Goal: Information Seeking & Learning: Learn about a topic

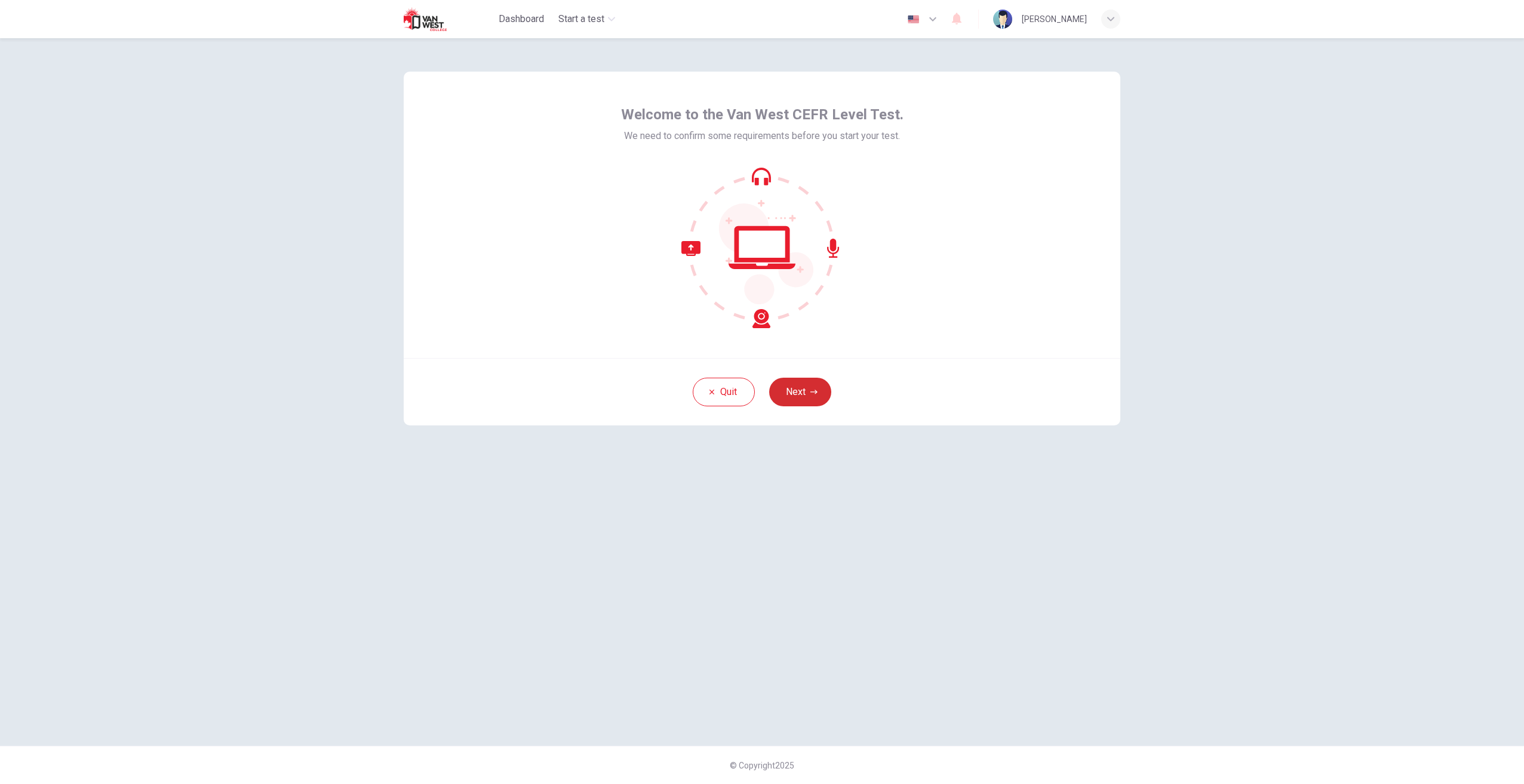
click at [791, 398] on button "Next" at bounding box center [800, 392] width 62 height 28
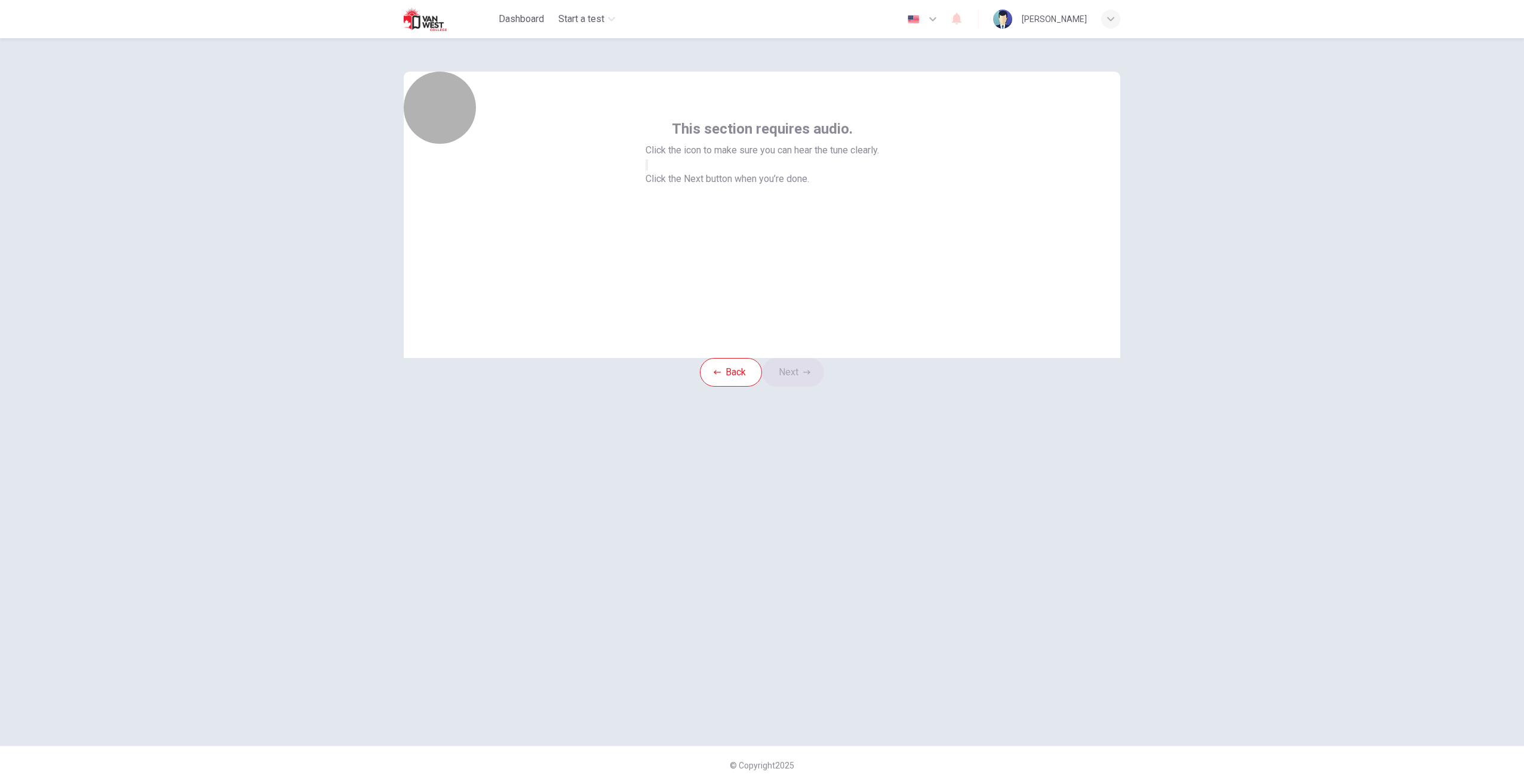
click at [647, 168] on icon "button" at bounding box center [647, 168] width 0 height 0
click at [798, 387] on button "Next" at bounding box center [793, 372] width 62 height 28
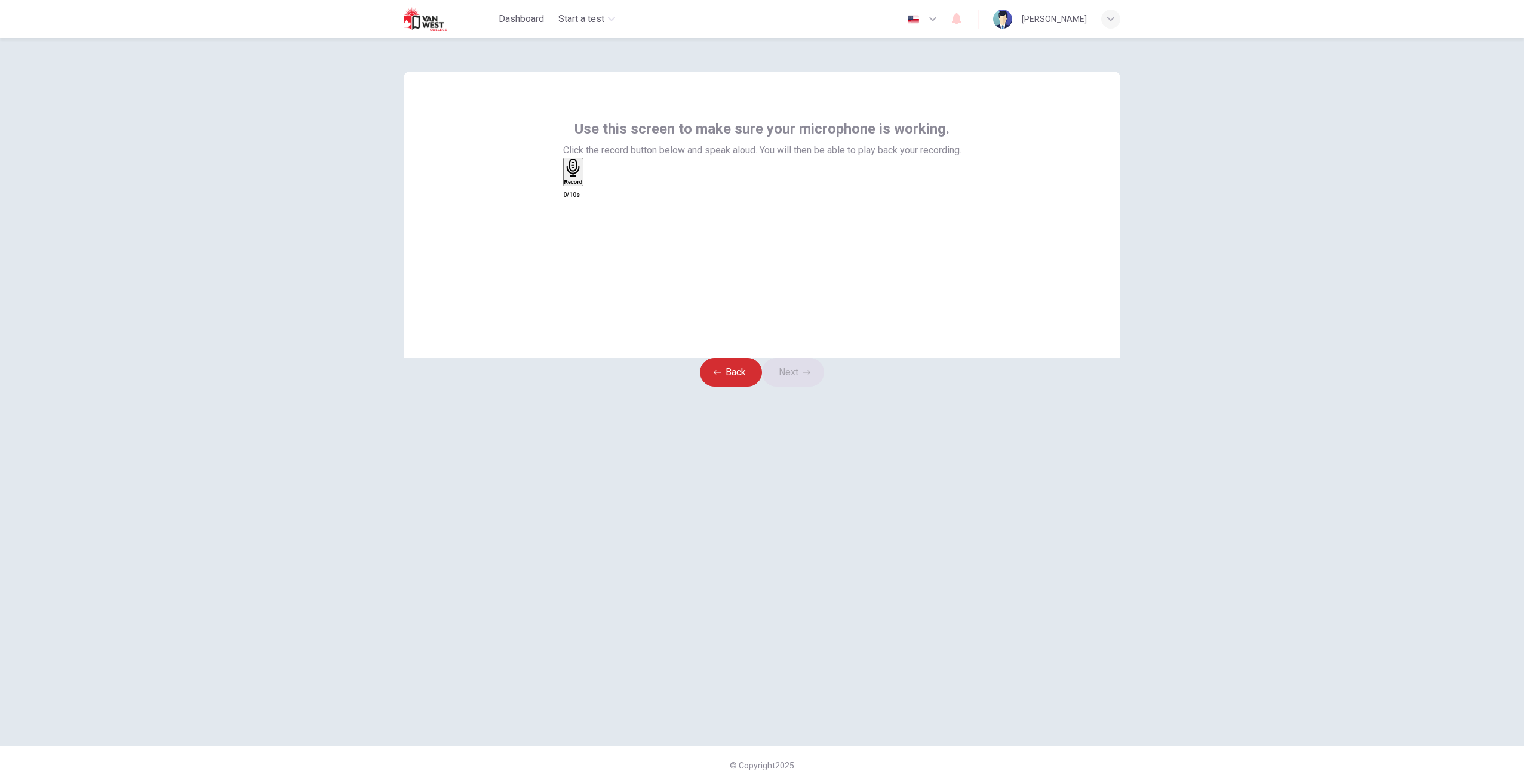
click at [724, 387] on button "Back" at bounding box center [731, 372] width 62 height 28
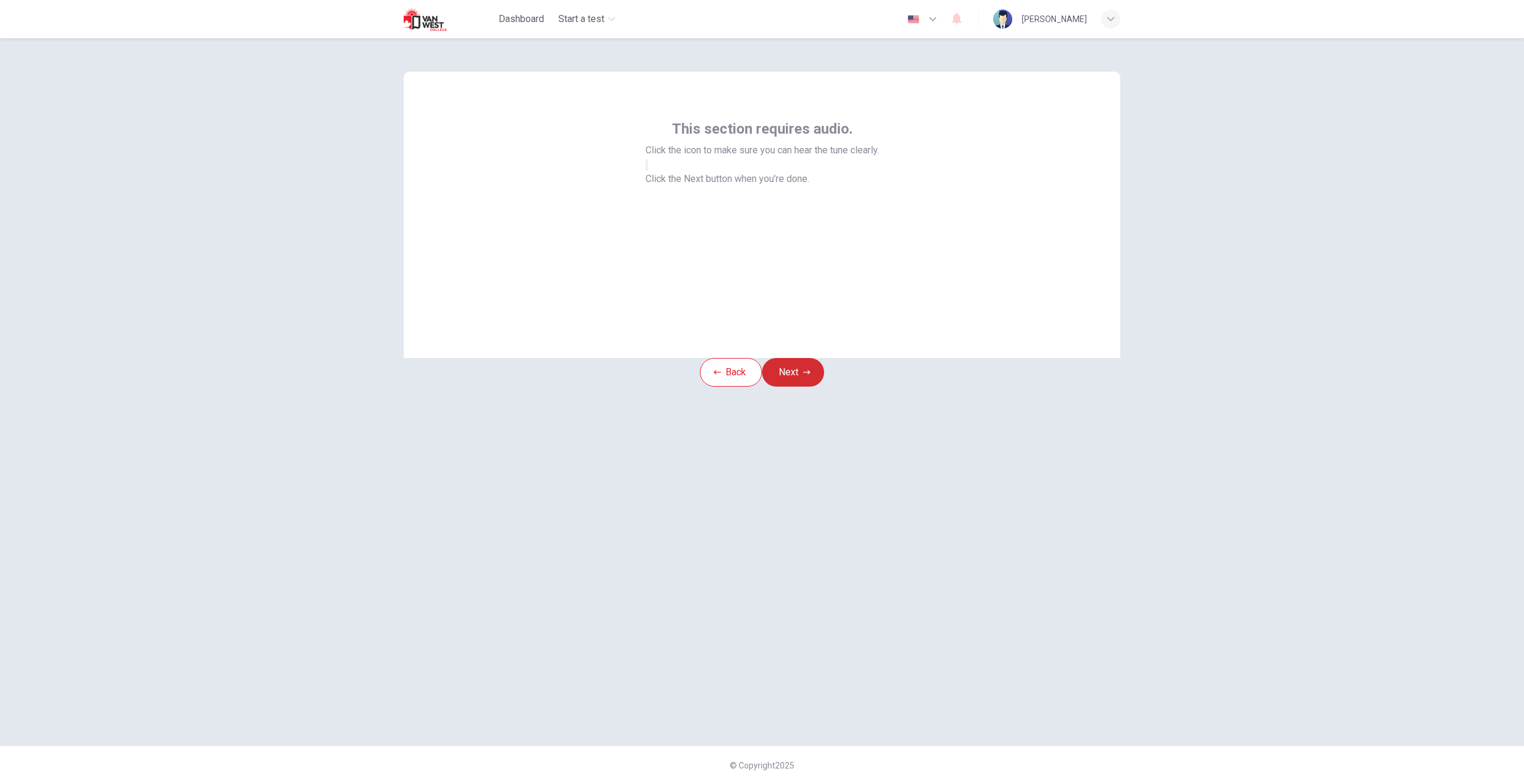
click at [806, 387] on button "Next" at bounding box center [793, 372] width 62 height 28
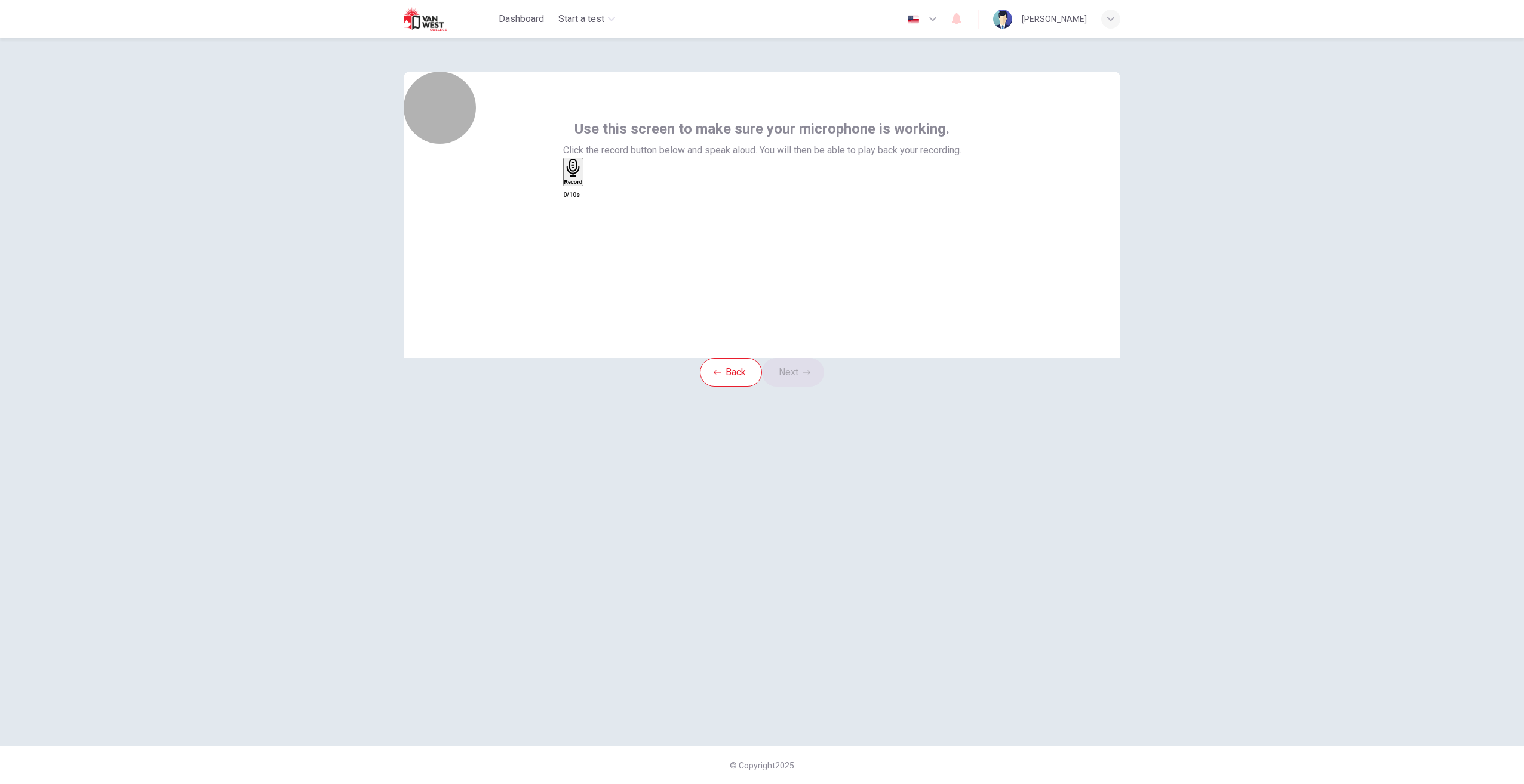
click at [583, 185] on div "Record" at bounding box center [573, 172] width 18 height 26
click at [805, 387] on button "Next" at bounding box center [793, 372] width 62 height 28
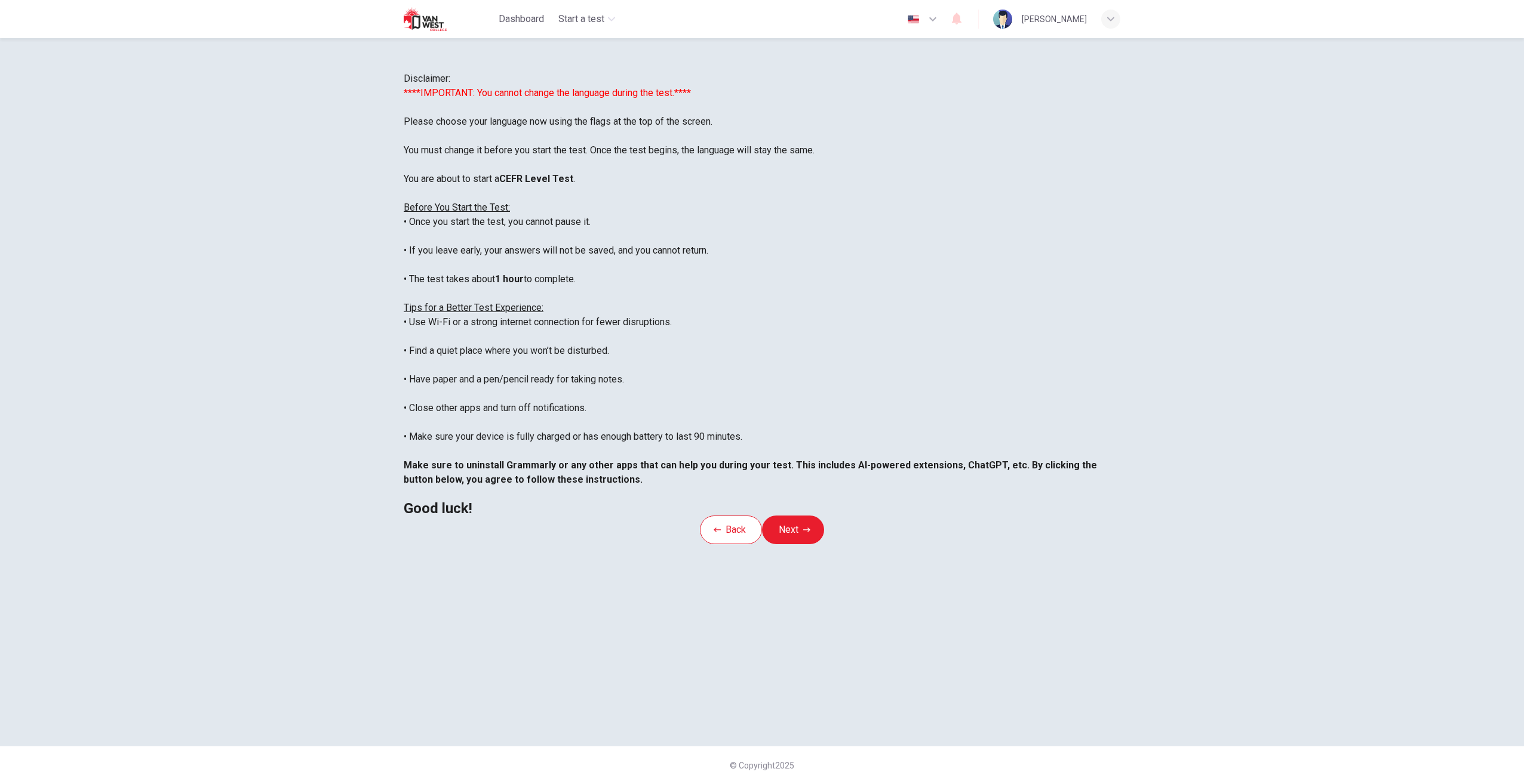
scroll to position [113, 0]
click at [819, 544] on button "Next" at bounding box center [793, 529] width 62 height 28
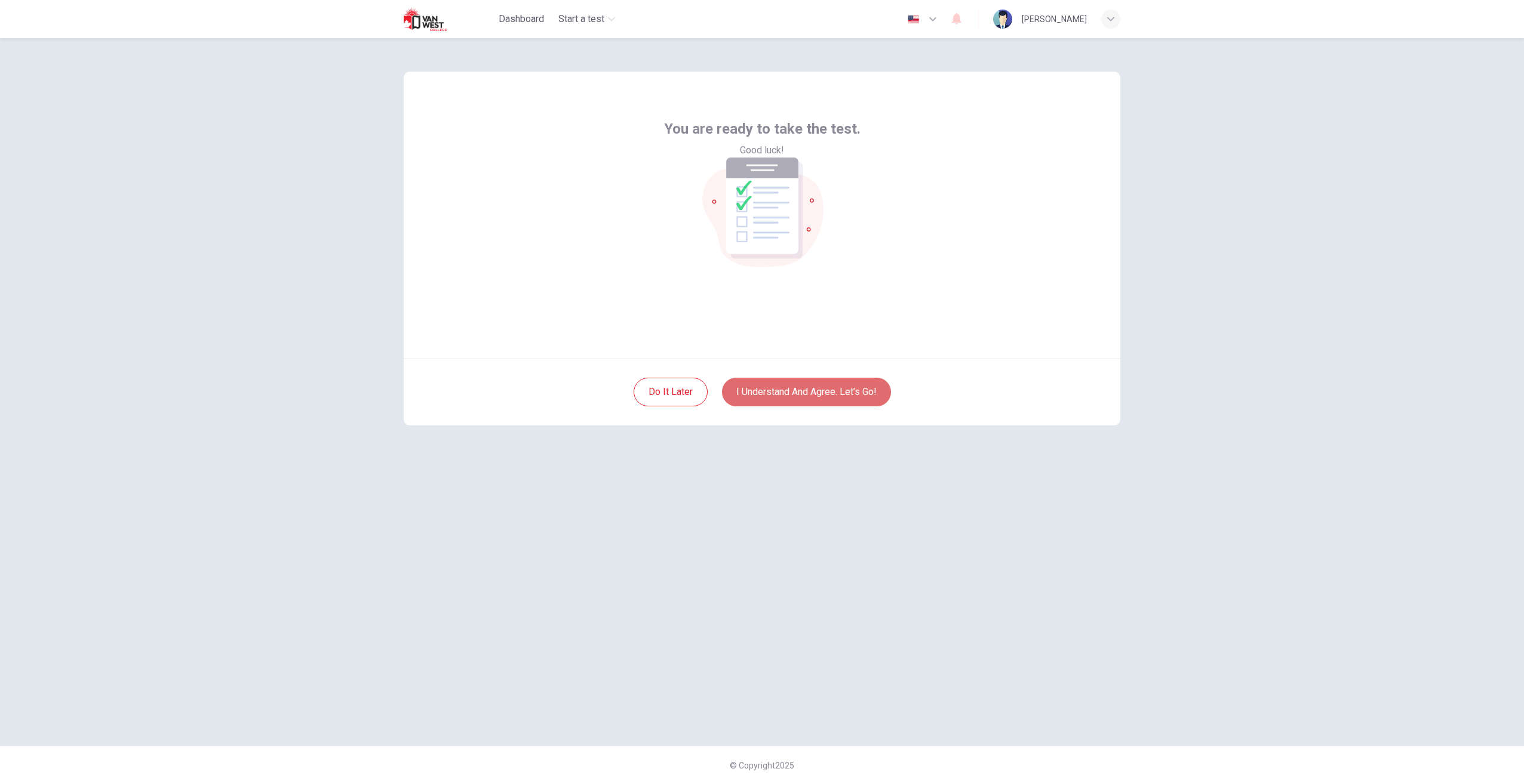
click at [836, 386] on button "I understand and agree. Let’s go!" at bounding box center [806, 392] width 169 height 28
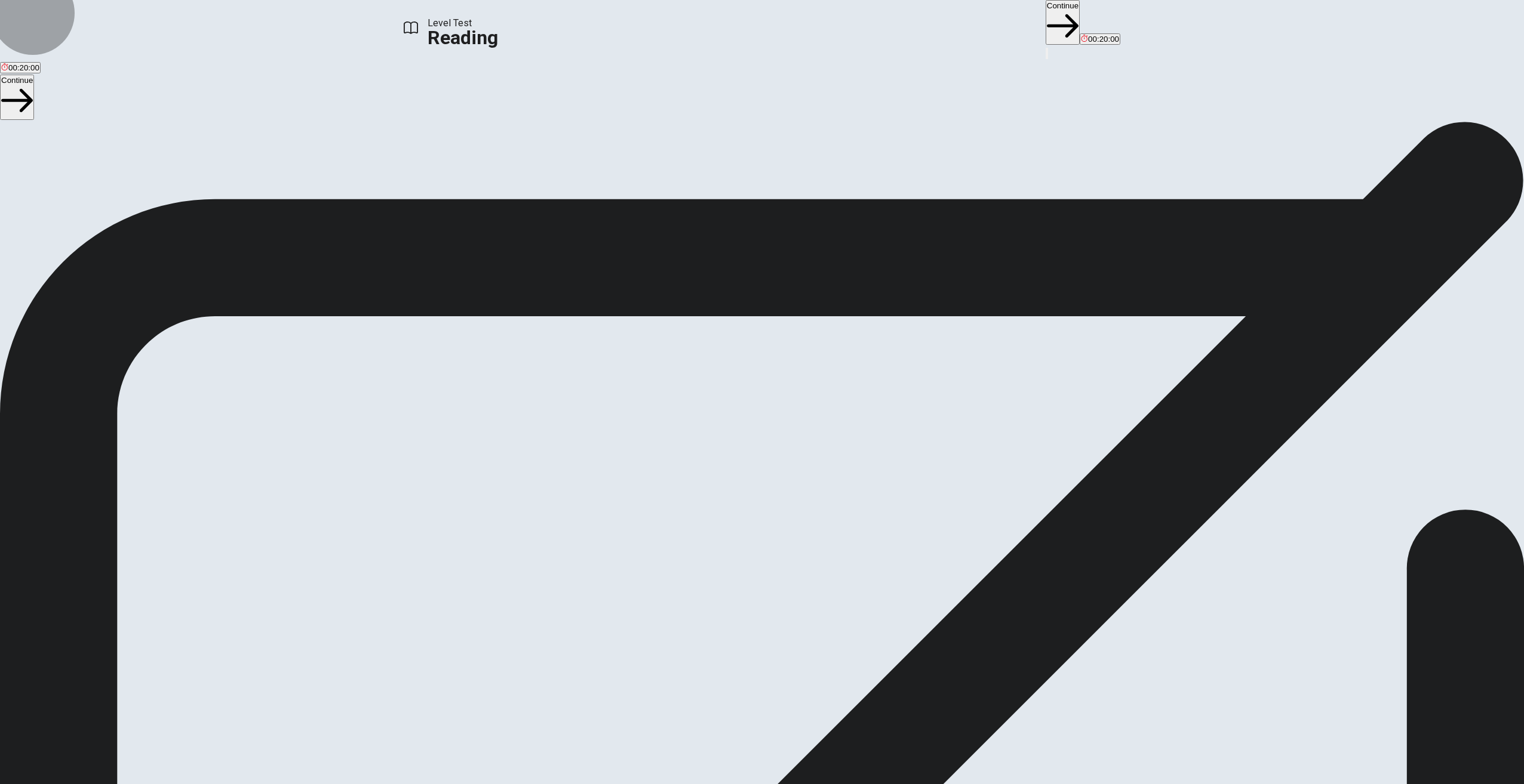
click at [1046, 22] on button "Continue" at bounding box center [1063, 22] width 34 height 45
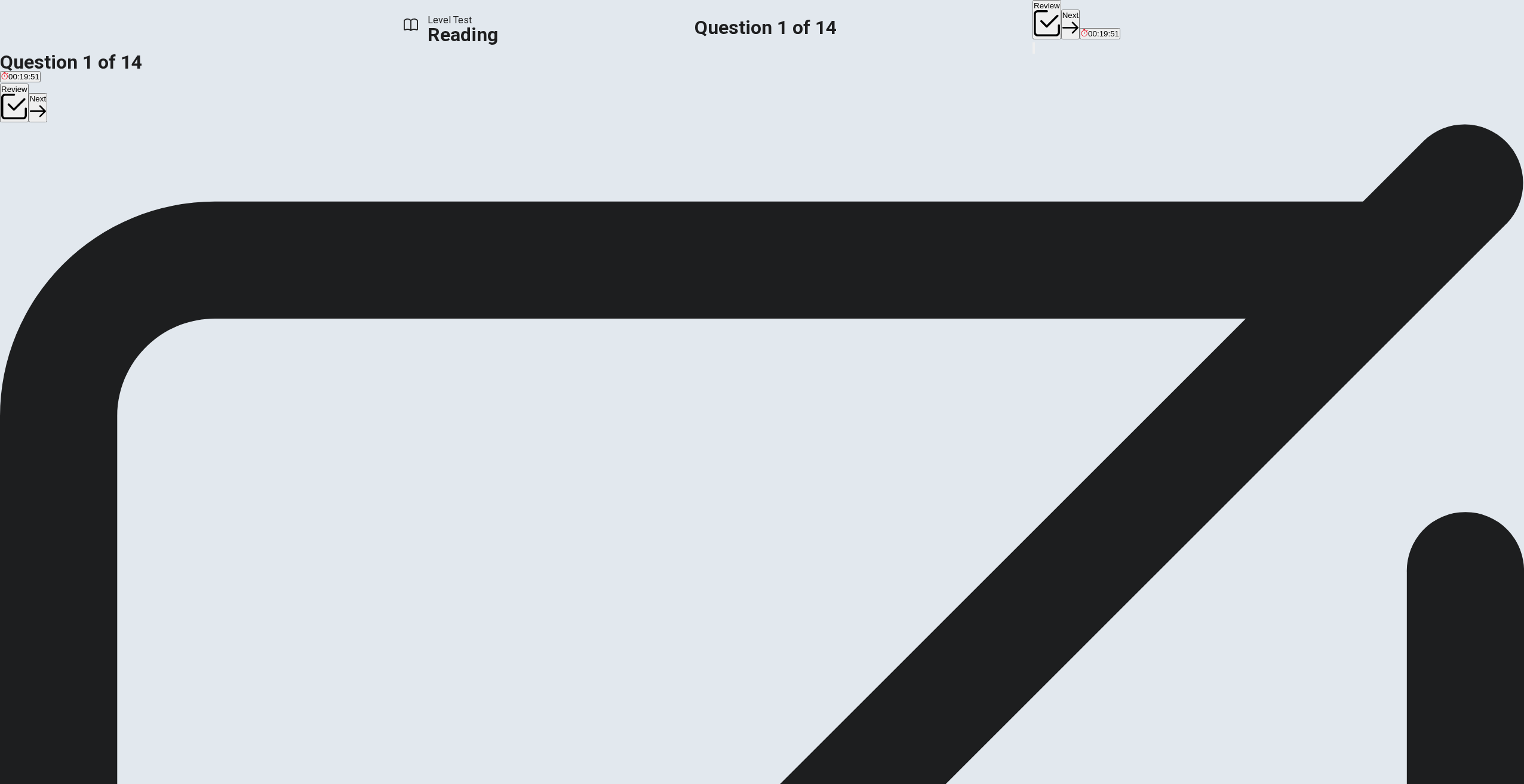
drag, startPoint x: 797, startPoint y: 147, endPoint x: 823, endPoint y: 146, distance: 26.0
click at [802, 188] on div "1 Remember when we used to buy CDs or download songs to listen to music? Those …" at bounding box center [762, 202] width 1524 height 28
click at [1108, 326] on div "1 Remember when we used to buy CDs or download songs to listen to music? Those …" at bounding box center [762, 295] width 1524 height 215
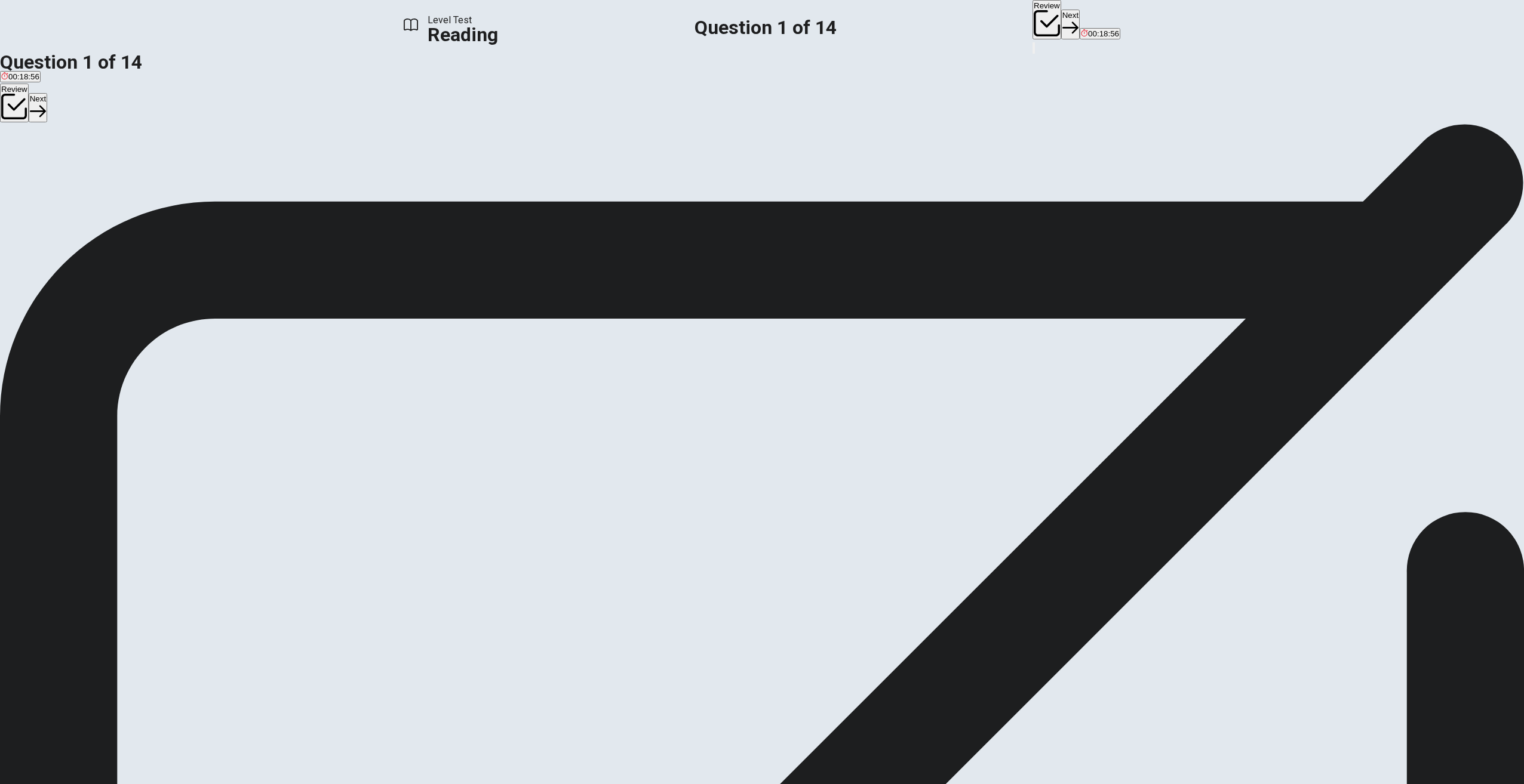
drag, startPoint x: 1106, startPoint y: 199, endPoint x: 1105, endPoint y: 208, distance: 9.1
click at [1105, 208] on div "1 Remember when we used to buy CDs or download songs to listen to music? Those …" at bounding box center [762, 295] width 1524 height 215
drag, startPoint x: 1110, startPoint y: 205, endPoint x: 1106, endPoint y: 213, distance: 8.9
click at [1106, 213] on div "1 Remember when we used to buy CDs or download songs to listen to music? Those …" at bounding box center [762, 295] width 1524 height 215
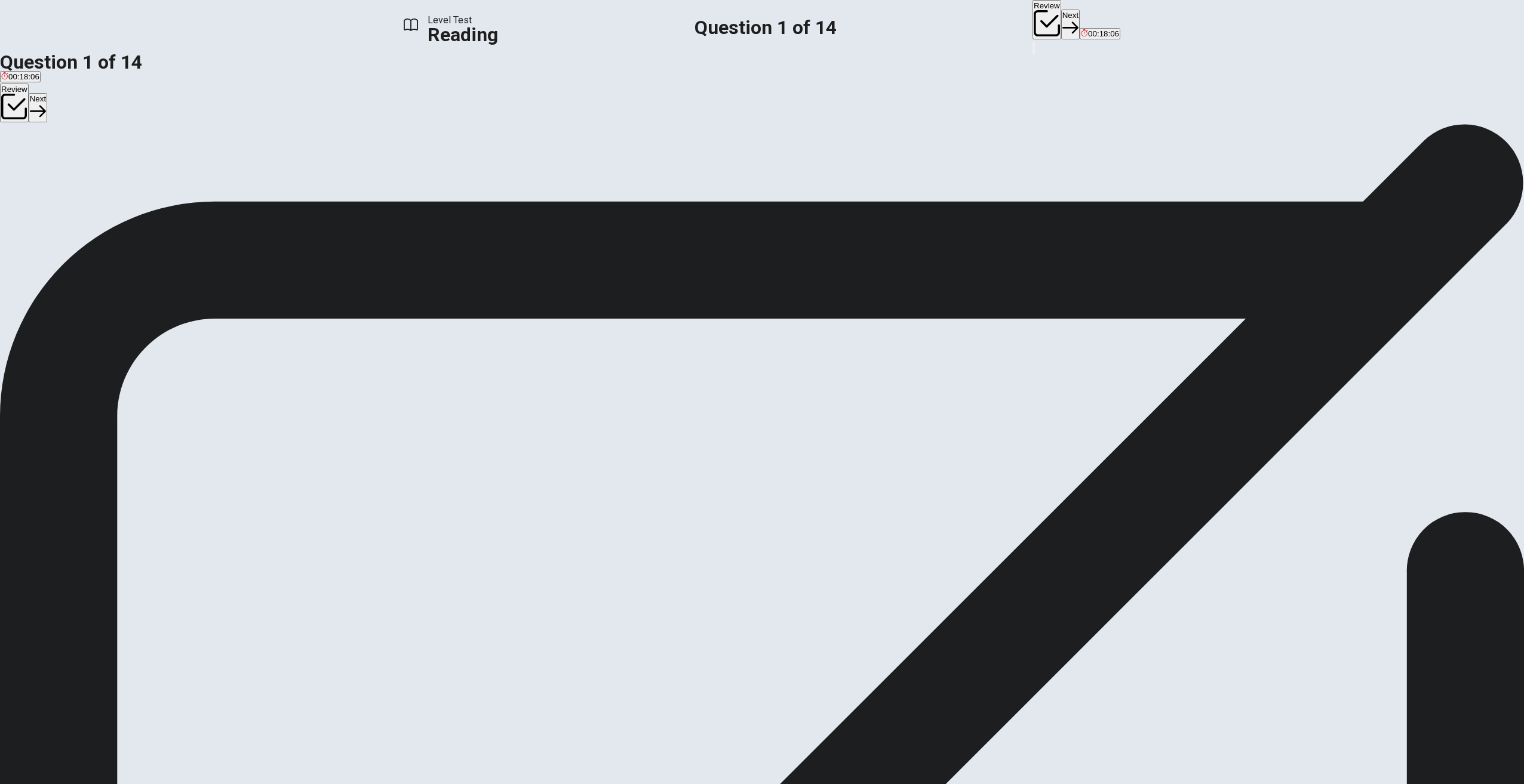
drag, startPoint x: 1104, startPoint y: 339, endPoint x: 1104, endPoint y: 347, distance: 8.0
click at [1104, 347] on div "1 Remember when we used to buy CDs or download songs to listen to music? Those …" at bounding box center [762, 295] width 1524 height 215
click at [48, 171] on span "They are free" at bounding box center [25, 167] width 47 height 9
click at [1061, 23] on button "Next" at bounding box center [1070, 24] width 18 height 29
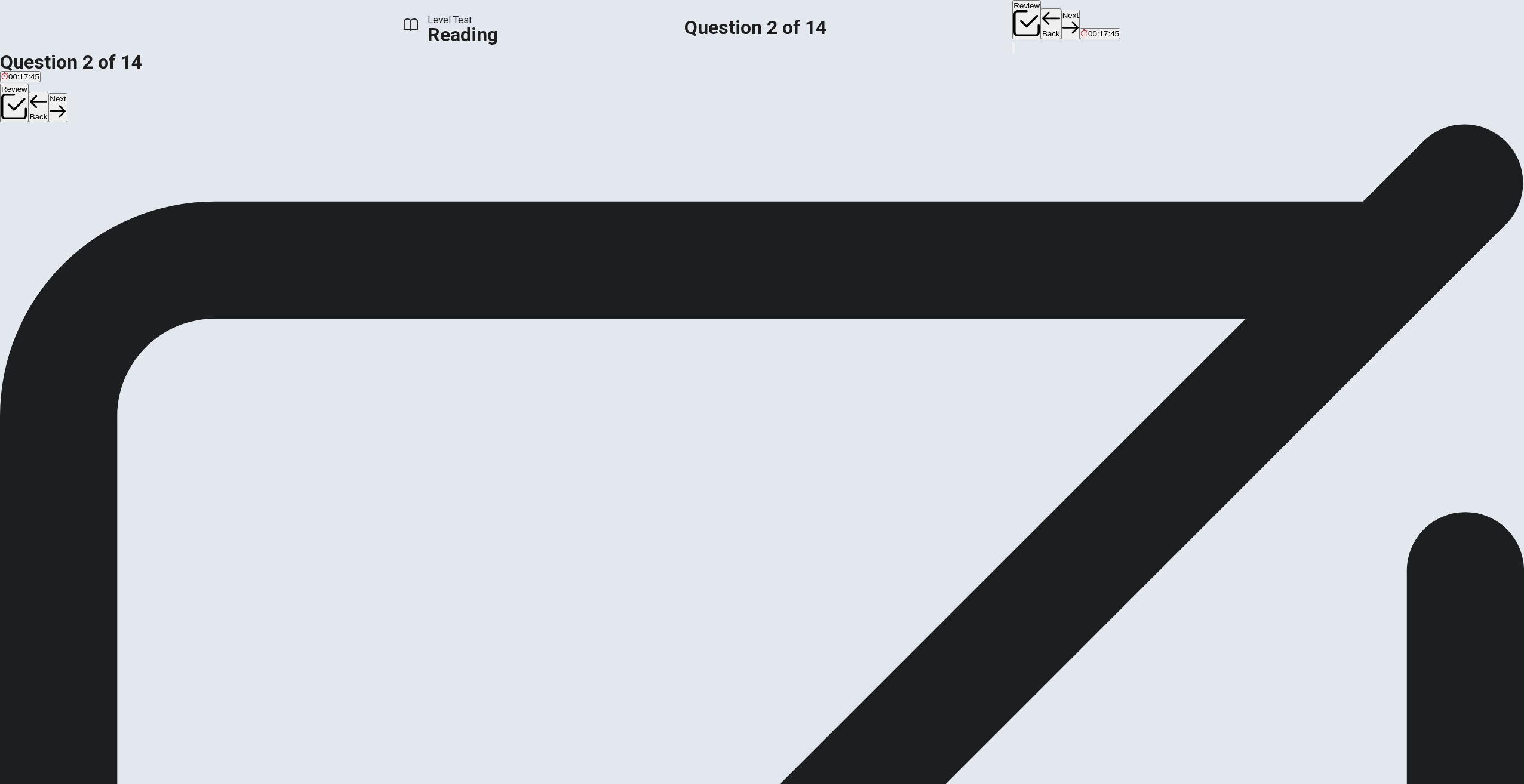
scroll to position [0, 0]
drag, startPoint x: 1110, startPoint y: 160, endPoint x: 1108, endPoint y: 172, distance: 12.2
click at [1108, 188] on div "1 Remember when we used to buy CDs or download songs to listen to music? Those …" at bounding box center [762, 295] width 1524 height 215
drag, startPoint x: 1122, startPoint y: 159, endPoint x: 1118, endPoint y: 179, distance: 20.4
click at [1118, 179] on div "Question 2 When did Spotify, the first popular music streaming service, start? …" at bounding box center [762, 263] width 1524 height 279
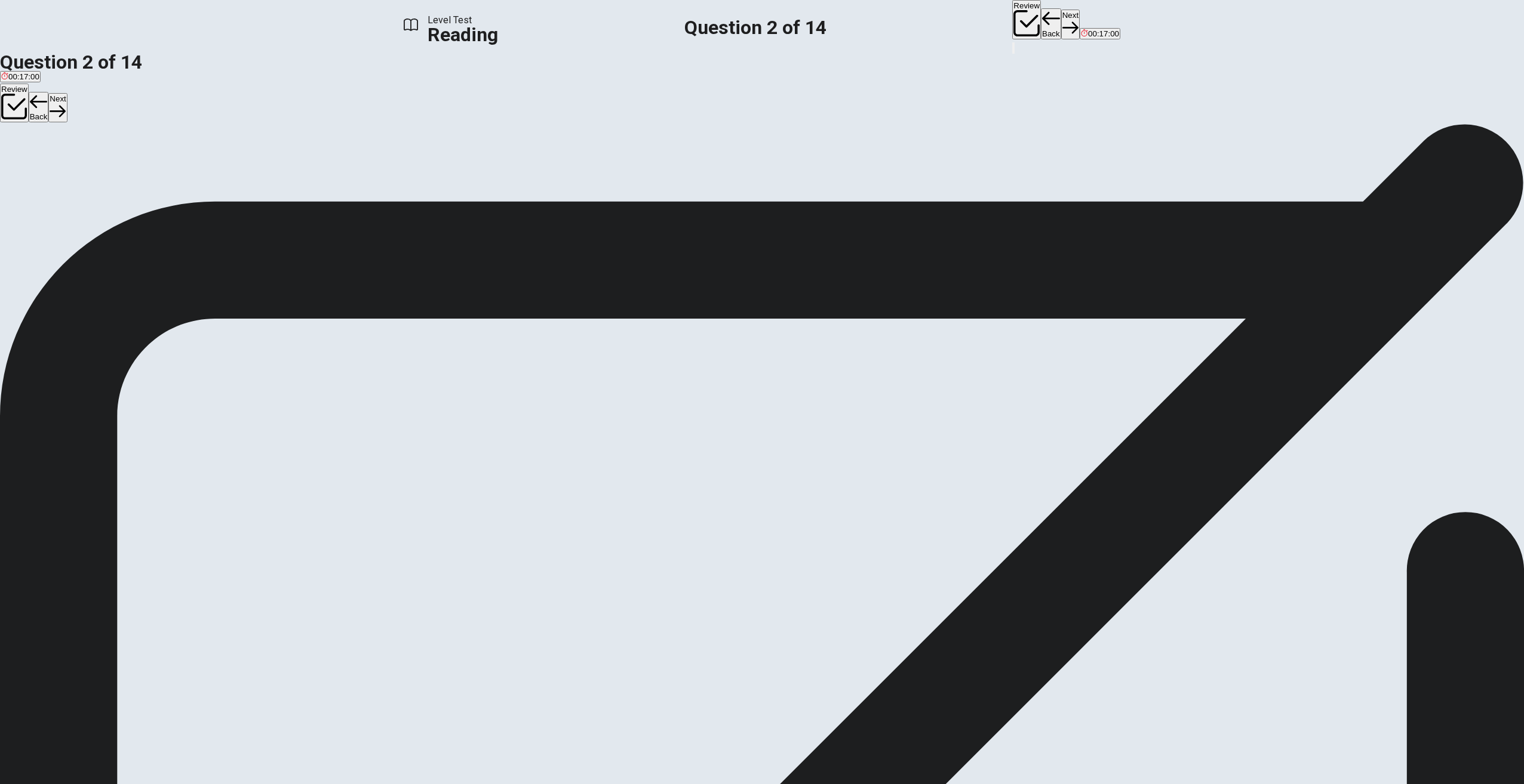
scroll to position [60, 0]
drag, startPoint x: 1110, startPoint y: 311, endPoint x: 1106, endPoint y: 319, distance: 8.9
click at [1106, 319] on div "1 Remember when we used to buy CDs or download songs to listen to music? Those …" at bounding box center [762, 295] width 1524 height 215
click at [1105, 327] on div "1 Remember when we used to buy CDs or download songs to listen to music? Those …" at bounding box center [762, 295] width 1524 height 215
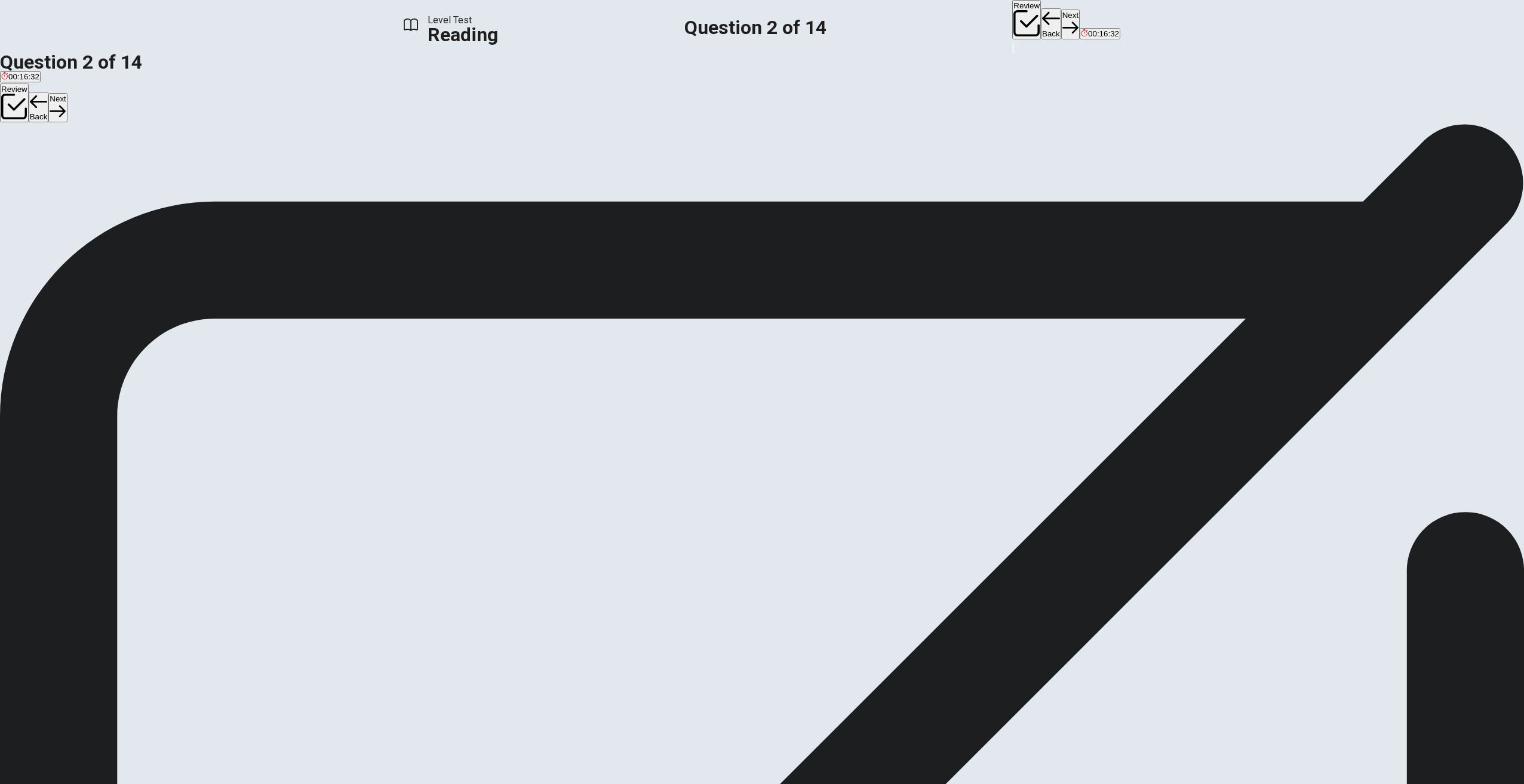
drag, startPoint x: 832, startPoint y: 323, endPoint x: 1033, endPoint y: 329, distance: 201.1
click at [1033, 346] on div "6 However, music streaming has also faced some criticism. Some artists argue th…" at bounding box center [762, 360] width 1524 height 28
click at [59, 162] on div "C" at bounding box center [50, 158] width 18 height 9
click at [1061, 22] on button "Next" at bounding box center [1070, 24] width 18 height 29
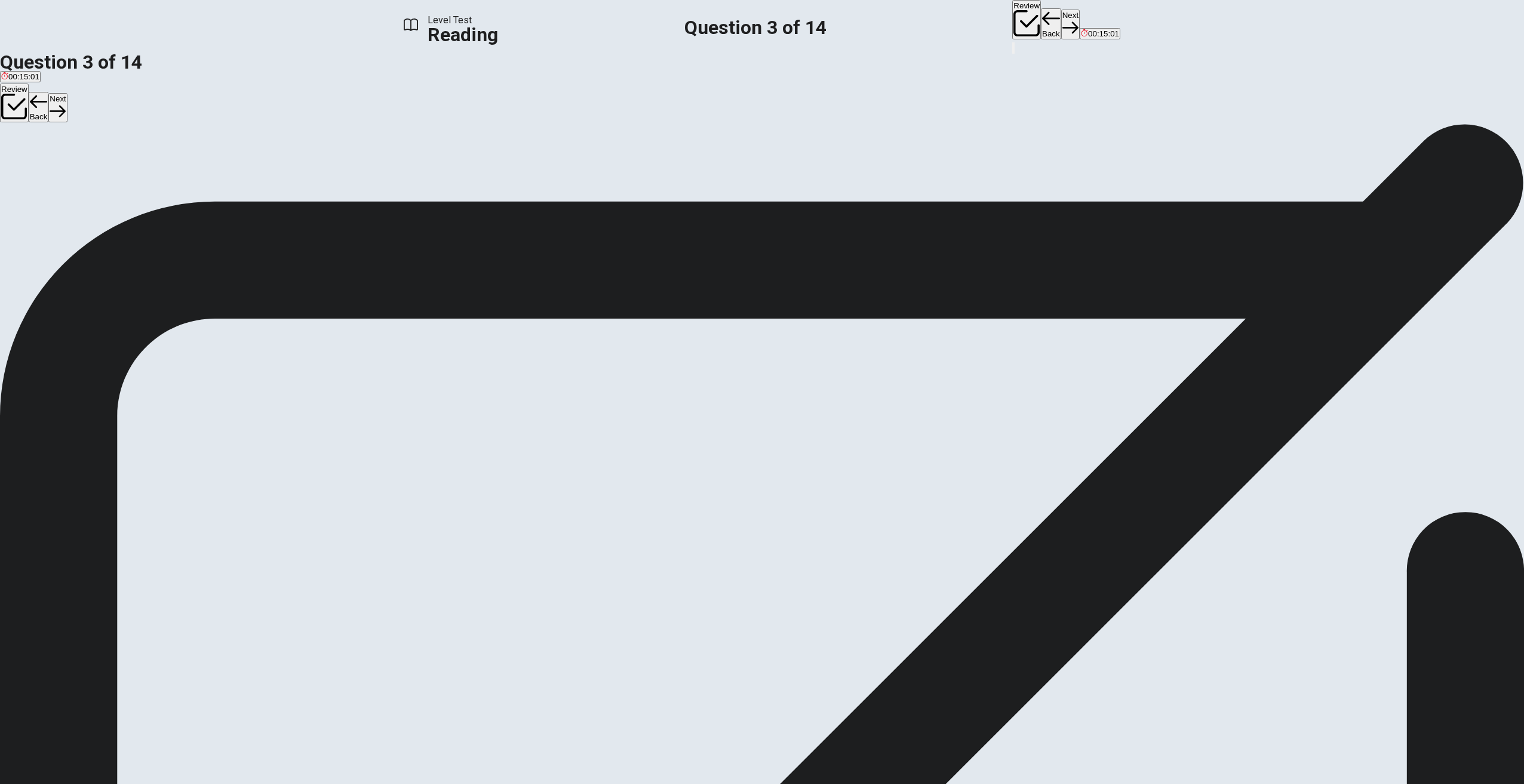
scroll to position [182, 0]
drag, startPoint x: 881, startPoint y: 222, endPoint x: 1000, endPoint y: 223, distance: 119.0
click at [1000, 304] on span "For a monthly fee, most streaming services offer unlimited access to their enti…" at bounding box center [749, 310] width 1498 height 11
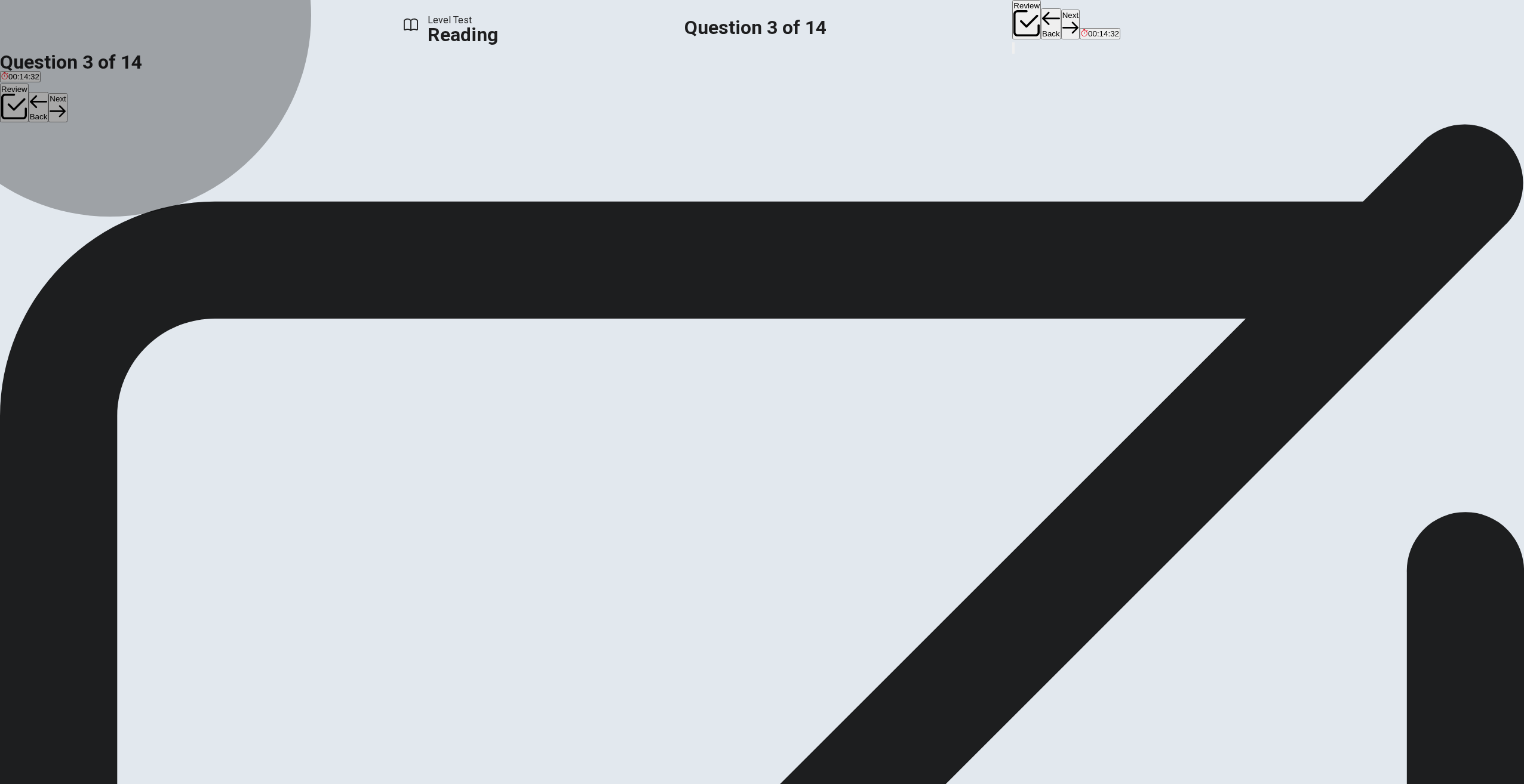
click at [252, 171] on span "Based on what users like to listen to" at bounding box center [188, 167] width 127 height 9
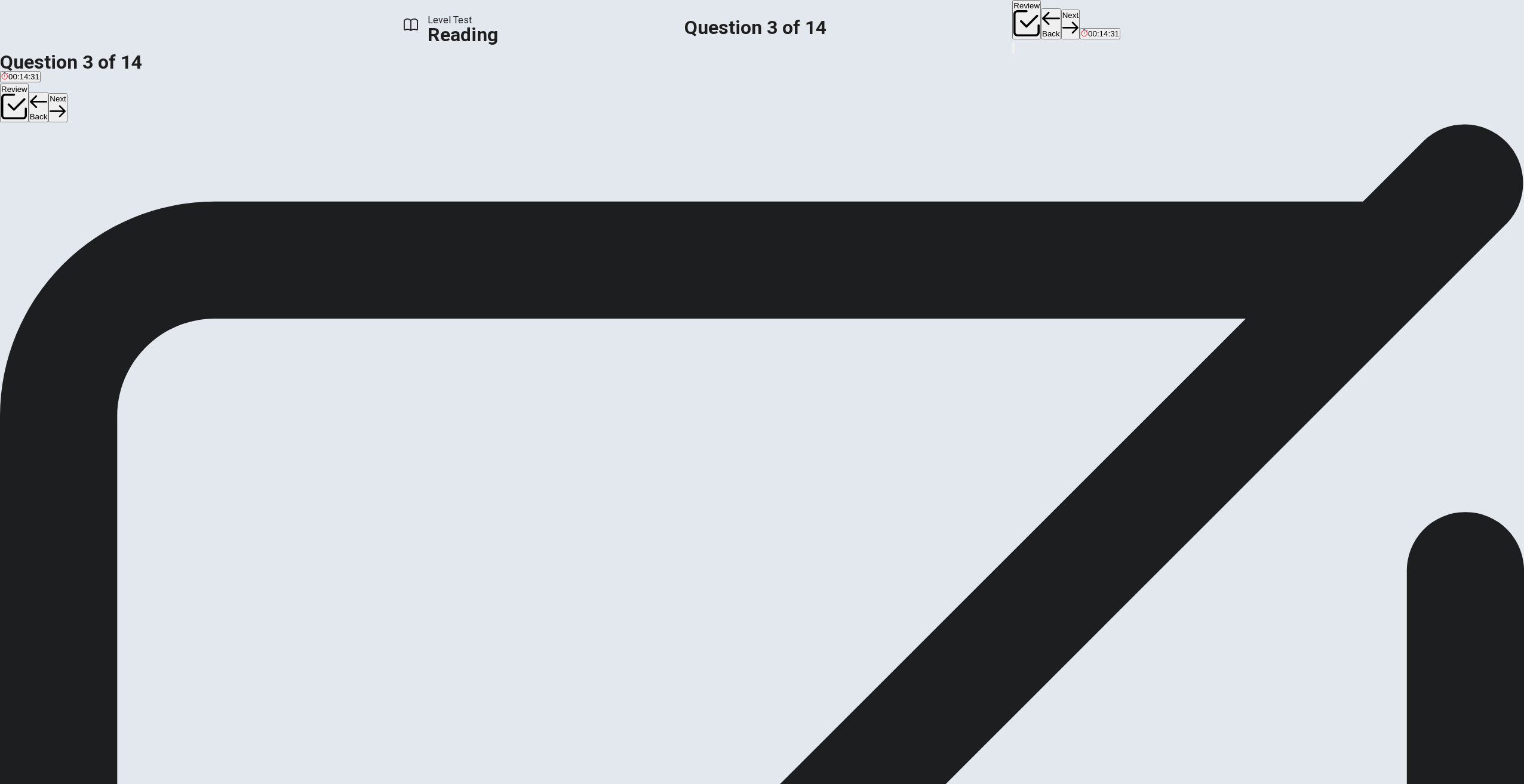
click at [1061, 22] on button "Next" at bounding box center [1070, 24] width 18 height 29
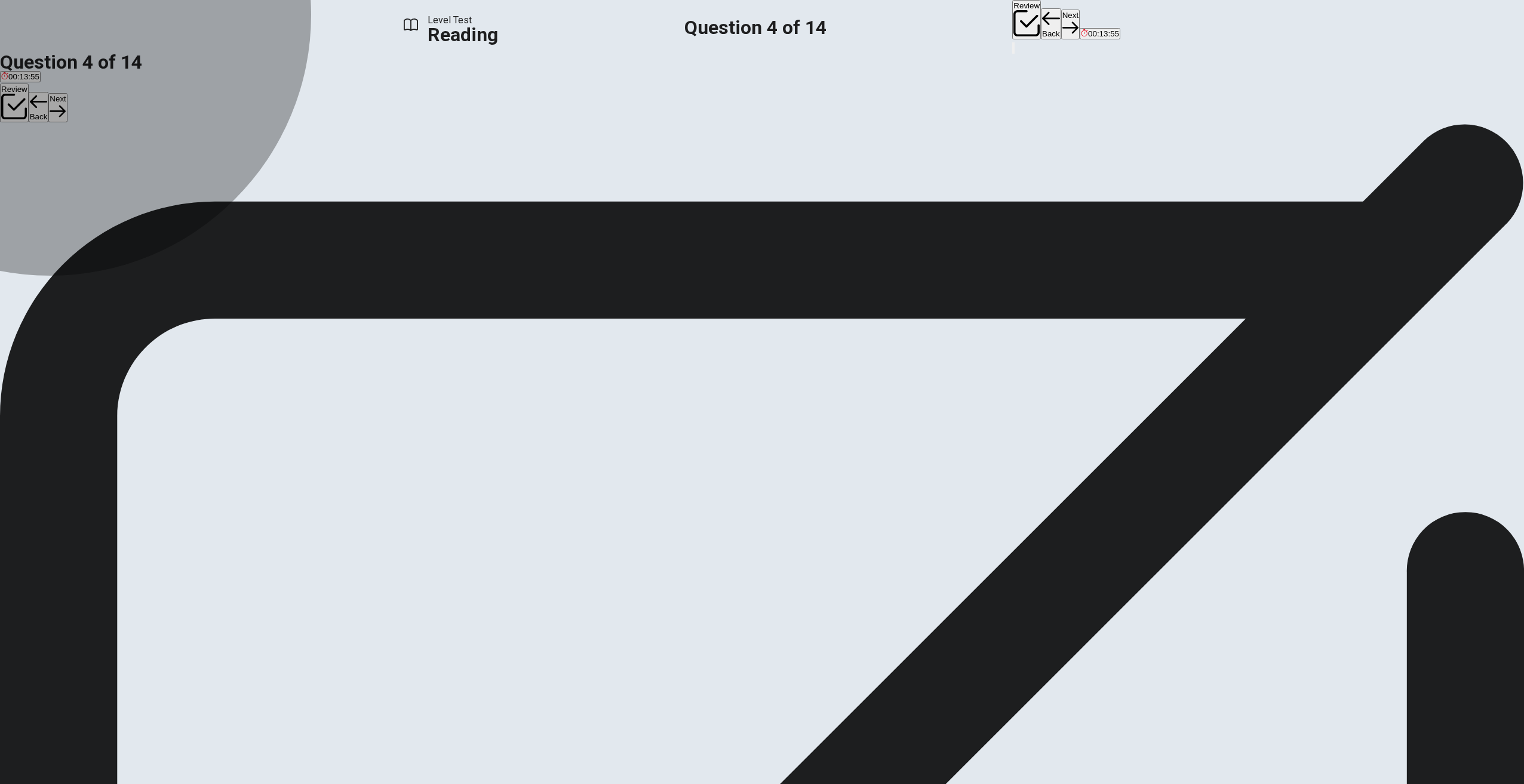
click at [72, 171] on span "Creation" at bounding box center [56, 167] width 30 height 9
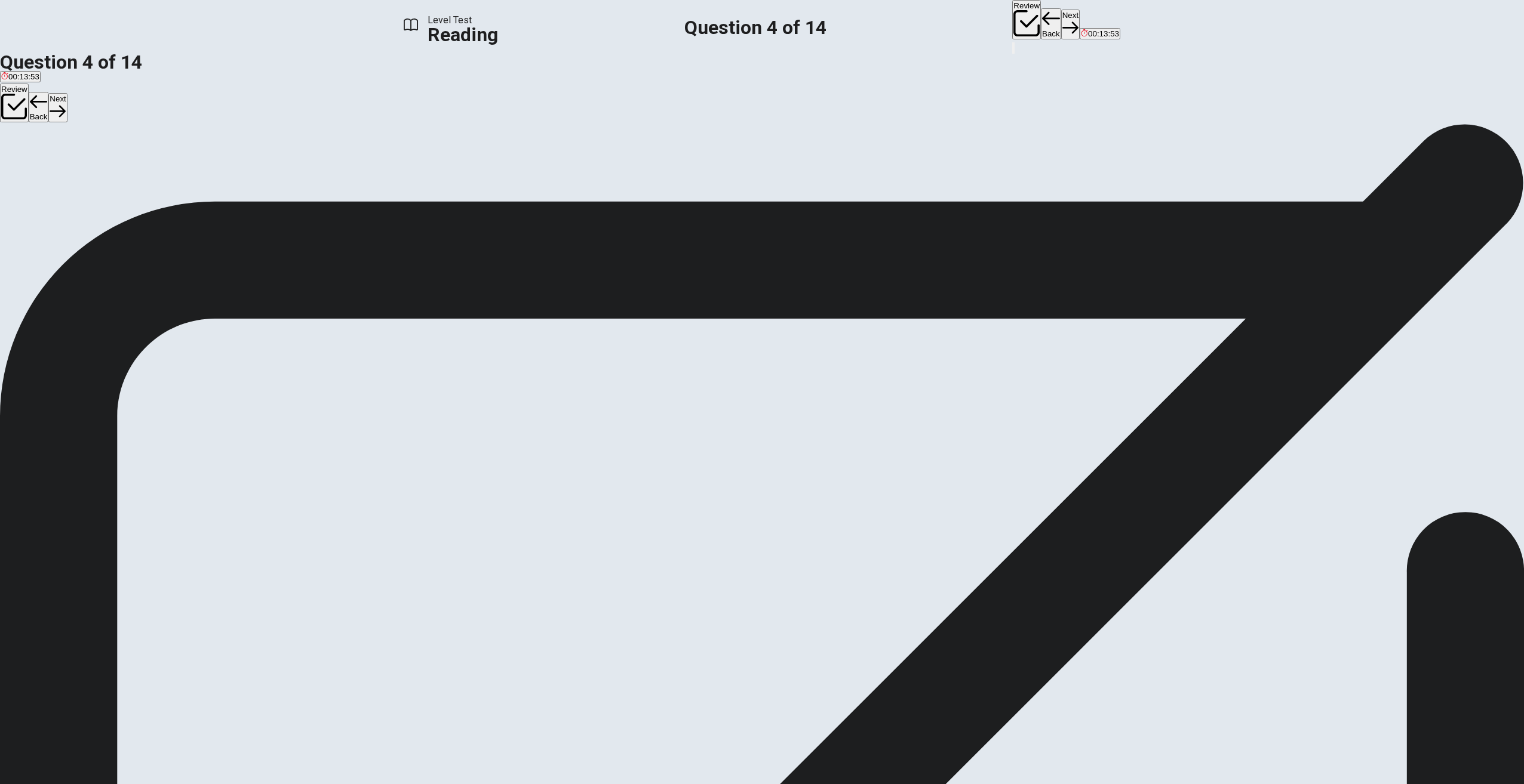
click at [1041, 15] on button "Back" at bounding box center [1051, 23] width 20 height 31
click at [1061, 24] on button "Next" at bounding box center [1070, 24] width 18 height 29
click at [1061, 25] on button "Next" at bounding box center [1070, 24] width 18 height 29
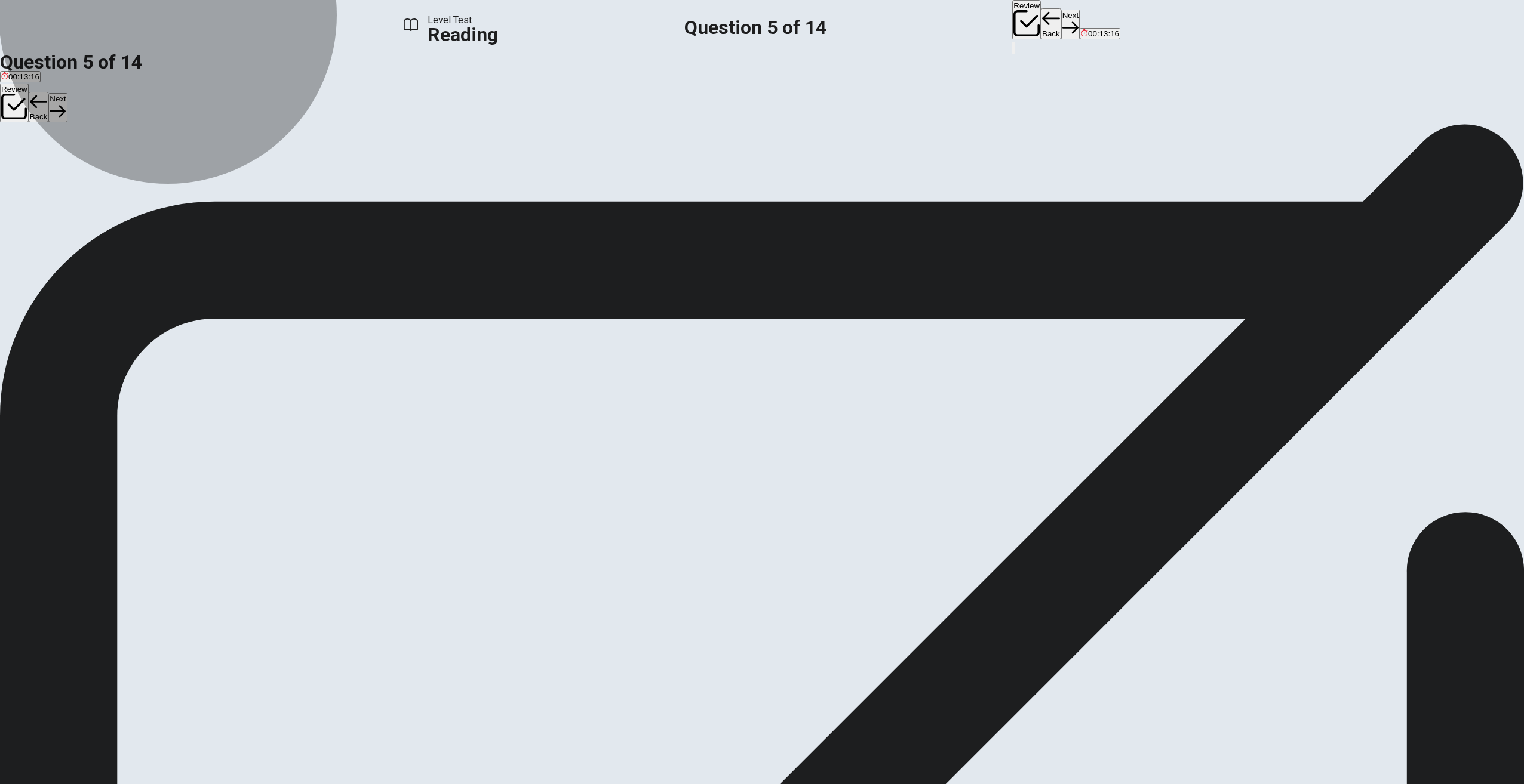
click at [255, 171] on span "Artists release music less frequently" at bounding box center [191, 167] width 127 height 9
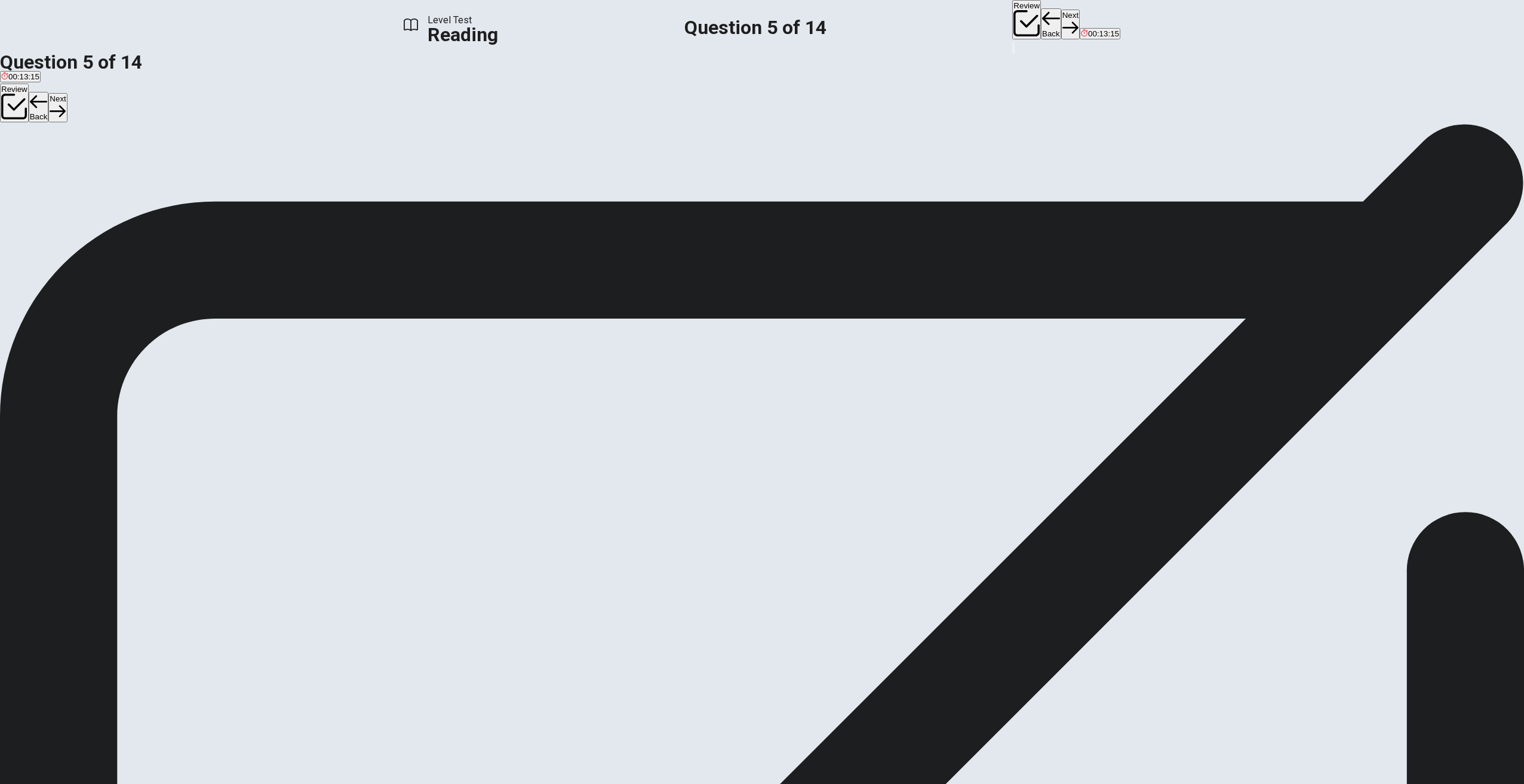
click at [1061, 23] on button "Next" at bounding box center [1070, 24] width 18 height 29
click at [490, 171] on span "Some artists say they aren't paid enough" at bounding box center [418, 167] width 144 height 9
click at [1061, 14] on button "Next" at bounding box center [1070, 24] width 18 height 29
click at [26, 171] on span "Spotify" at bounding box center [13, 167] width 25 height 9
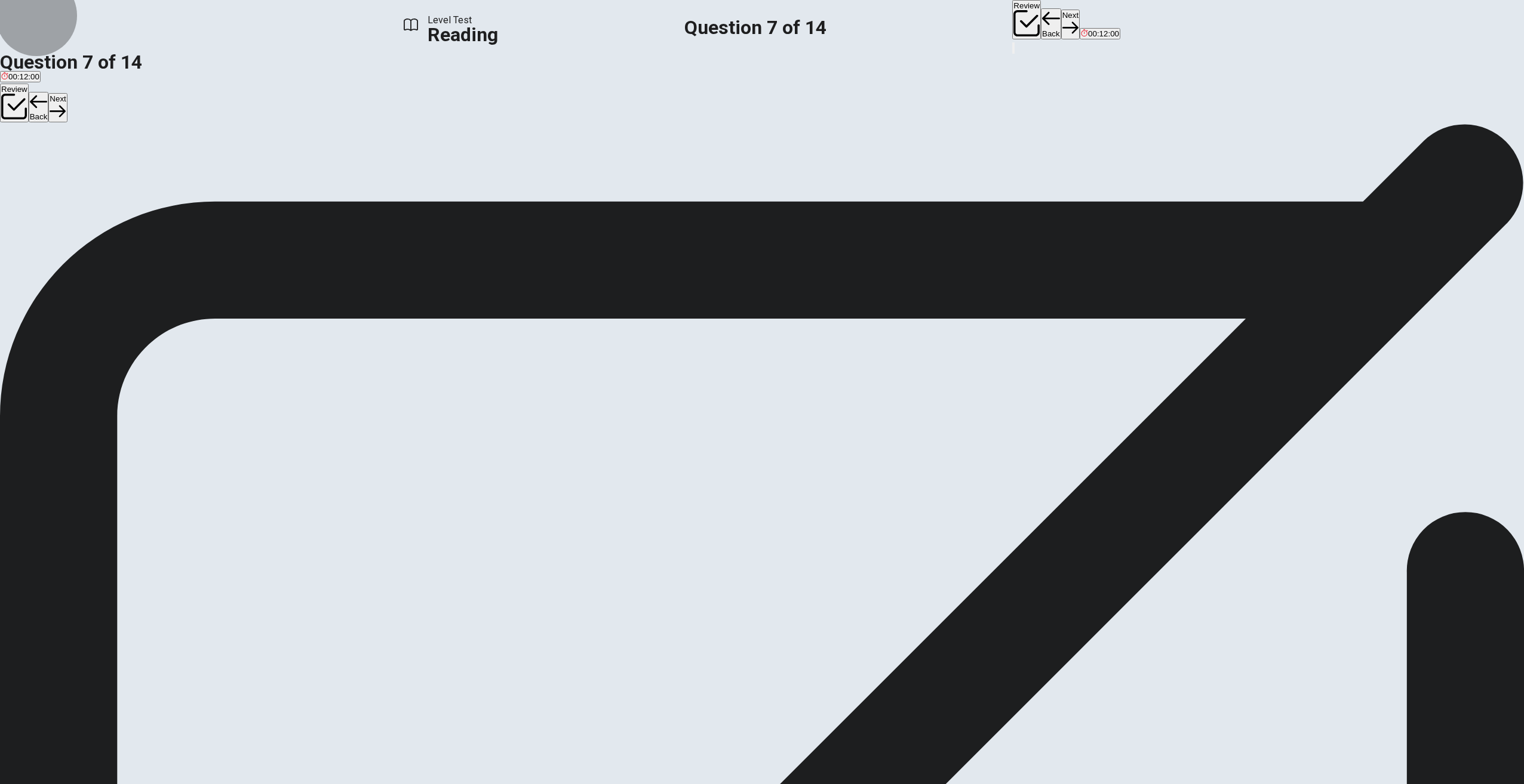
click at [1061, 24] on button "Next" at bounding box center [1070, 24] width 18 height 29
drag, startPoint x: 1106, startPoint y: 205, endPoint x: 1093, endPoint y: 286, distance: 82.0
click at [1093, 286] on div "1 Remember when we used to buy CDs or download songs to listen to music? Those …" at bounding box center [762, 295] width 1524 height 215
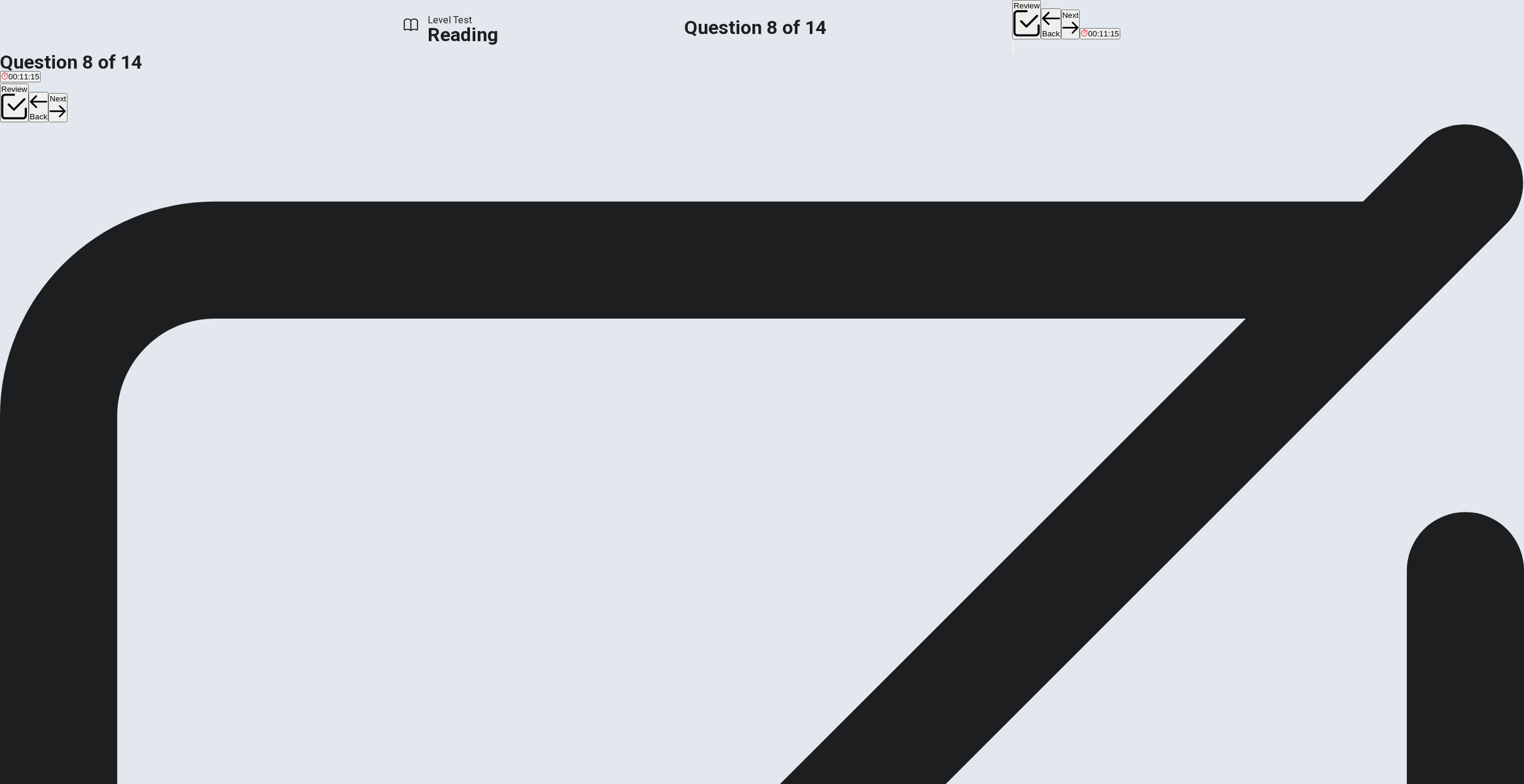
click at [1041, 18] on button "Back" at bounding box center [1051, 23] width 20 height 31
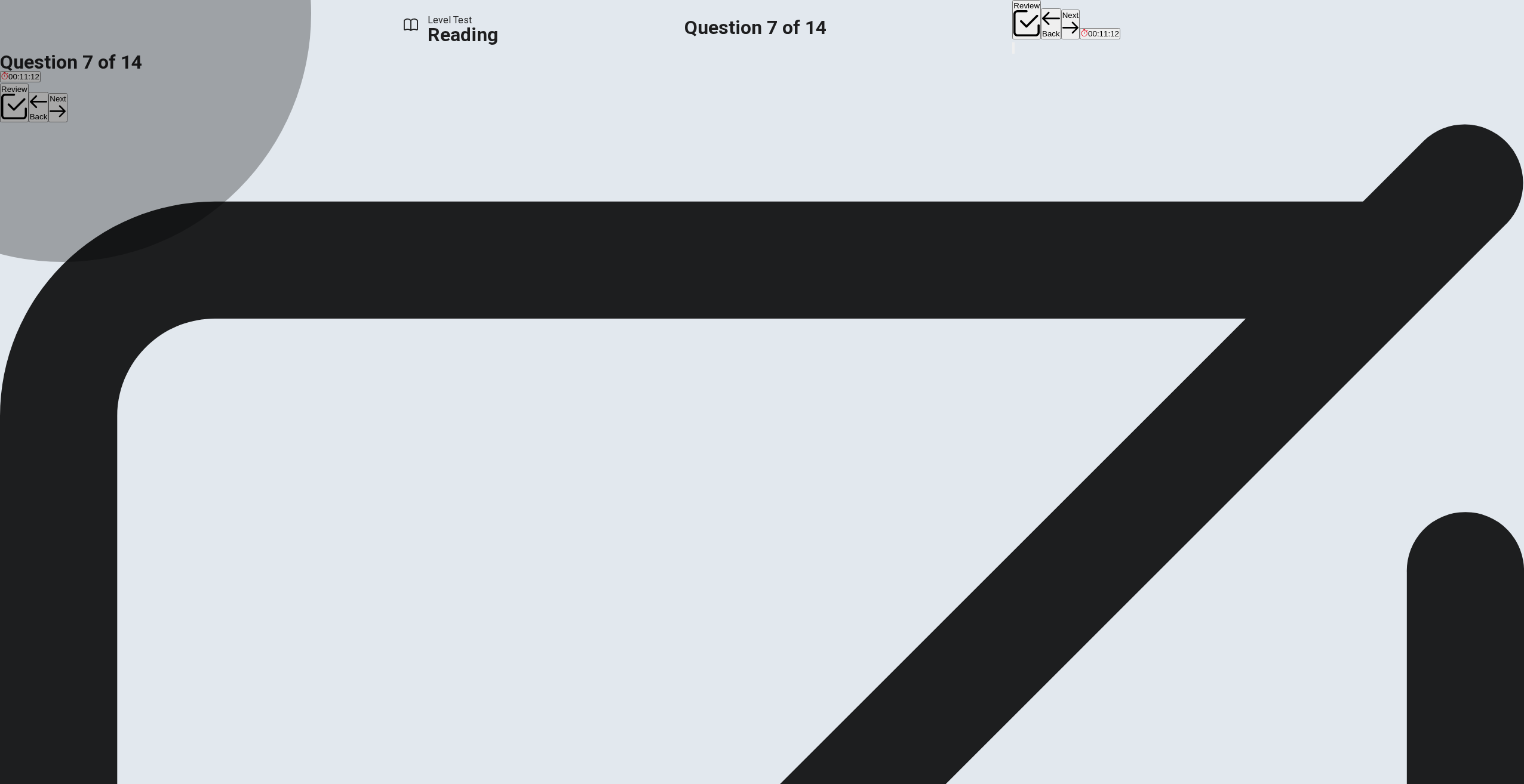
click at [128, 171] on span "YouTube Music" at bounding box center [101, 167] width 54 height 9
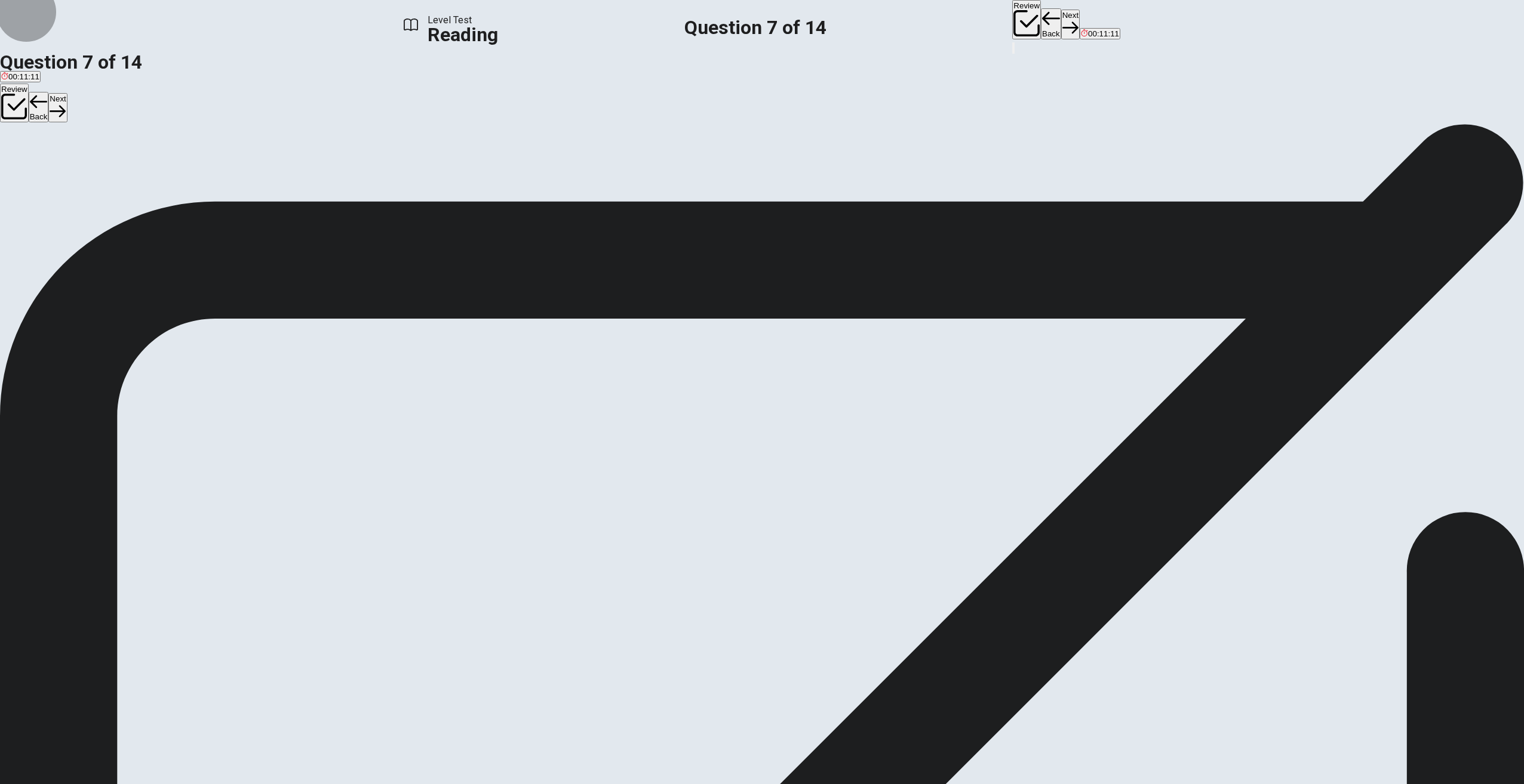
click at [1061, 20] on button "Next" at bounding box center [1070, 24] width 18 height 29
click at [128, 171] on span "YouTube Music" at bounding box center [101, 167] width 54 height 9
click at [1061, 25] on button "Next" at bounding box center [1070, 24] width 18 height 29
drag, startPoint x: 891, startPoint y: 428, endPoint x: 1015, endPoint y: 431, distance: 124.0
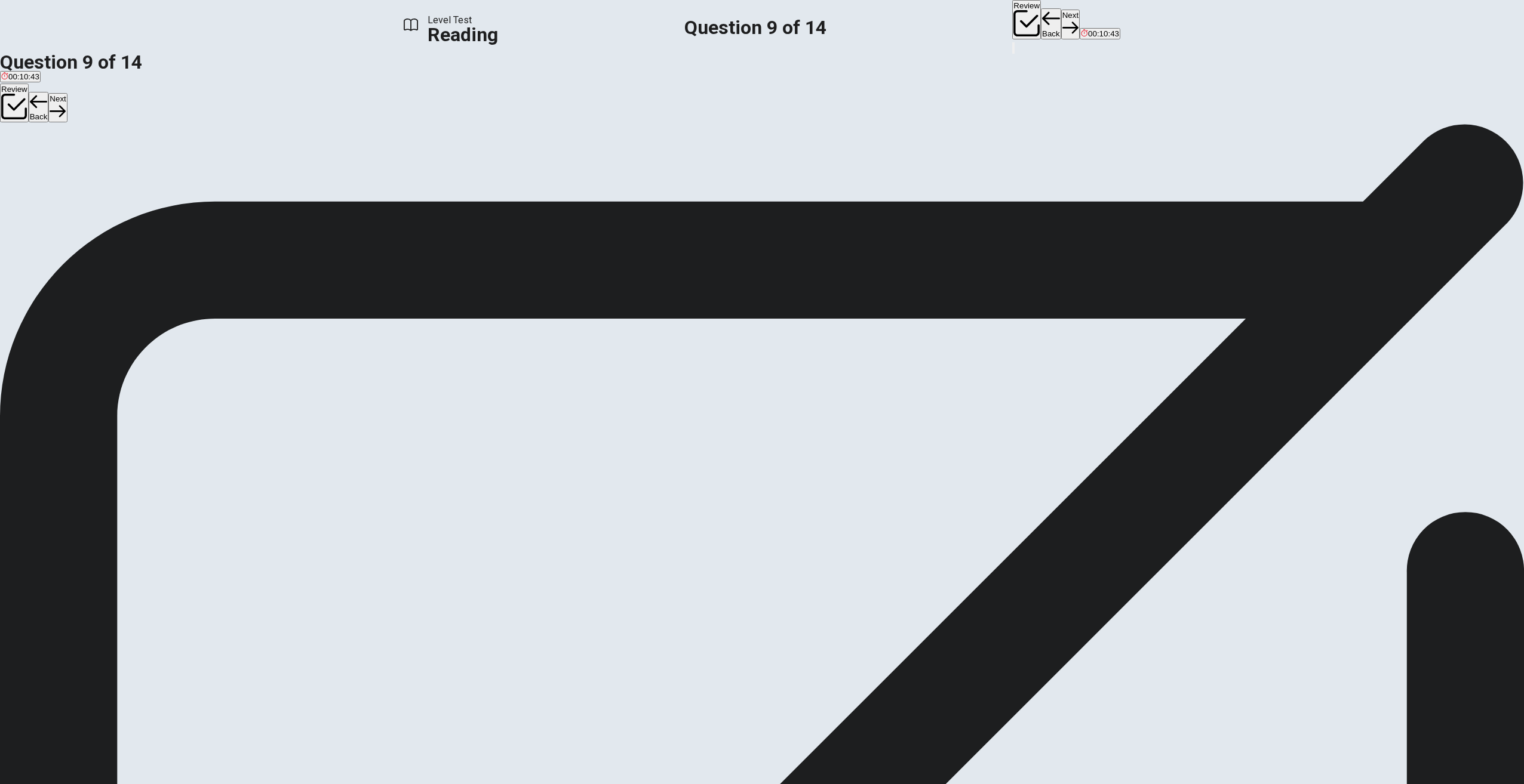
click at [999, 401] on span "Despite these challenges, music streaming continues to grow in popularity. It h…" at bounding box center [623, 395] width 1246 height 11
click at [484, 171] on span "People will stop listening to music altogether" at bounding box center [406, 167] width 157 height 9
click at [326, 171] on span "Streaming will likely continue to evolve with technology" at bounding box center [229, 167] width 193 height 9
click at [1061, 21] on button "Next" at bounding box center [1070, 24] width 18 height 29
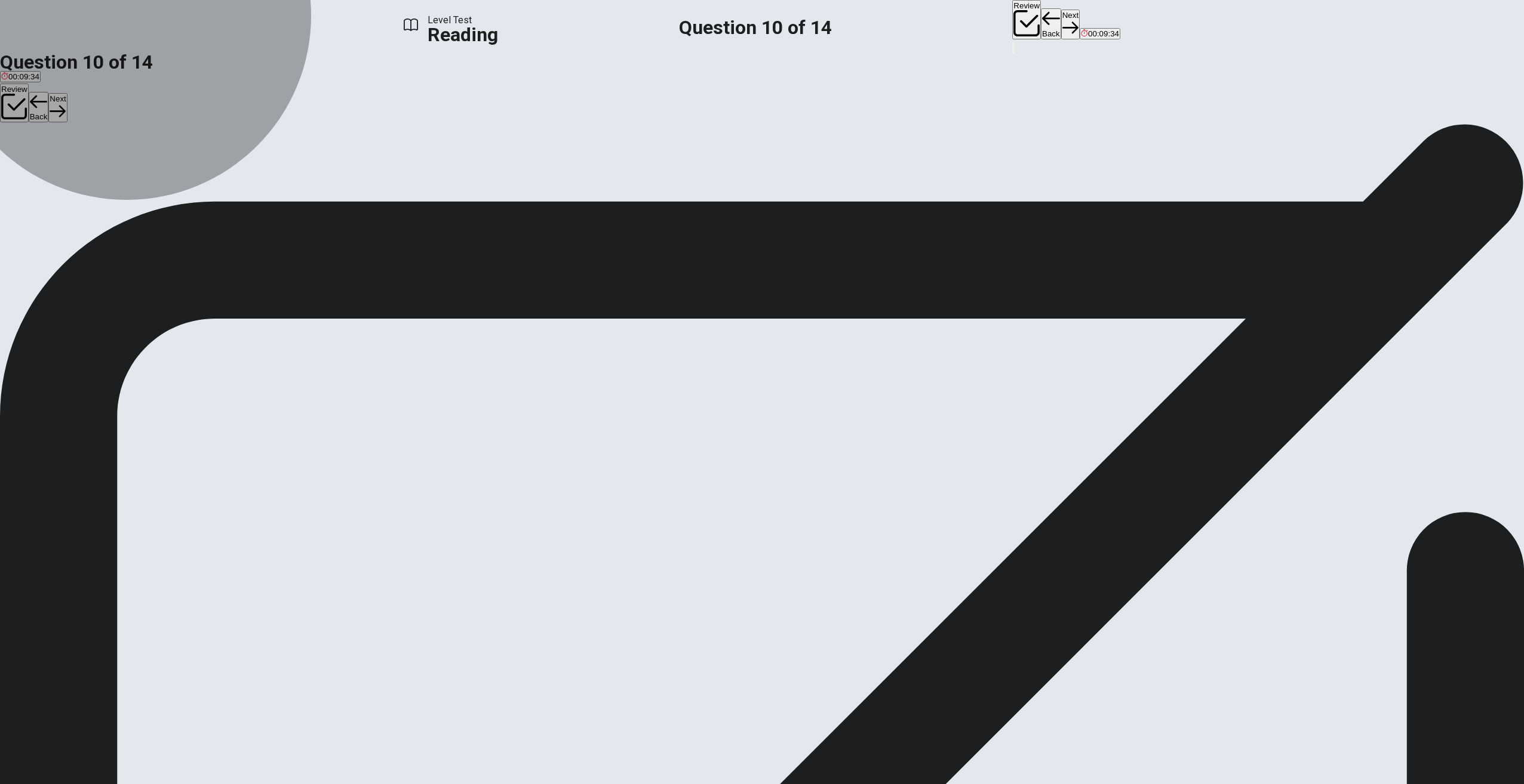
click at [281, 171] on span "A practice that is becoming less common" at bounding box center [208, 167] width 144 height 9
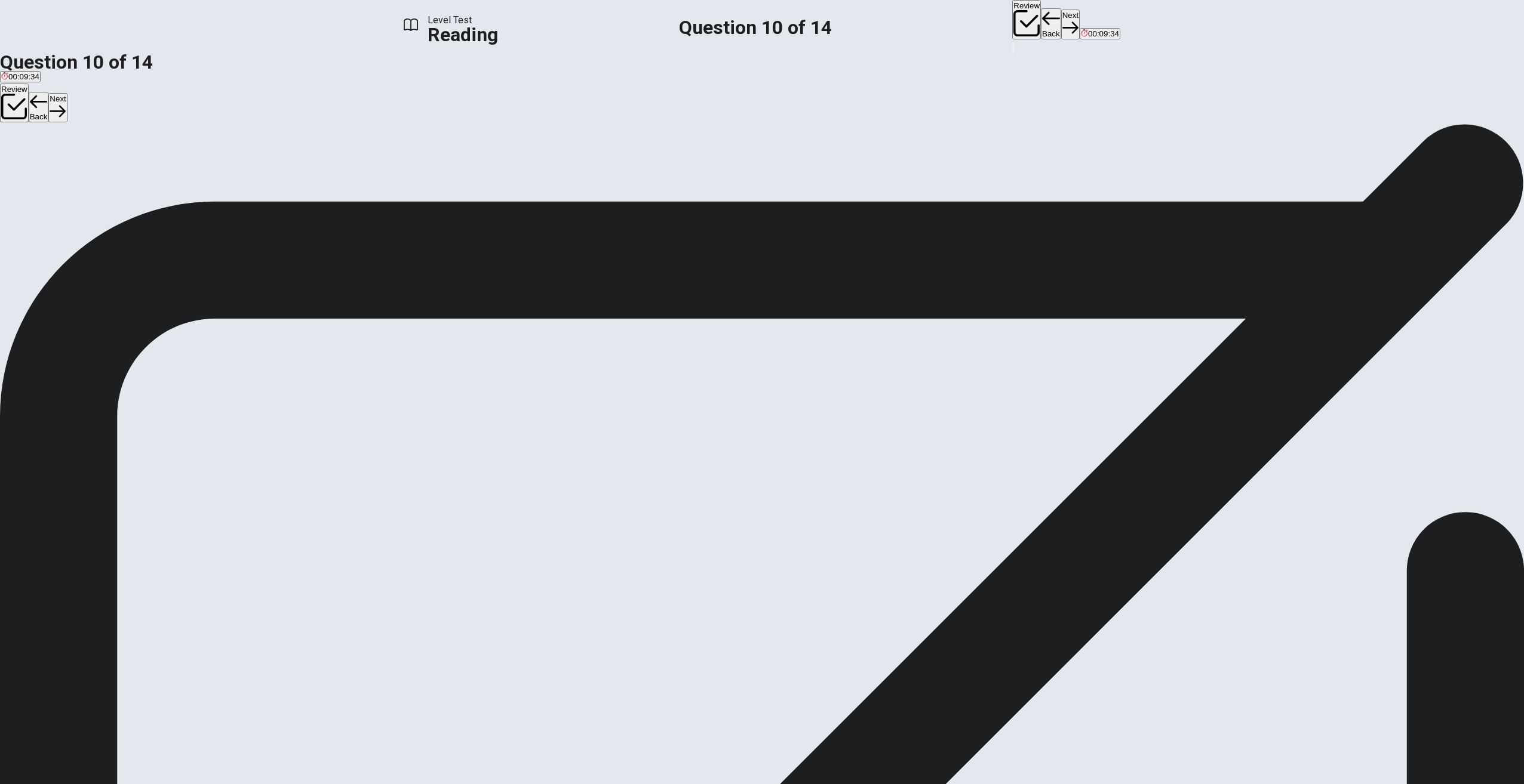
click at [1061, 20] on button "Next" at bounding box center [1070, 24] width 18 height 29
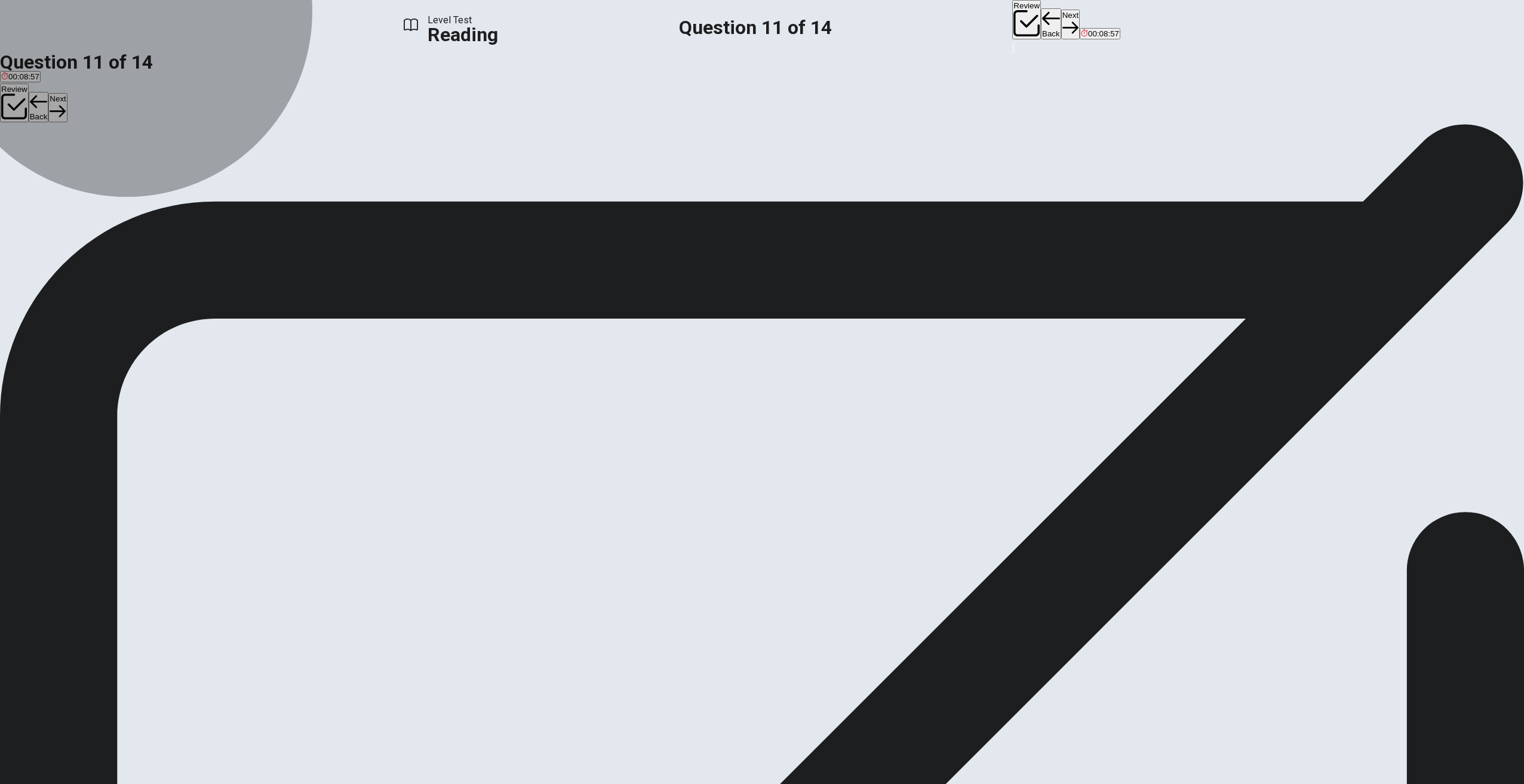
click at [554, 171] on span "People now pay for access to a large library instead of individual songs or alb…" at bounding box center [411, 167] width 287 height 9
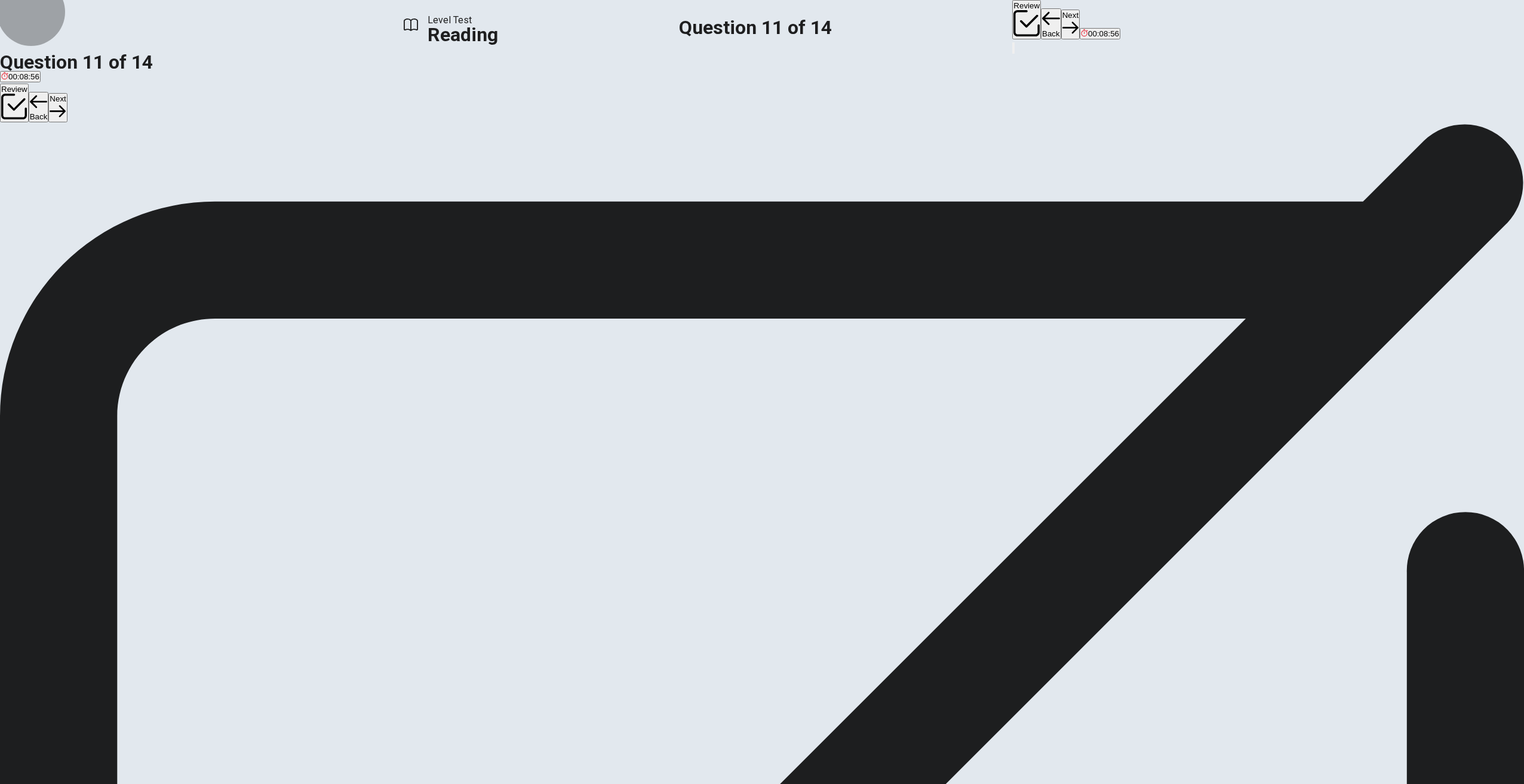
click at [1061, 20] on button "Next" at bounding box center [1070, 24] width 18 height 29
click at [1041, 23] on button "Back" at bounding box center [1051, 23] width 20 height 31
click at [1061, 28] on button "Next" at bounding box center [1070, 24] width 18 height 29
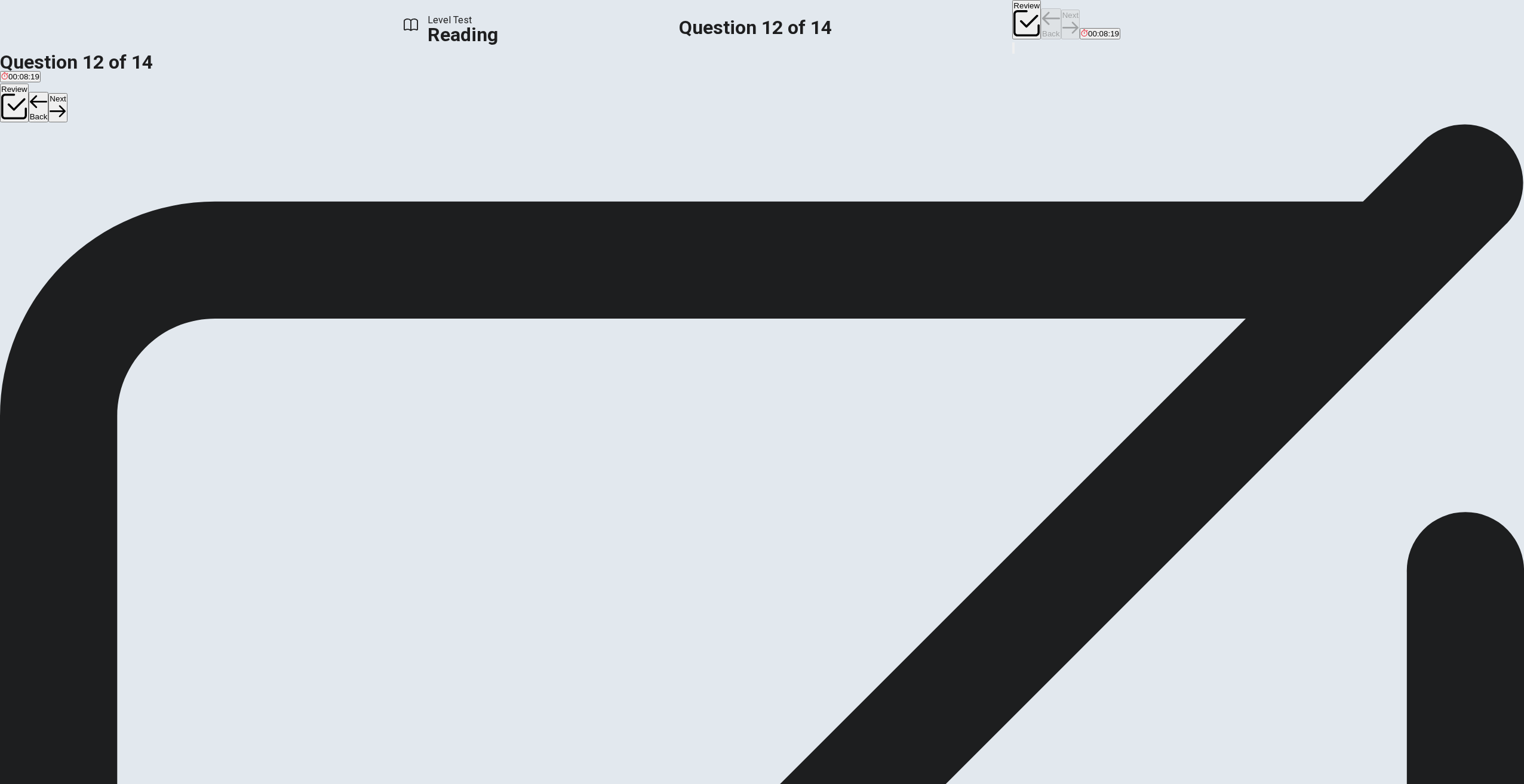
scroll to position [204, 0]
click at [792, 369] on input at bounding box center [748, 374] width 103 height 11
click at [1061, 19] on button "Next" at bounding box center [1070, 24] width 18 height 29
click at [85, 171] on span "Agreements" at bounding box center [63, 167] width 43 height 9
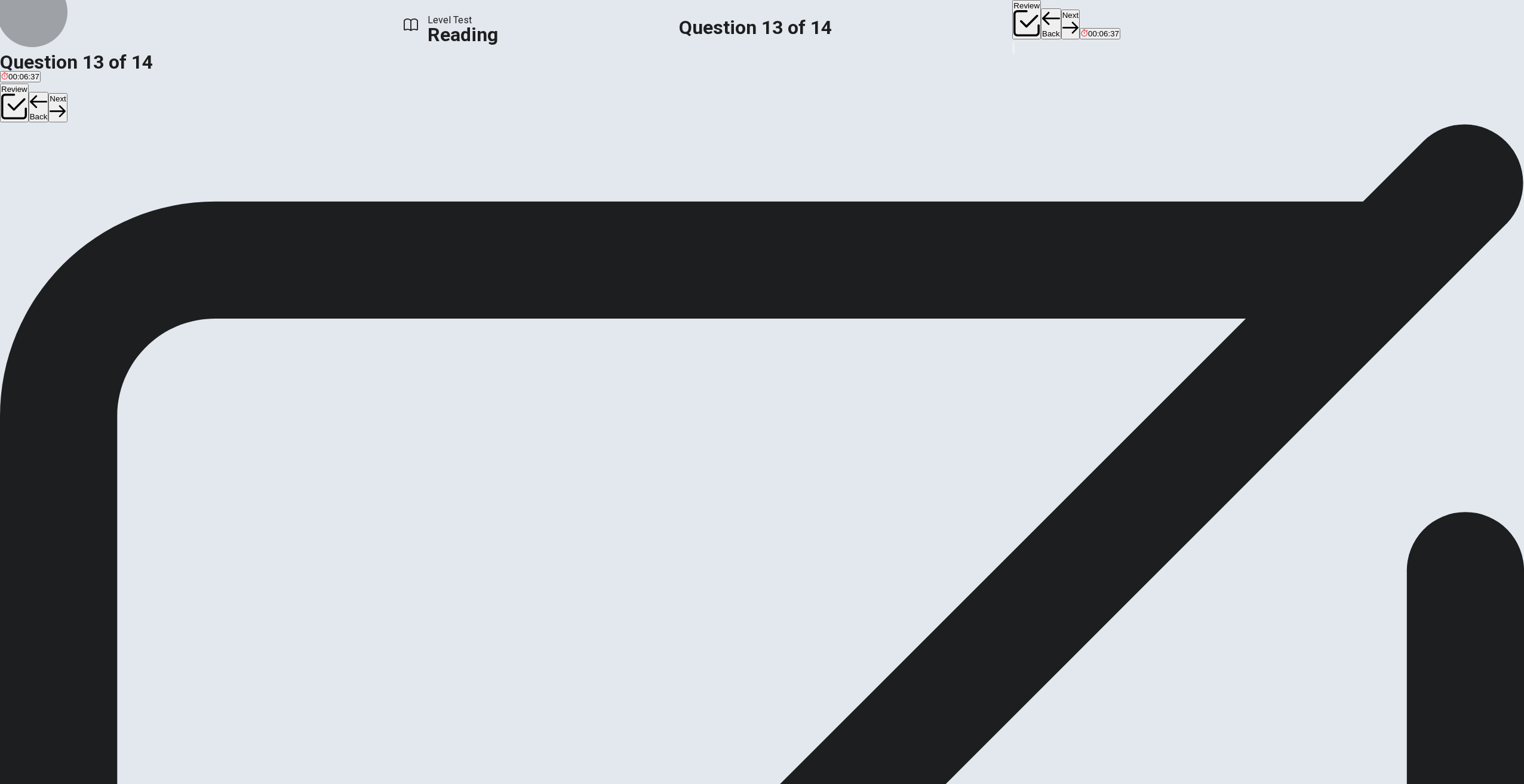
click at [1061, 20] on button "Next" at bounding box center [1070, 24] width 18 height 29
drag, startPoint x: 451, startPoint y: 371, endPoint x: 468, endPoint y: 400, distance: 33.6
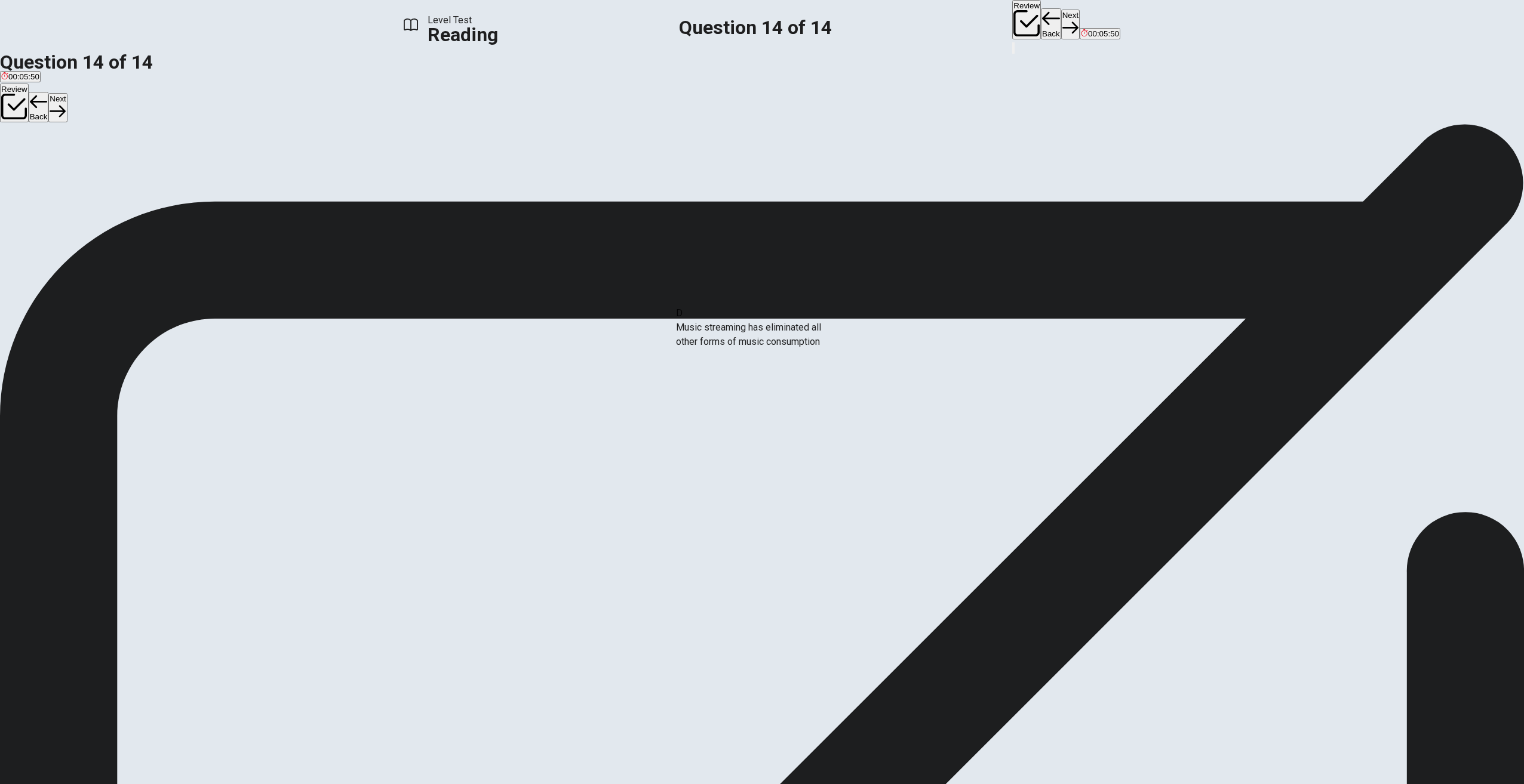
drag, startPoint x: 518, startPoint y: 303, endPoint x: 769, endPoint y: 348, distance: 255.0
drag, startPoint x: 492, startPoint y: 315, endPoint x: 707, endPoint y: 351, distance: 218.0
click at [36, 138] on button "View Text" at bounding box center [18, 161] width 36 height 47
click at [54, 138] on button "View Question" at bounding box center [27, 170] width 54 height 65
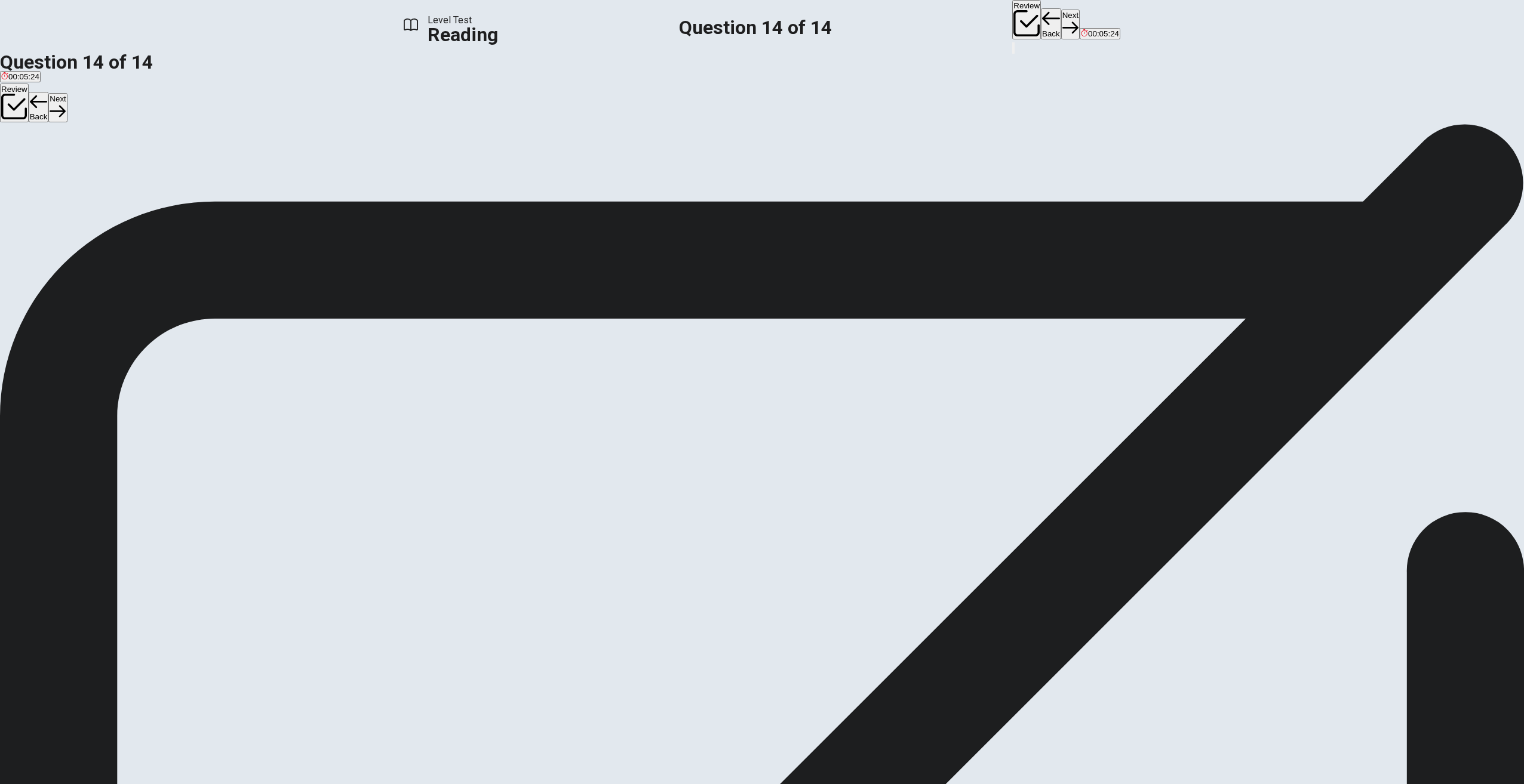
click at [36, 138] on button "View Text" at bounding box center [18, 161] width 36 height 47
click at [54, 138] on button "View Question" at bounding box center [27, 170] width 54 height 65
click at [1061, 20] on button "Next" at bounding box center [1070, 24] width 18 height 29
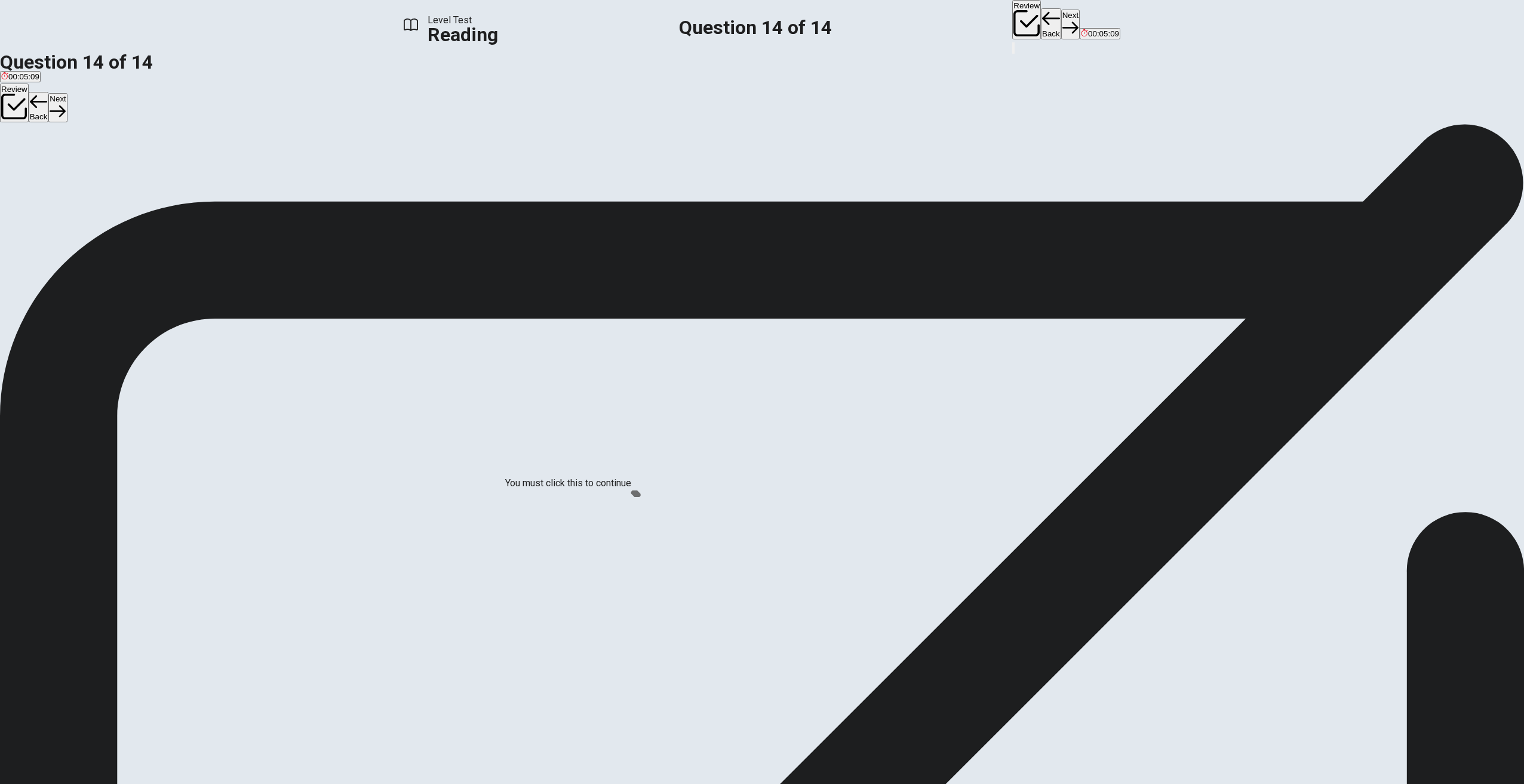
click at [637, 495] on input "You must click this to continue" at bounding box center [762, 392] width 1524 height 784
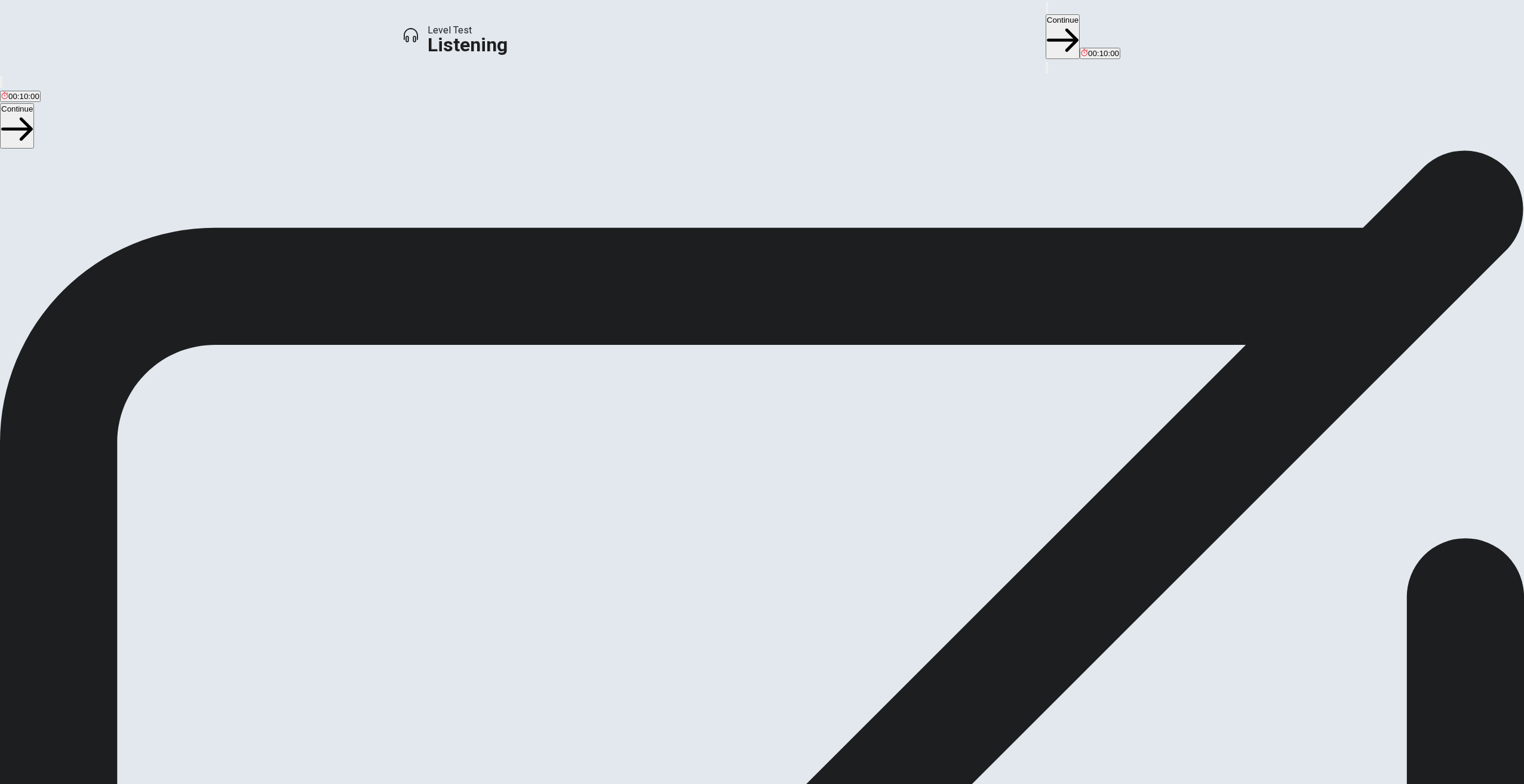
click at [1046, 20] on button "Continue" at bounding box center [1063, 37] width 34 height 45
click at [3, 553] on button "button" at bounding box center [1, 559] width 3 height 11
click at [1046, 24] on button "Continue" at bounding box center [1063, 37] width 34 height 45
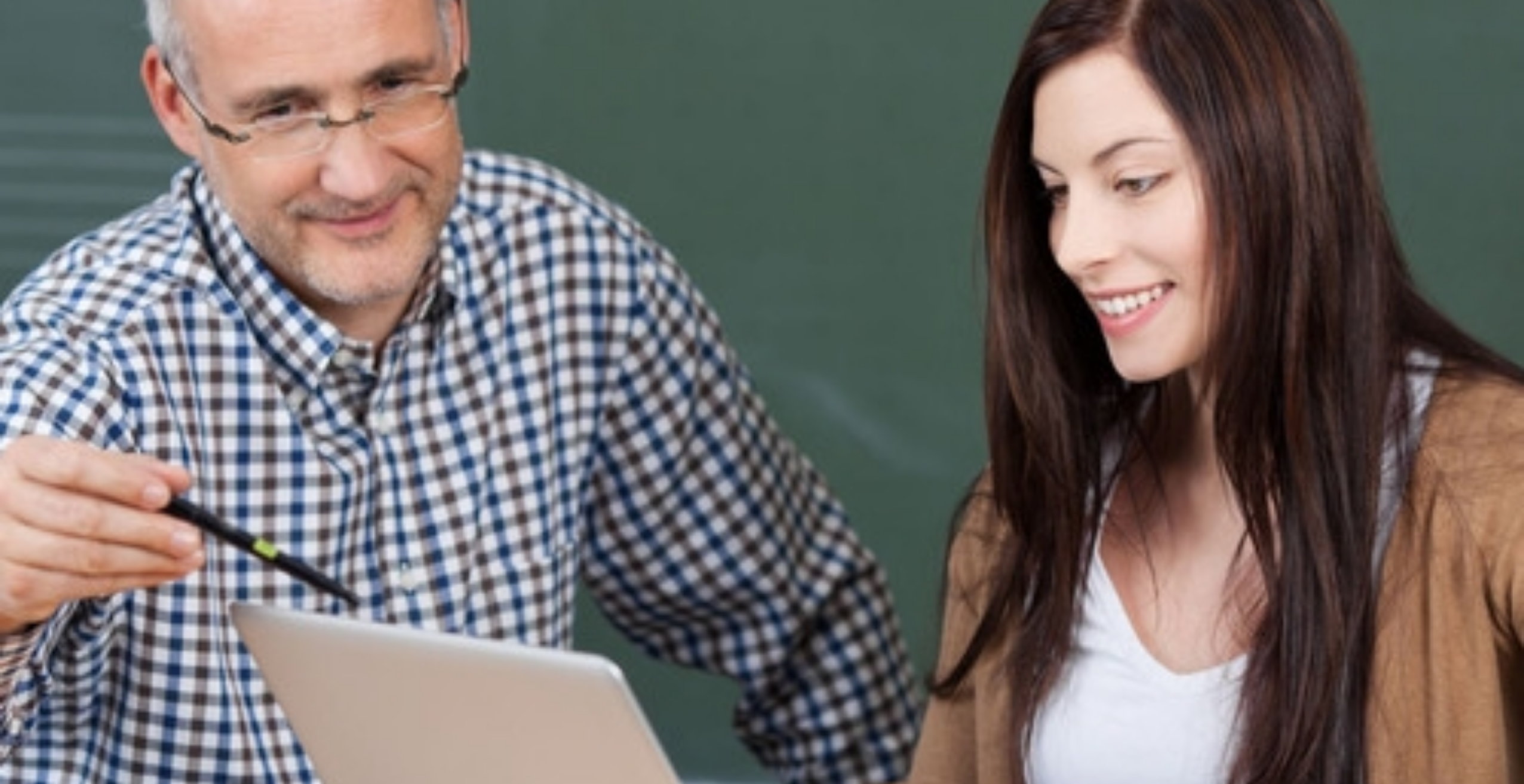
click at [1184, 136] on div "Listen to this clip about Concerts, then answer the questions. You can take not…" at bounding box center [762, 136] width 1524 height 0
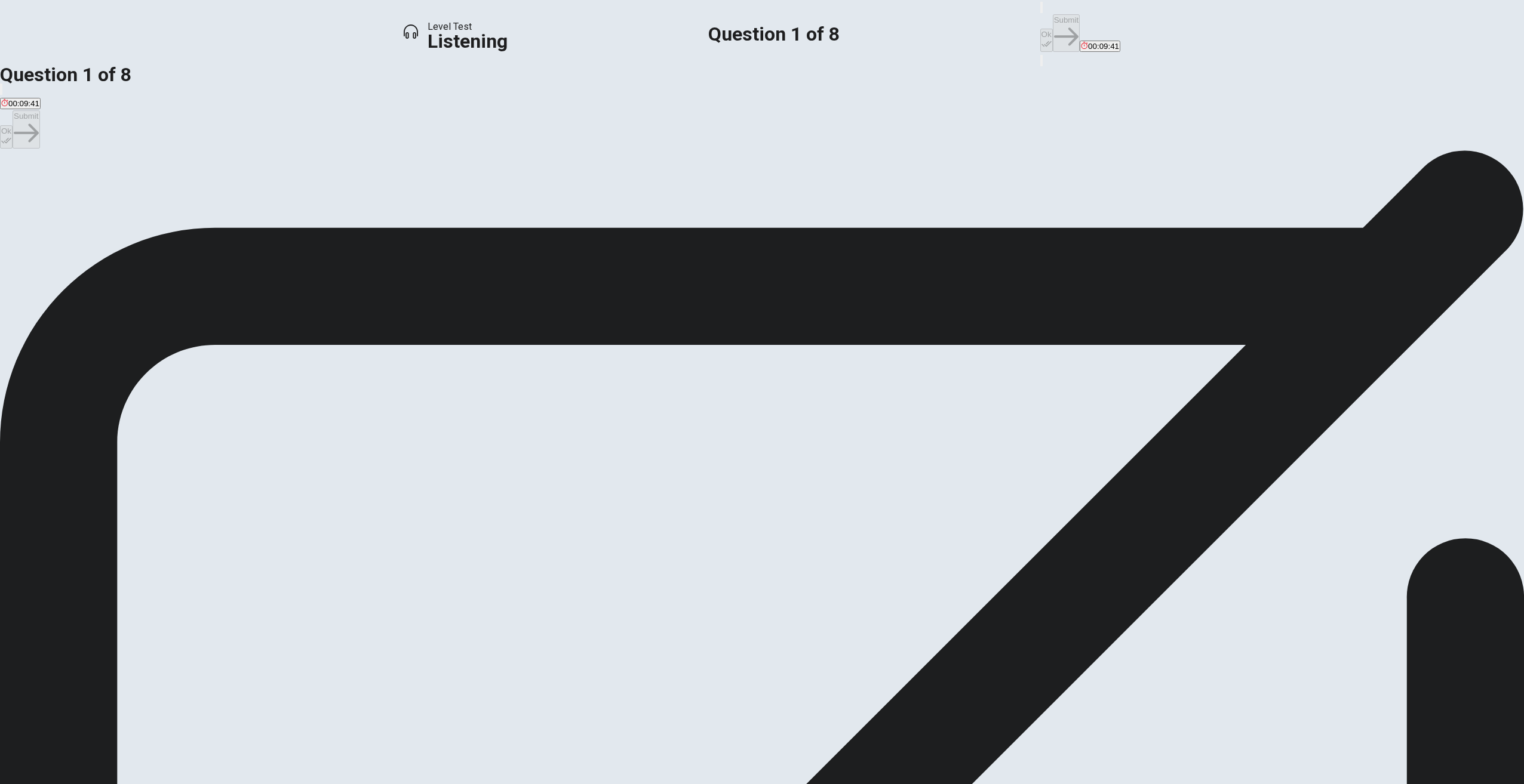
click at [490, 198] on span "A concert in which [PERSON_NAME] performed" at bounding box center [404, 193] width 170 height 9
click at [1042, 39] on icon "button" at bounding box center [1047, 44] width 10 height 10
click at [1053, 23] on button "Submit" at bounding box center [1066, 33] width 27 height 37
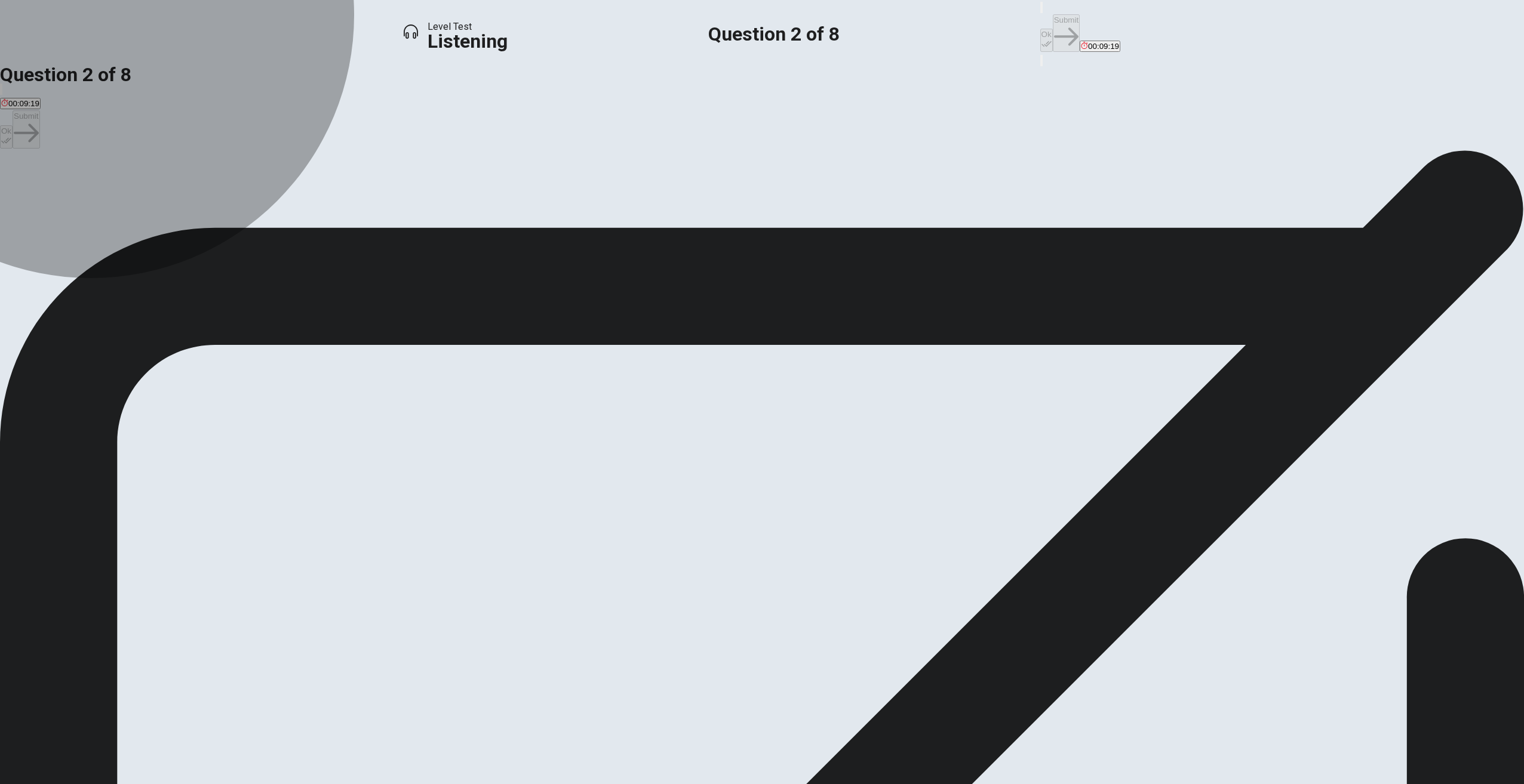
click at [153, 198] on span "Passion is more important than job security" at bounding box center [77, 193] width 152 height 9
click at [315, 198] on span "Job security and passion should be balanced" at bounding box center [235, 193] width 159 height 9
click at [155, 199] on button "A Passion is more important than job security" at bounding box center [77, 189] width 155 height 20
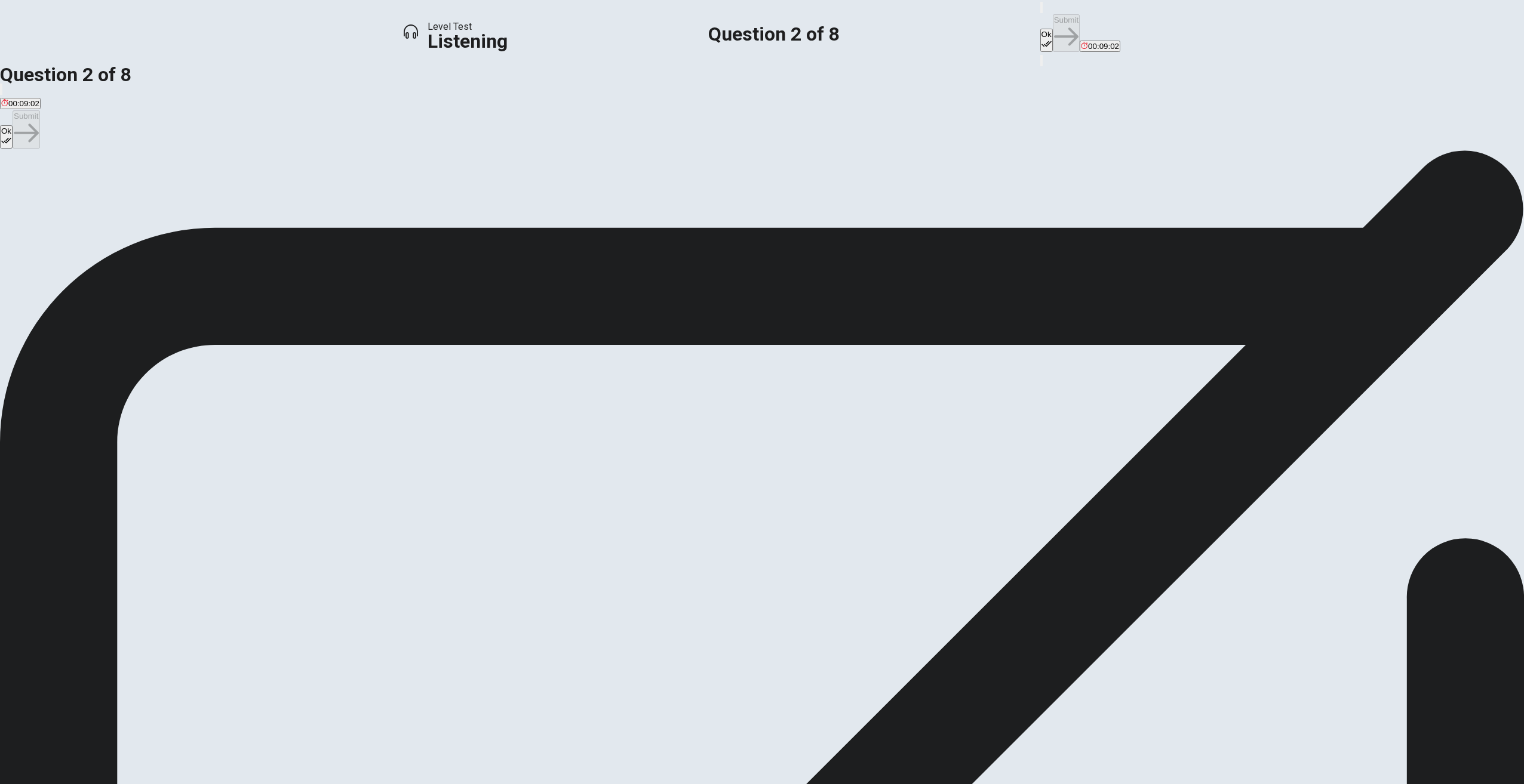
click at [315, 198] on span "Job security and passion should be balanced" at bounding box center [235, 193] width 159 height 9
click at [1041, 28] on button "Ok" at bounding box center [1047, 40] width 13 height 23
click at [1053, 20] on button "Submit" at bounding box center [1066, 33] width 27 height 37
click at [410, 198] on span "That she takes singing classes and participates in contests" at bounding box center [306, 193] width 207 height 9
click at [1041, 28] on button "Ok" at bounding box center [1047, 40] width 13 height 23
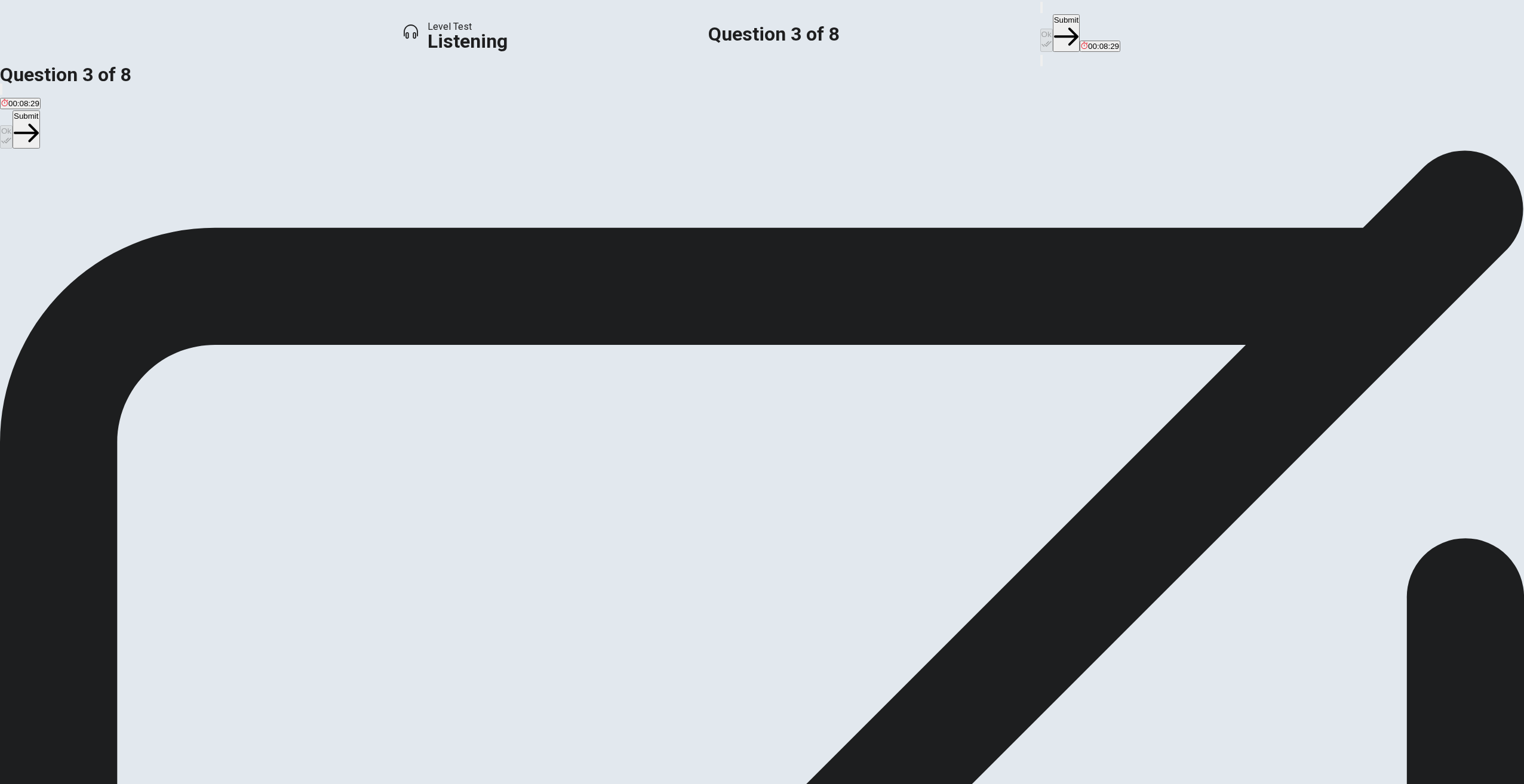
click at [1053, 25] on button "Submit" at bounding box center [1066, 33] width 27 height 37
click at [217, 189] on div "A" at bounding box center [109, 184] width 216 height 9
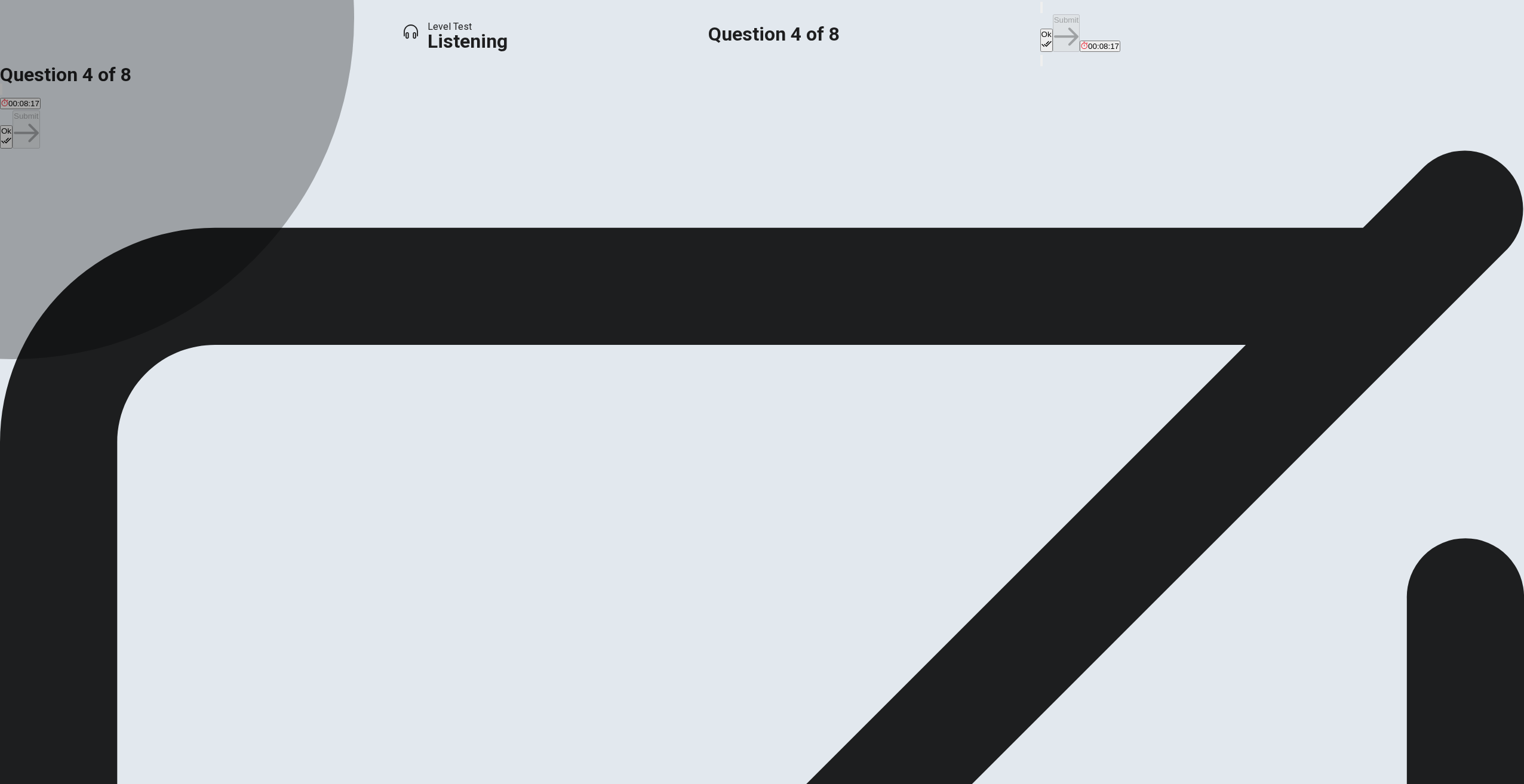
click at [374, 189] on div "B" at bounding box center [297, 184] width 154 height 9
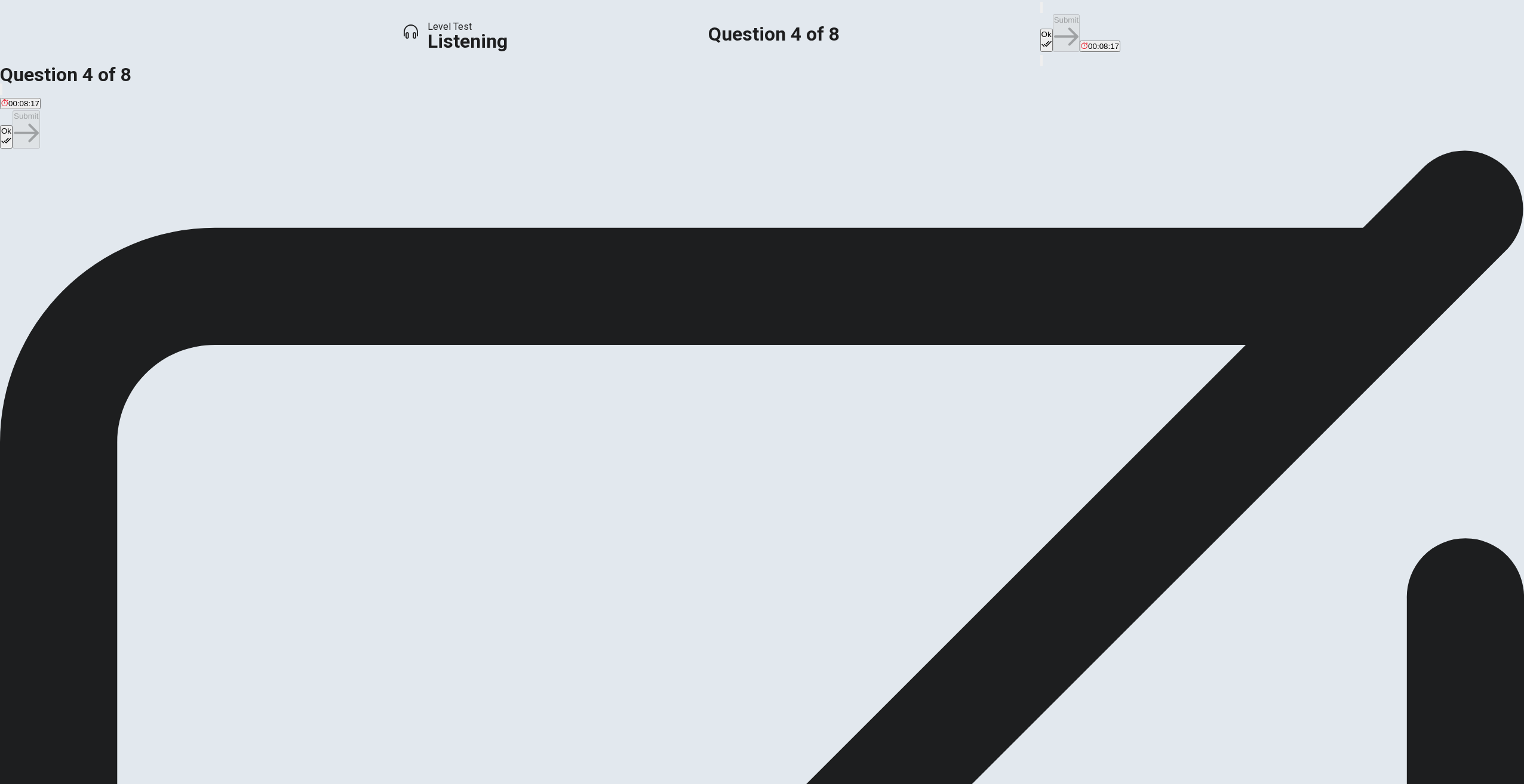
click at [598, 189] on div "C" at bounding box center [487, 184] width 221 height 9
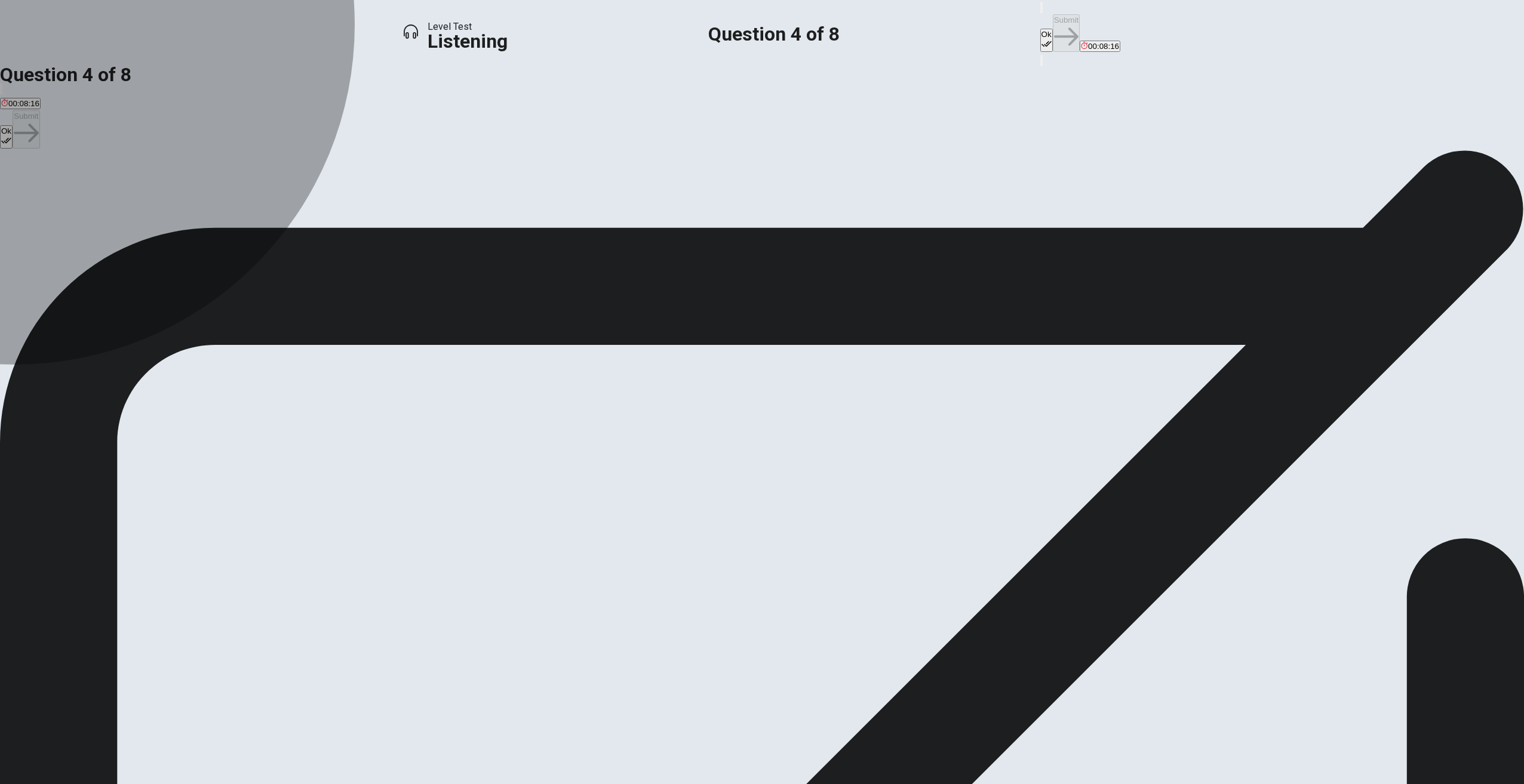
click at [219, 199] on button "A It has dissuaded her from trying to pursue singing as a career" at bounding box center [109, 189] width 219 height 20
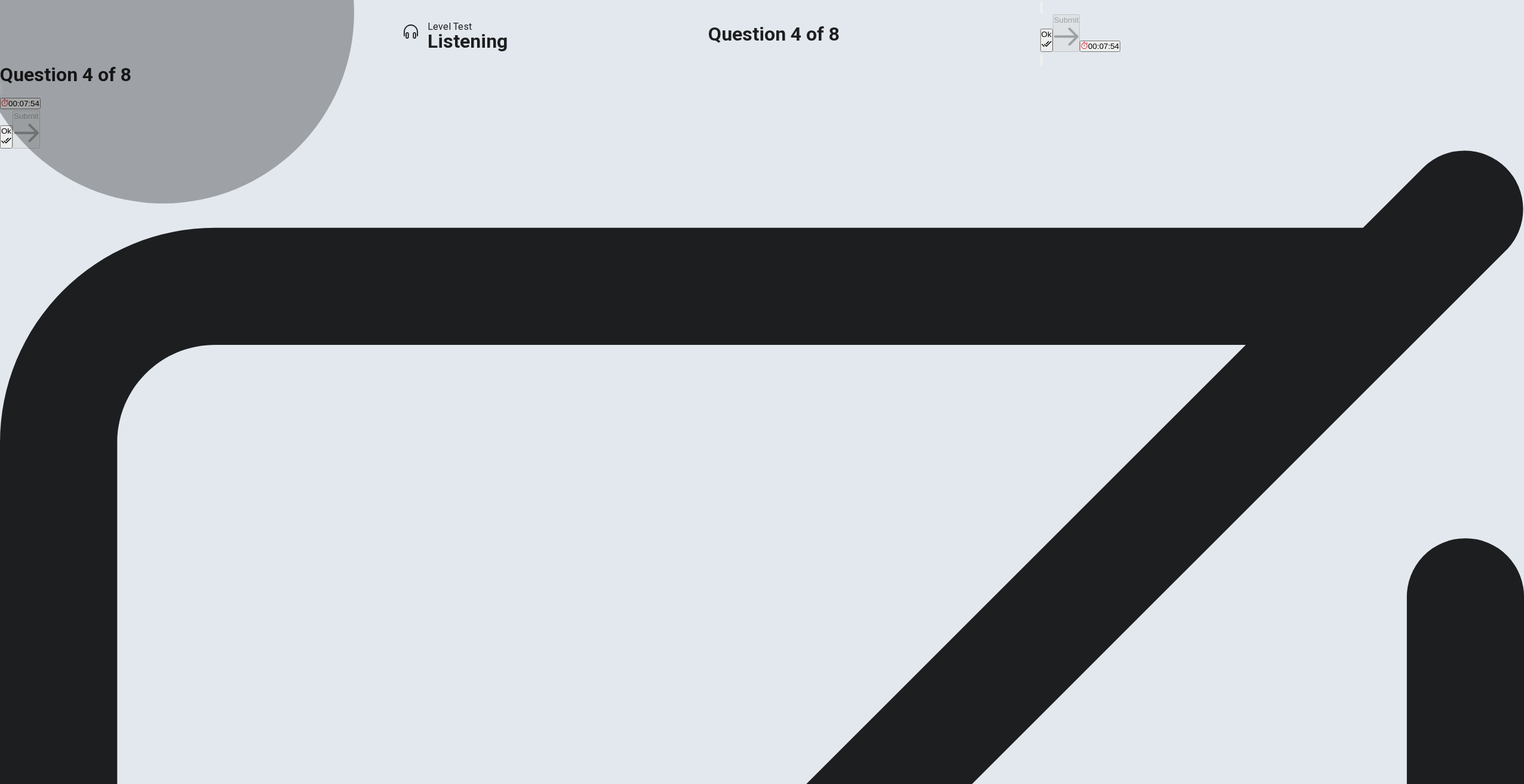
click at [598, 198] on span "It has given her new ideas about how to strengthen her singing" at bounding box center [487, 193] width 221 height 9
click at [739, 198] on span "It has distracted her from her real goals" at bounding box center [669, 193] width 139 height 9
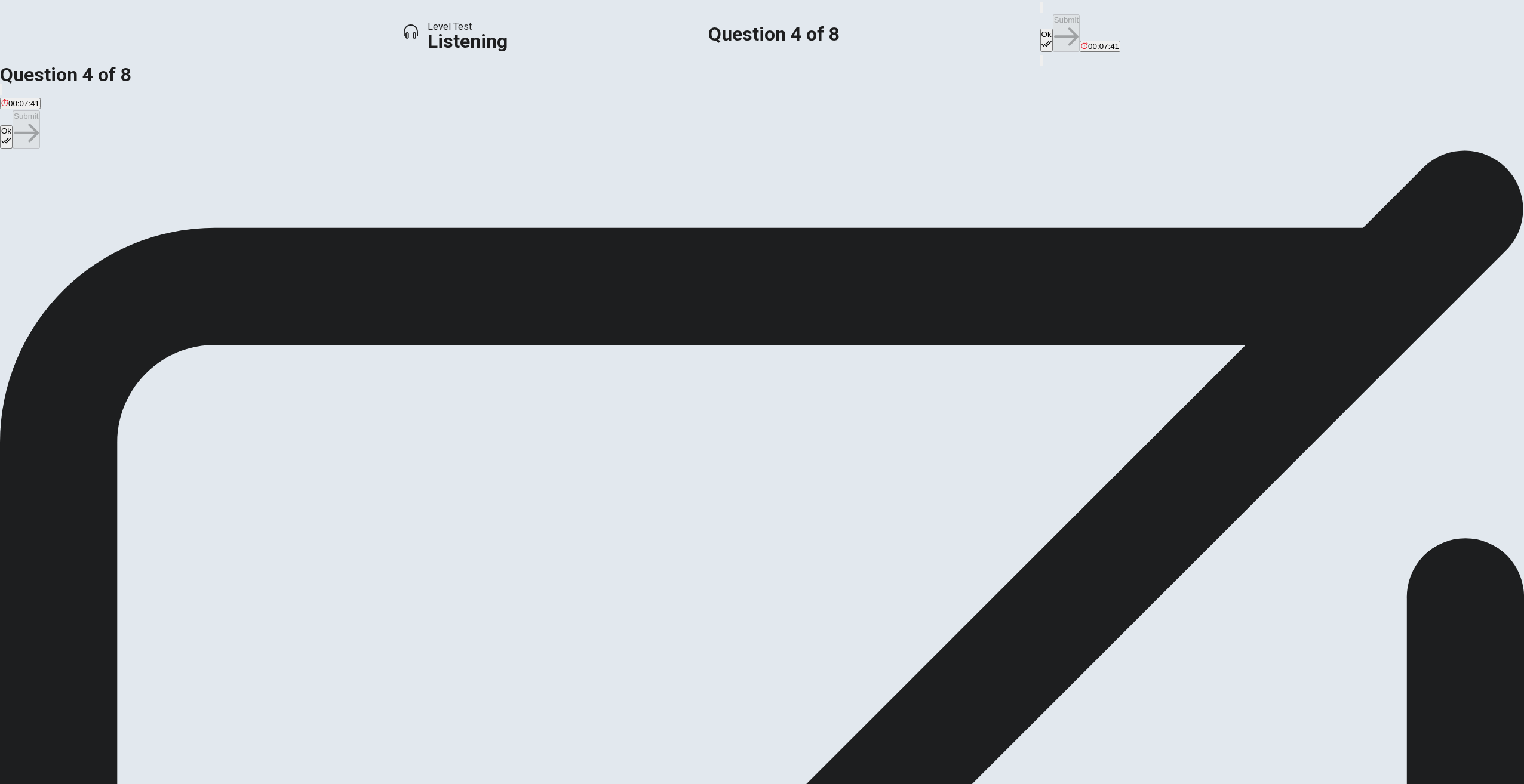
click at [598, 198] on span "It has given her new ideas about how to strengthen her singing" at bounding box center [487, 193] width 221 height 9
click at [1041, 28] on button "Ok" at bounding box center [1047, 40] width 13 height 23
click at [1053, 18] on button "Submit" at bounding box center [1066, 33] width 27 height 37
click at [1041, 28] on button "Ok" at bounding box center [1047, 40] width 13 height 23
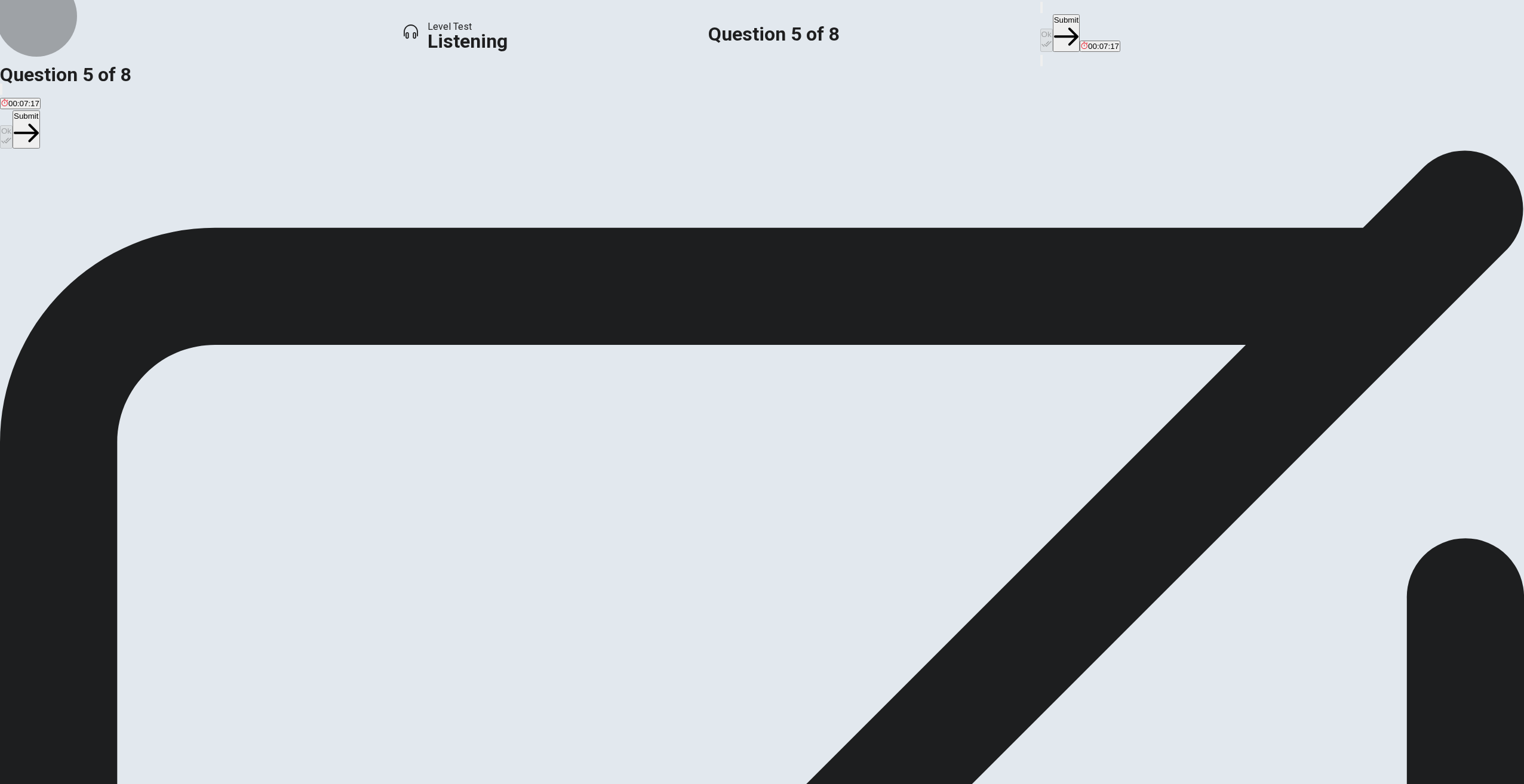
click at [1053, 24] on button "Submit" at bounding box center [1066, 33] width 27 height 37
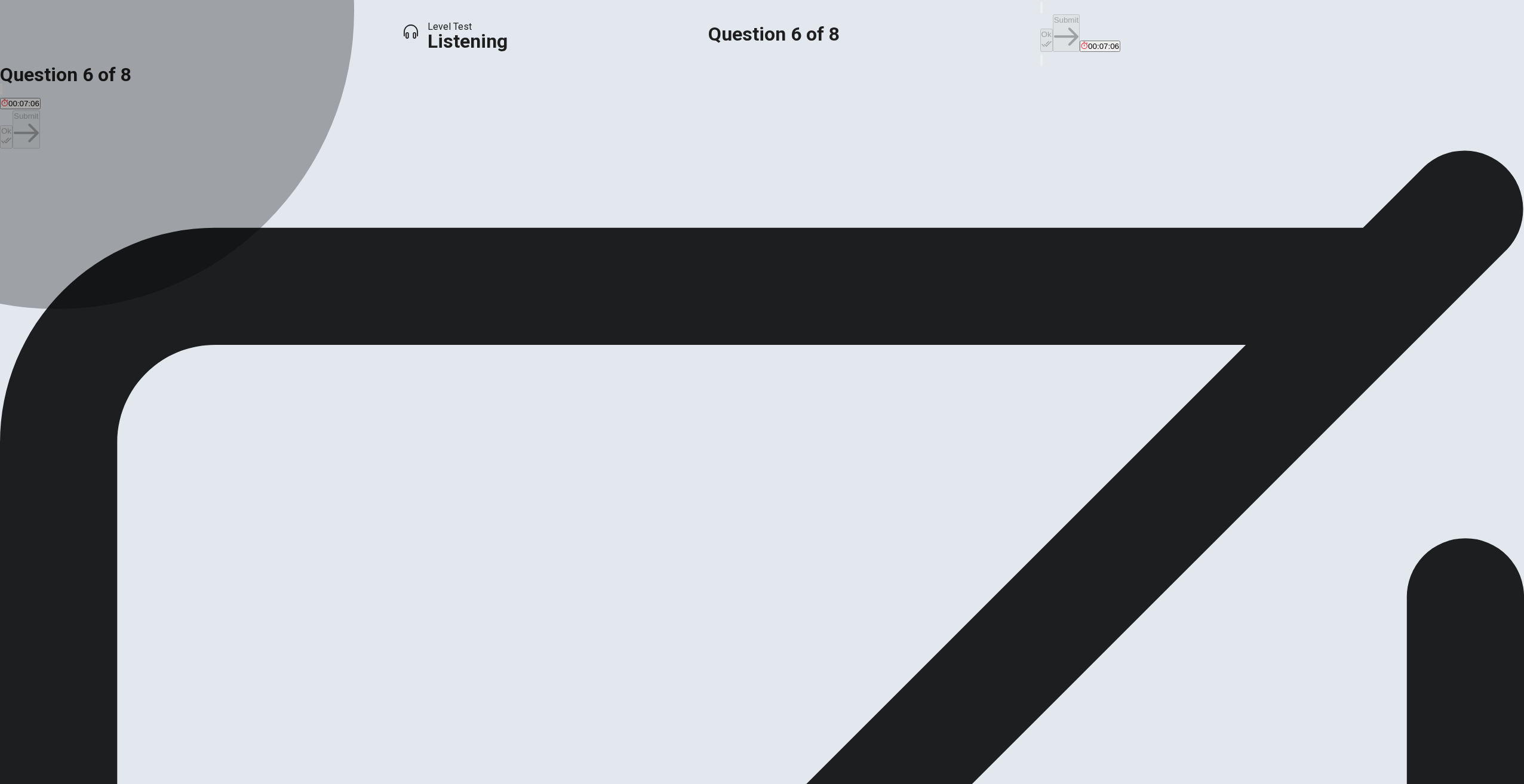
click at [35, 189] on span "Positively" at bounding box center [18, 193] width 34 height 9
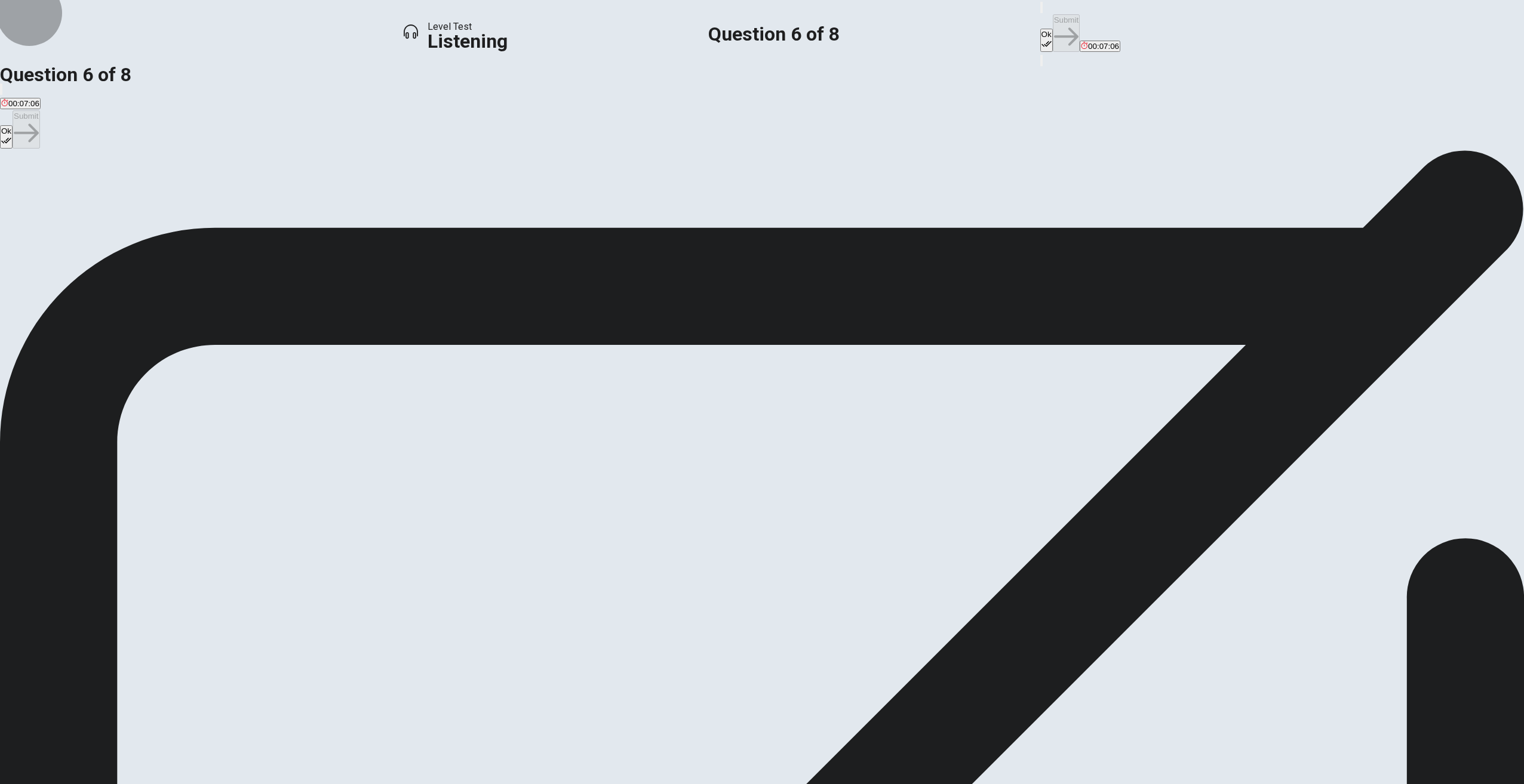
drag, startPoint x: 907, startPoint y: 22, endPoint x: 926, endPoint y: 20, distance: 19.1
click at [1042, 39] on icon "button" at bounding box center [1047, 44] width 10 height 10
click at [1053, 17] on button "Submit" at bounding box center [1066, 33] width 27 height 37
click at [312, 198] on span "Because she loves singing" at bounding box center [265, 193] width 94 height 9
click at [1041, 28] on button "Ok" at bounding box center [1047, 40] width 13 height 23
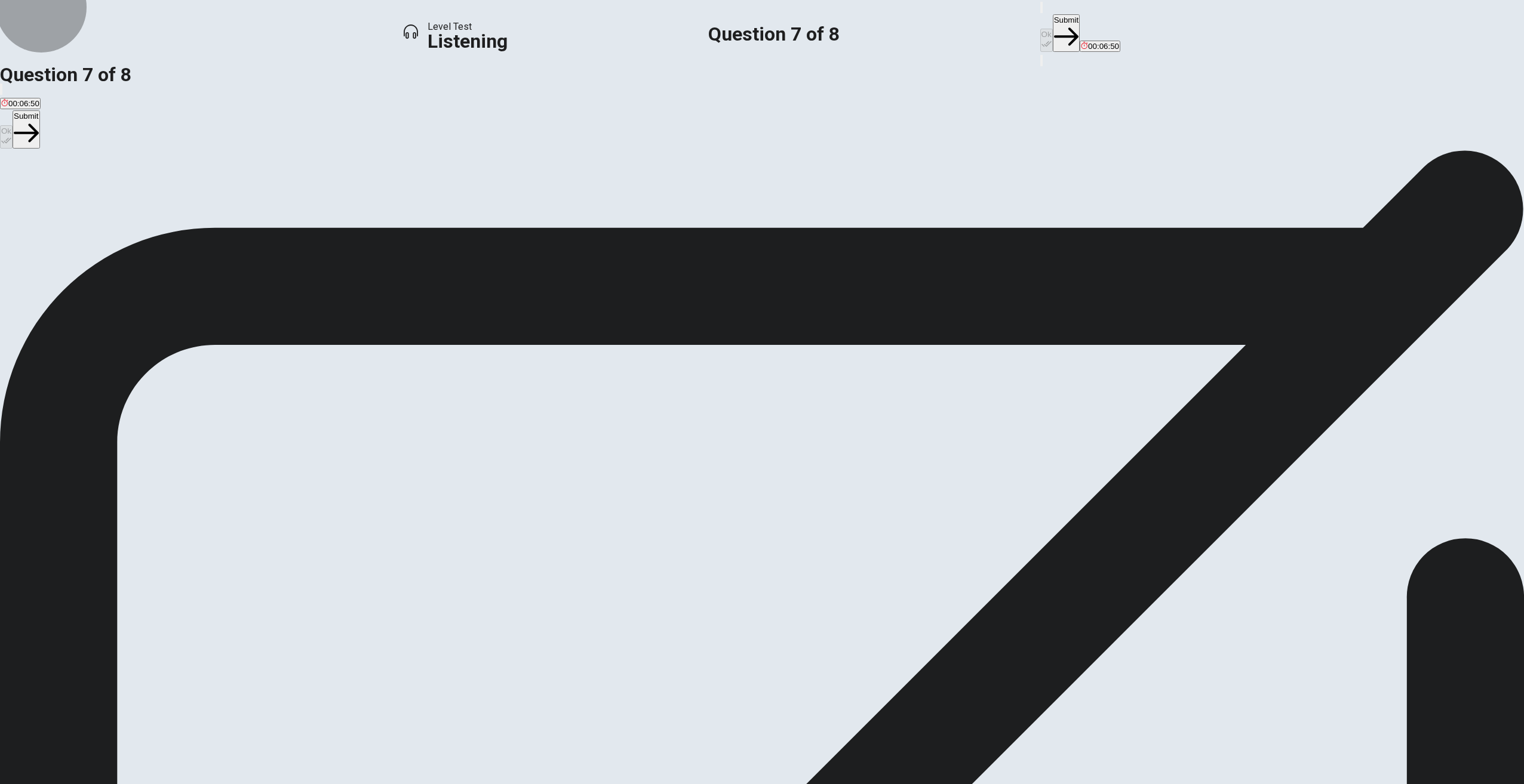
click at [1053, 16] on button "Submit" at bounding box center [1066, 33] width 27 height 37
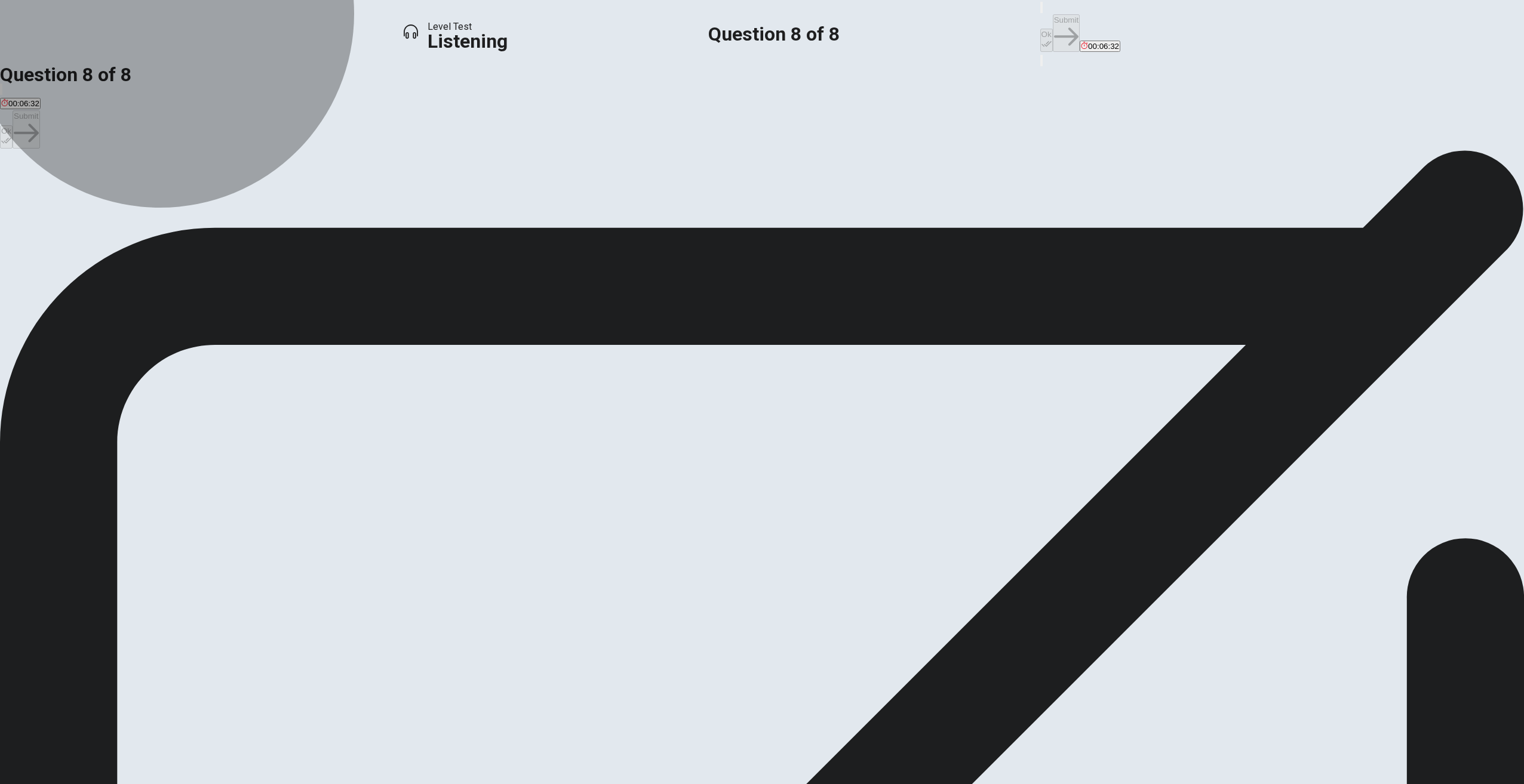
click at [295, 198] on span "She is concerned about job security" at bounding box center [232, 193] width 126 height 9
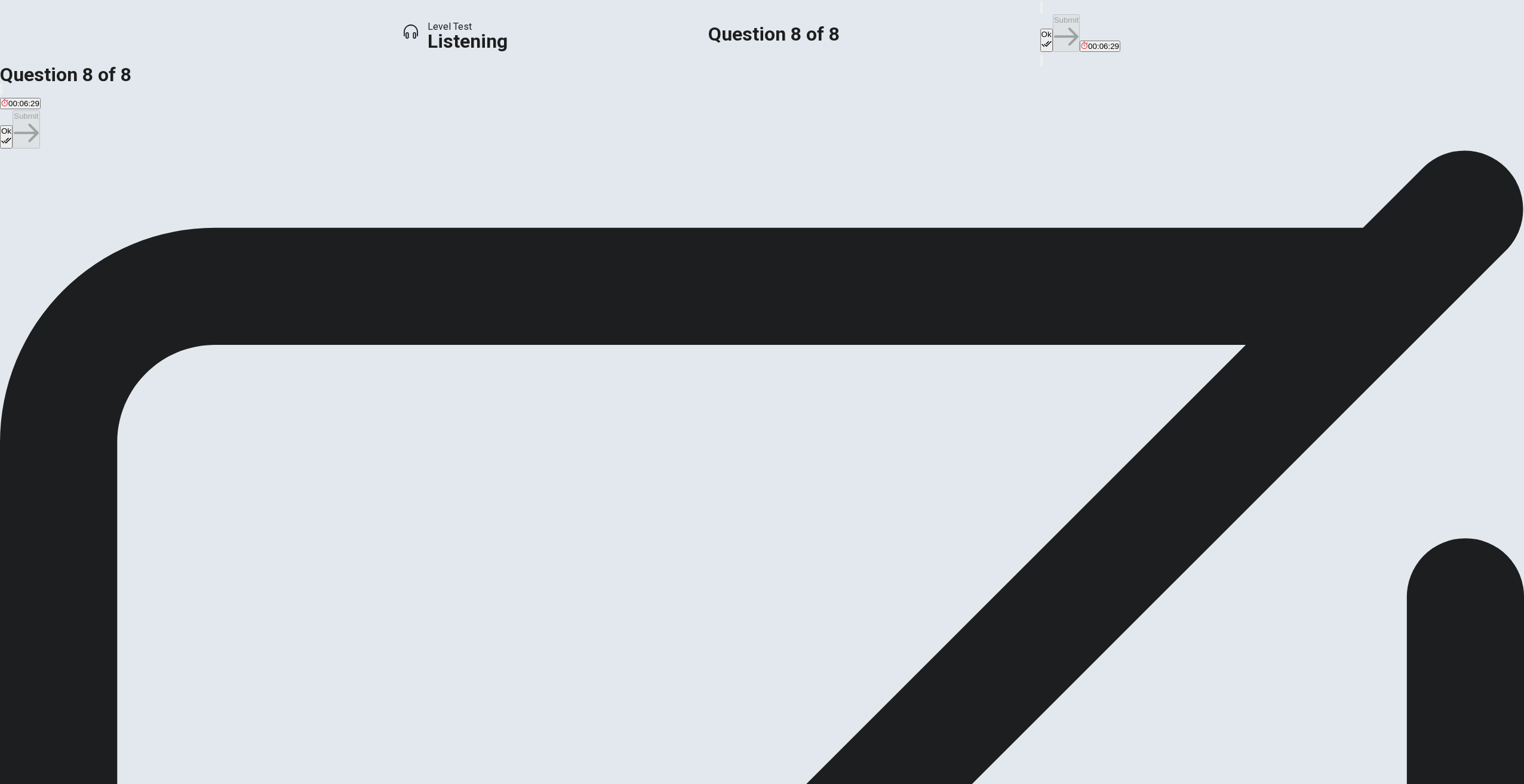
click at [1041, 28] on button "Ok" at bounding box center [1047, 40] width 13 height 23
click at [1053, 22] on button "Submit" at bounding box center [1066, 33] width 27 height 37
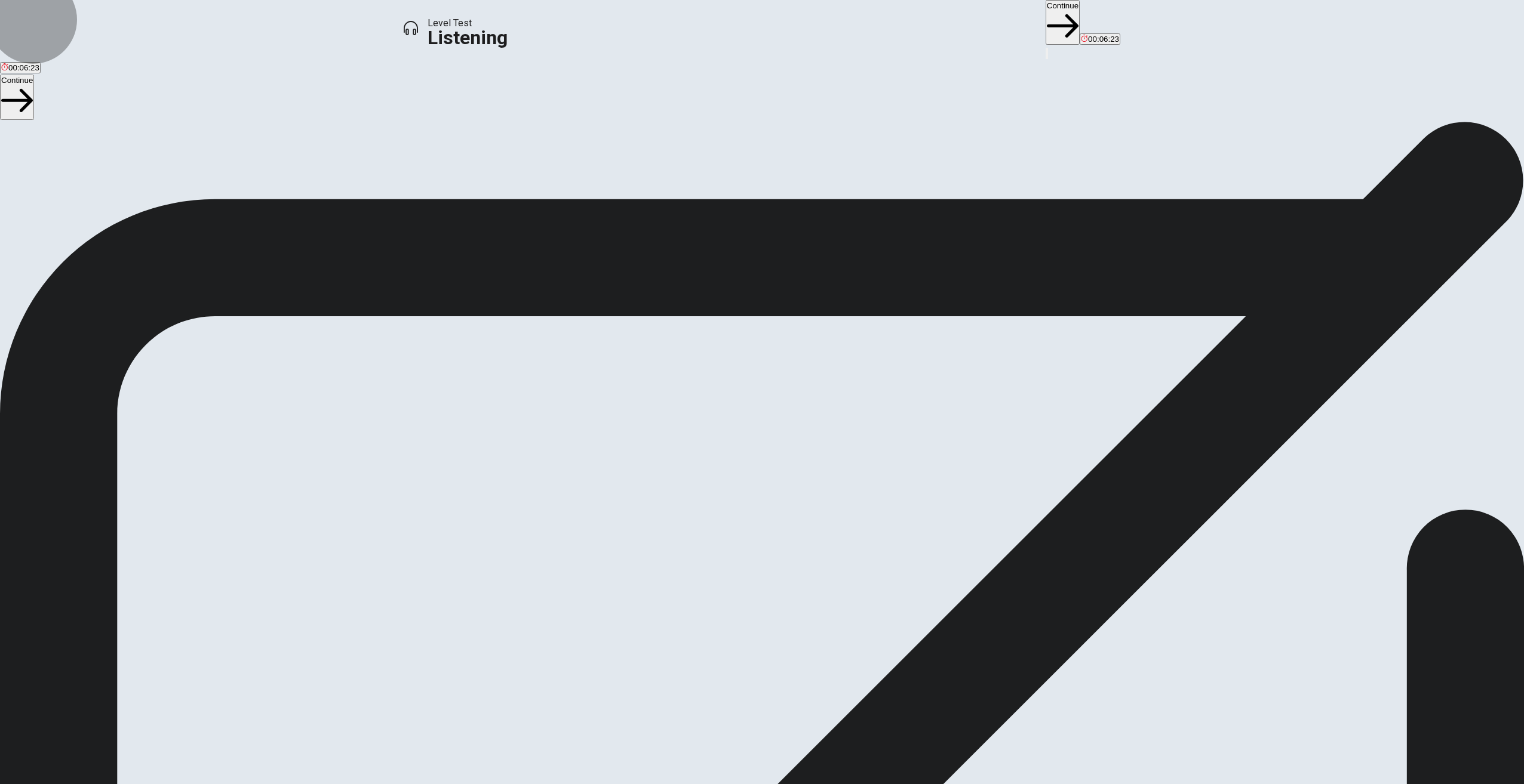
click at [1046, 28] on button "Continue" at bounding box center [1063, 22] width 34 height 45
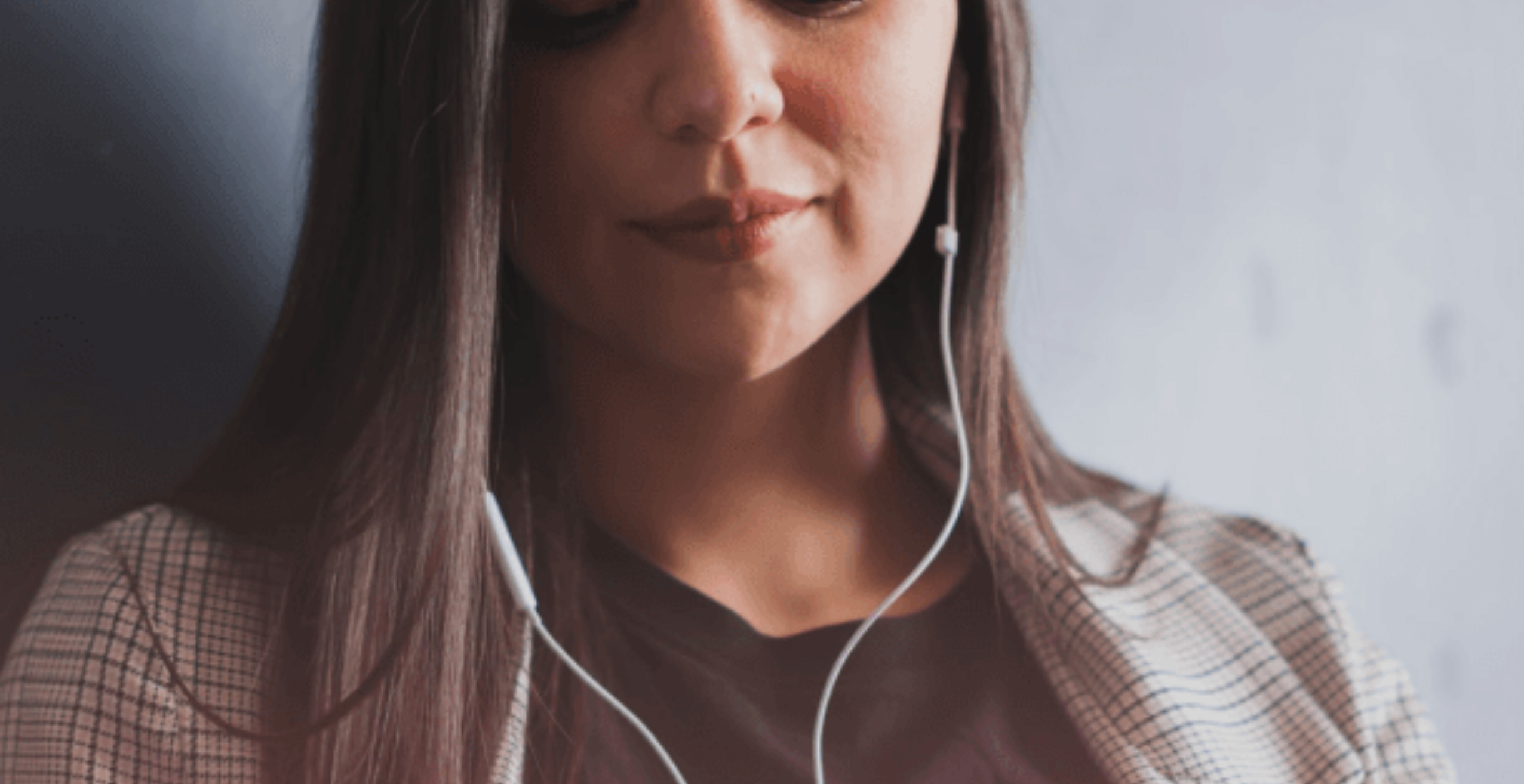
click at [1086, 27] on button "Continue" at bounding box center [1103, 37] width 34 height 45
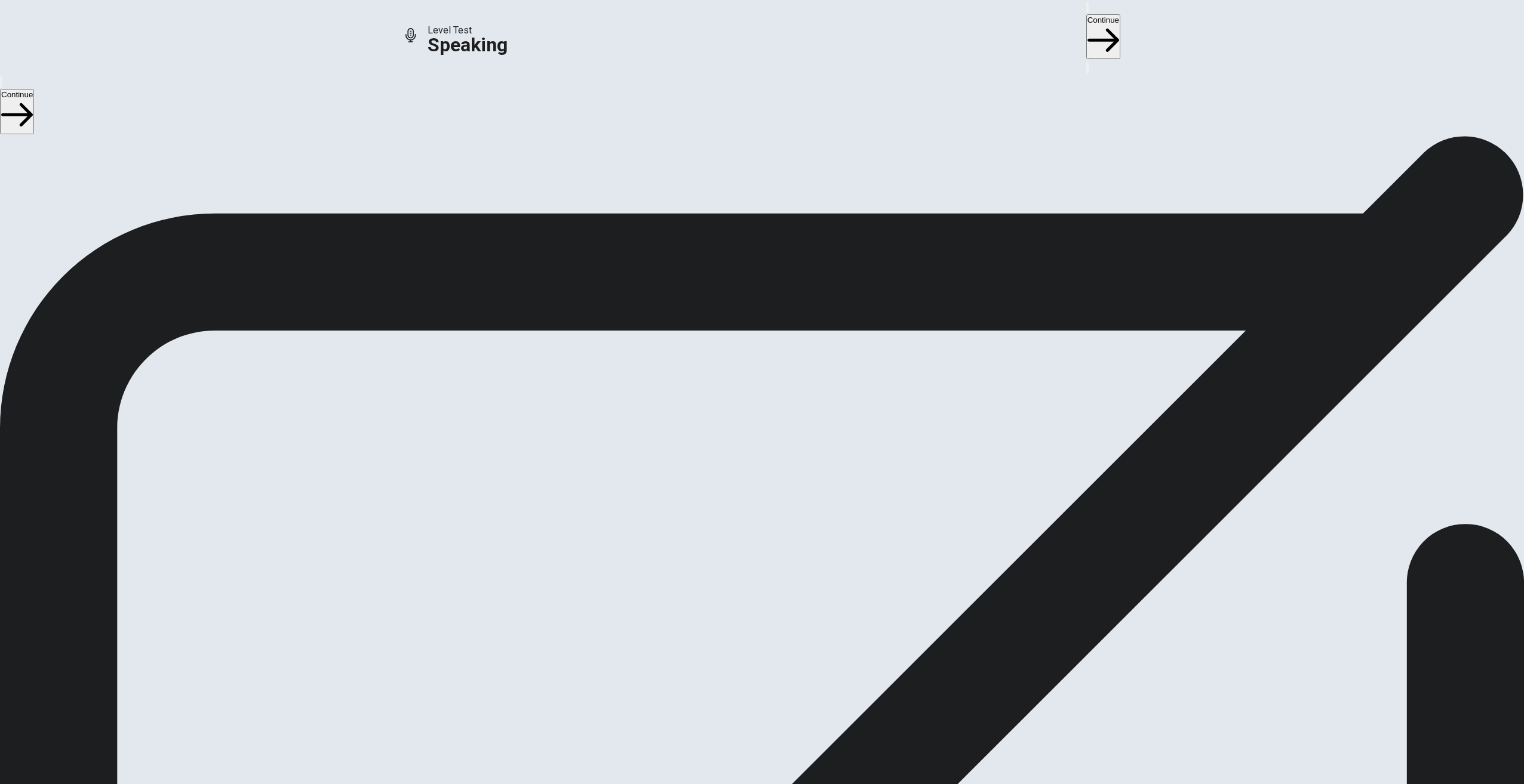
click at [1086, 25] on button "Continue" at bounding box center [1103, 37] width 34 height 45
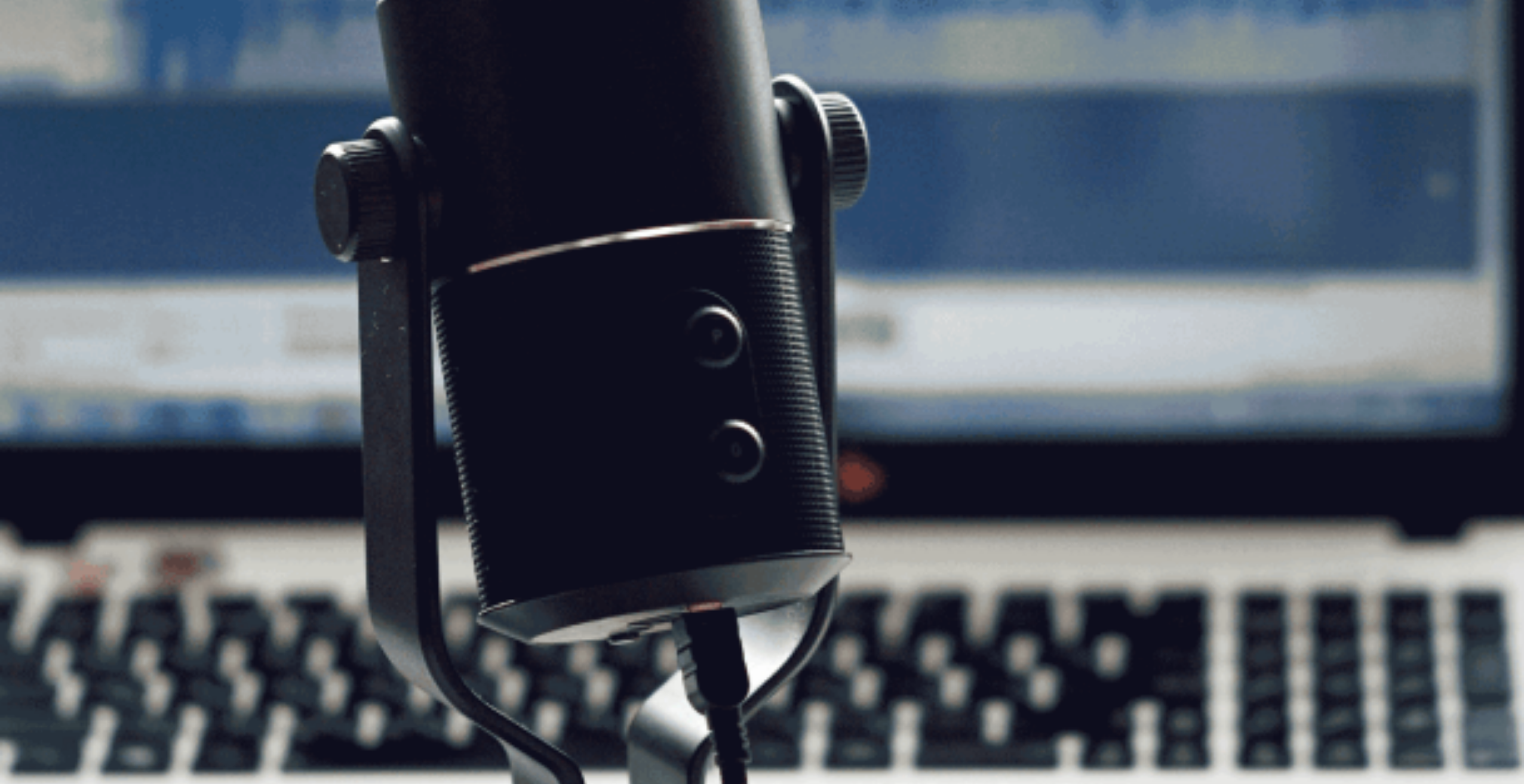
click at [1086, 23] on button "Continue" at bounding box center [1103, 37] width 34 height 45
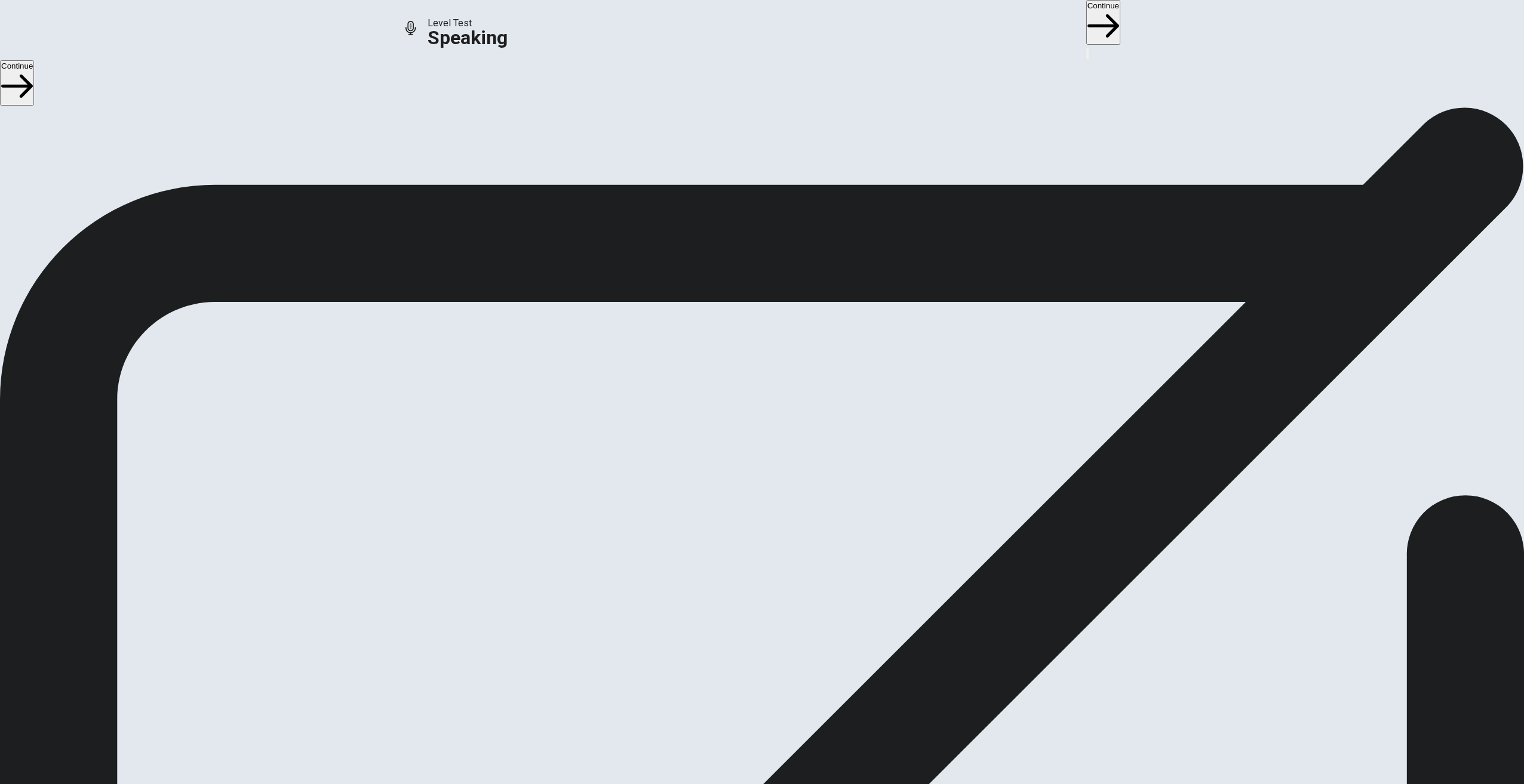
click at [1086, 23] on button "Continue" at bounding box center [1103, 22] width 34 height 45
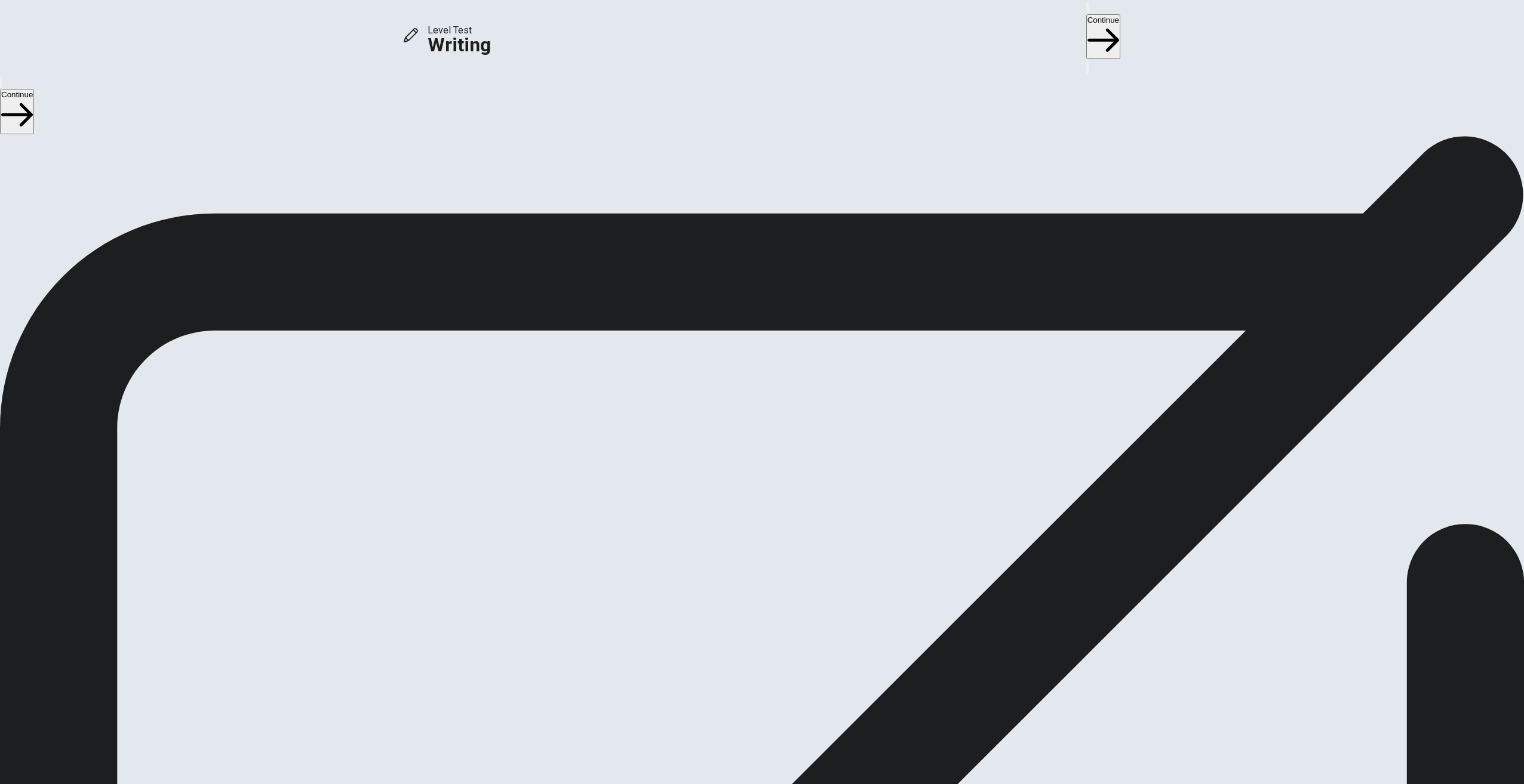
click at [1086, 25] on button "Continue" at bounding box center [1103, 37] width 34 height 45
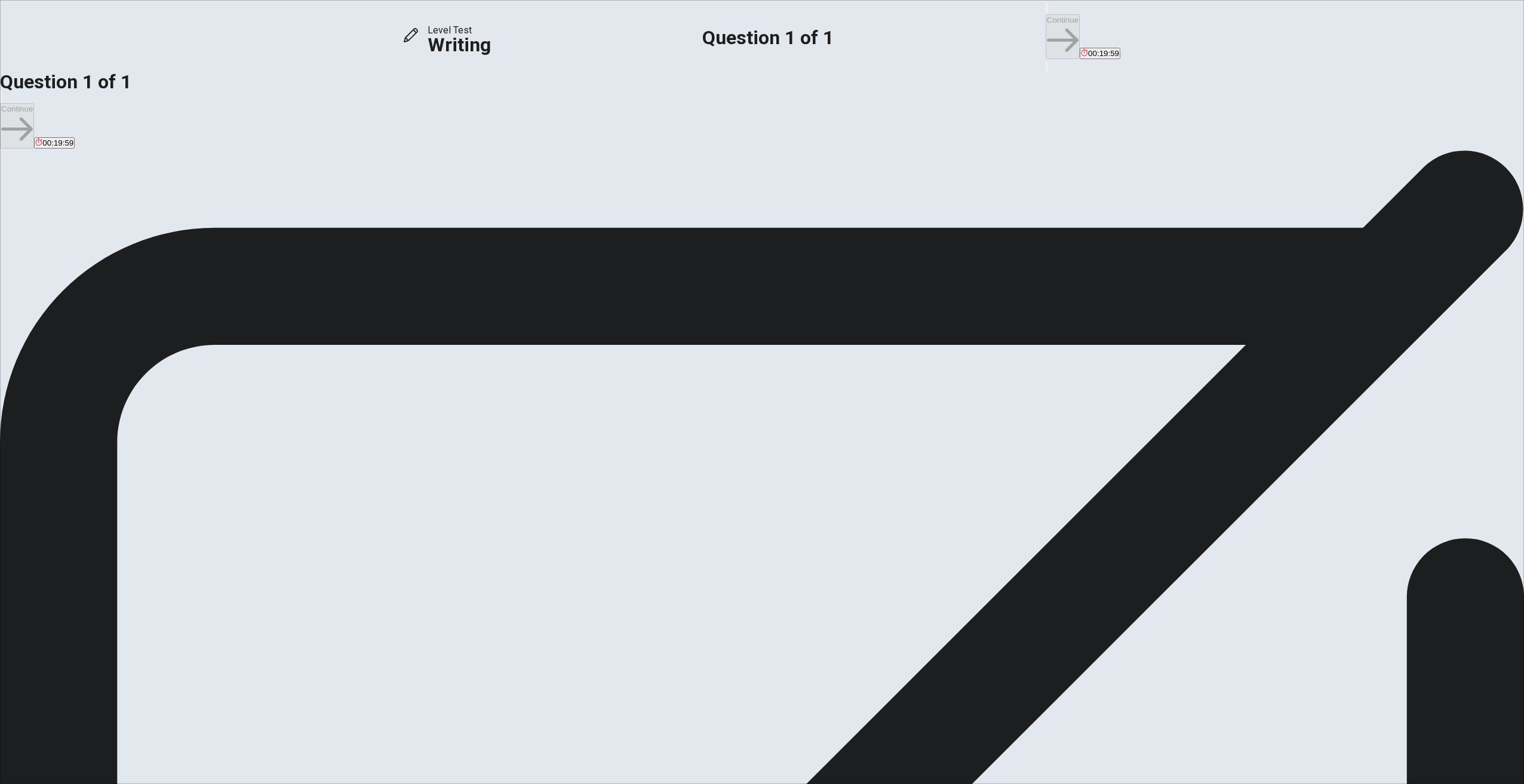
click at [826, 350] on div "x ​" at bounding box center [762, 640] width 1524 height 579
drag, startPoint x: 471, startPoint y: 341, endPoint x: 440, endPoint y: 329, distance: 33.2
click at [328, 329] on span "Are school field trips more important than classroom-based lessons?" at bounding box center [182, 329] width 290 height 11
click at [98, 350] on textarea at bounding box center [49, 638] width 98 height 575
type textarea "i"
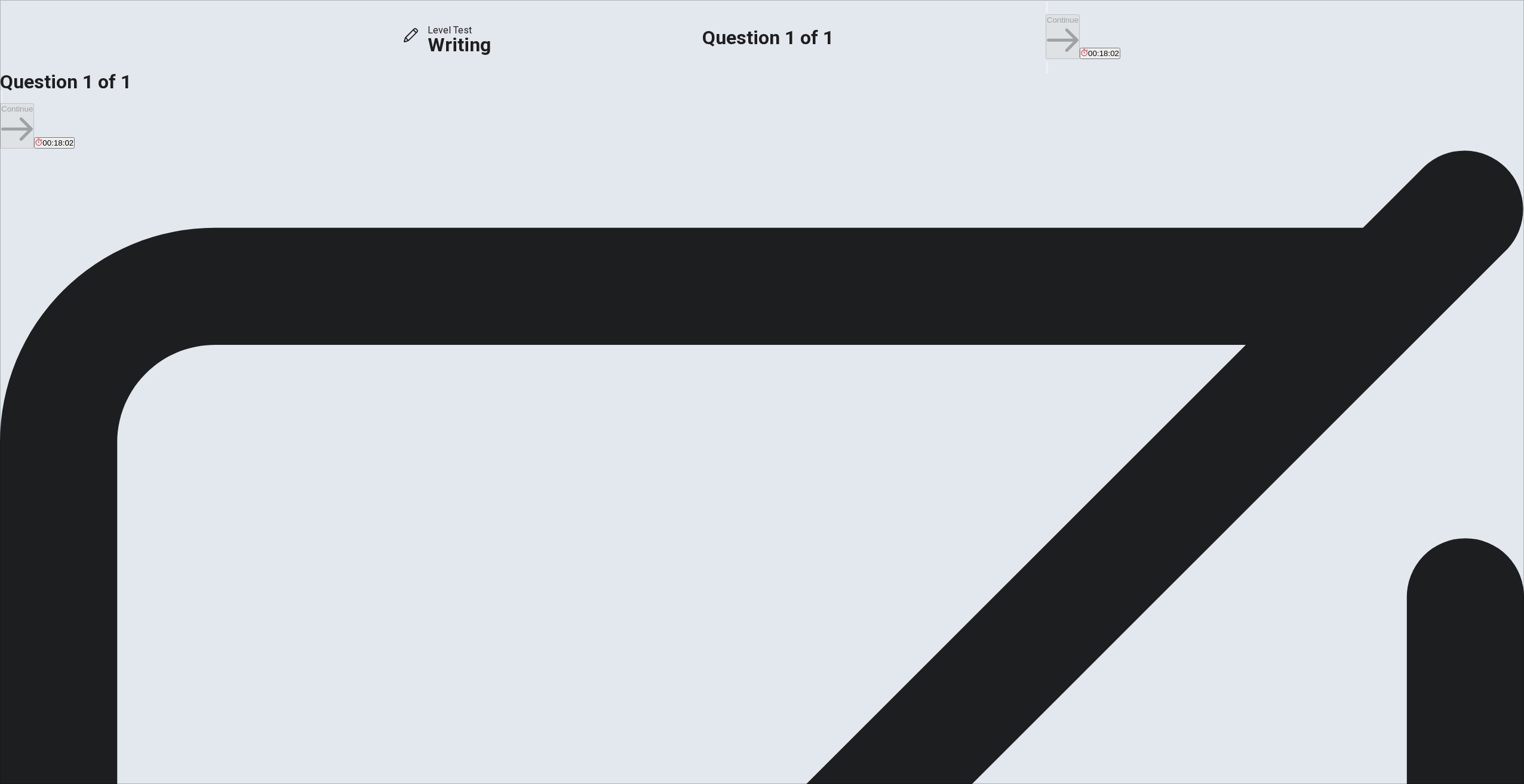
click at [98, 350] on textarea "I don't know what it means. but i want to learn English." at bounding box center [49, 638] width 98 height 575
type textarea "I don't know what it means. but i want to learn English."
click at [1046, 15] on button "Continue" at bounding box center [1063, 37] width 34 height 45
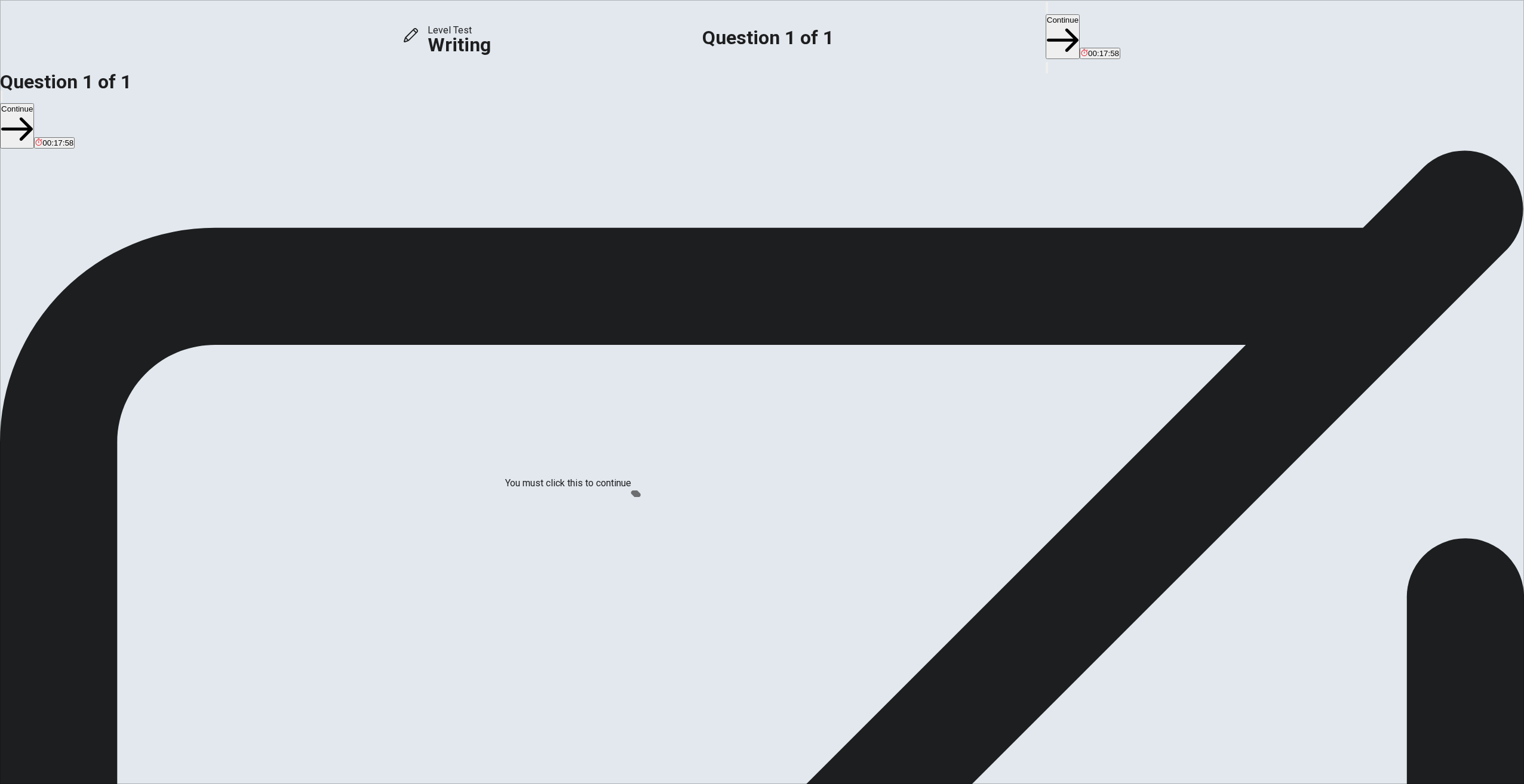
click at [642, 499] on input "You must click this to continue" at bounding box center [762, 392] width 1524 height 784
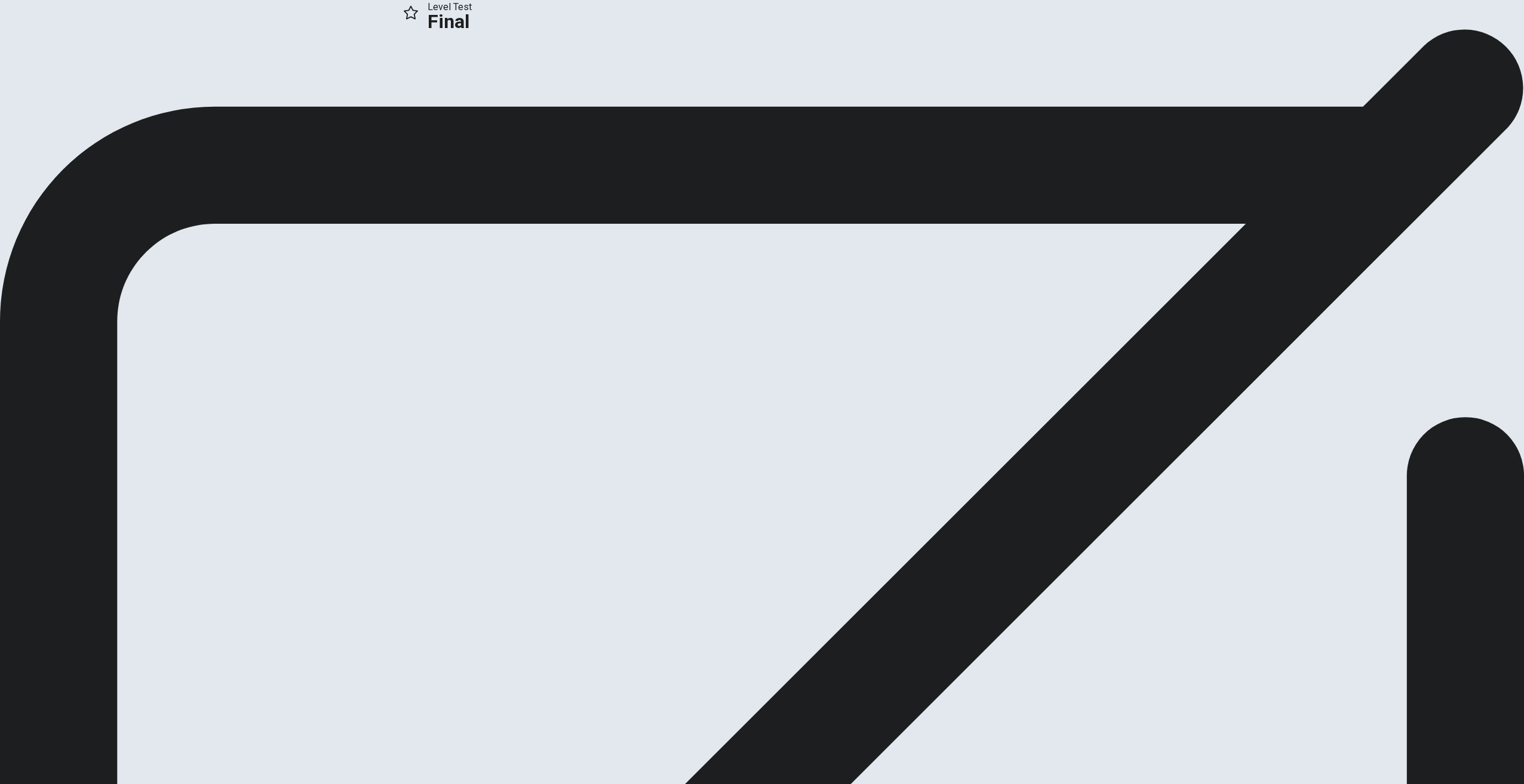
click at [48, 88] on button "Continue" at bounding box center [24, 79] width 48 height 16
